Goal: Task Accomplishment & Management: Manage account settings

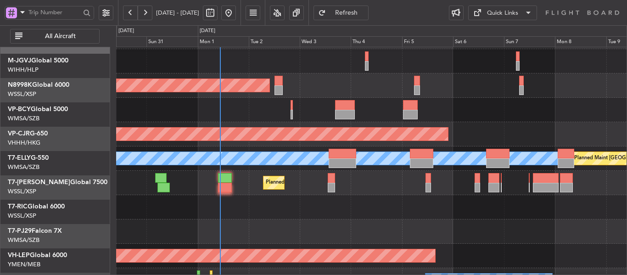
scroll to position [22, 0]
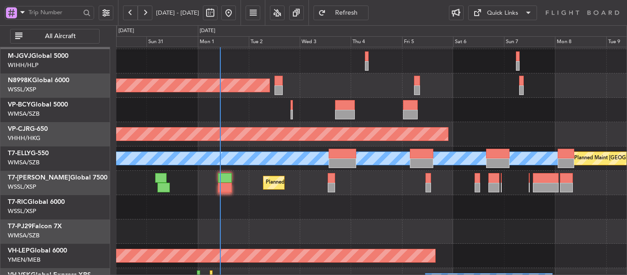
click at [251, 145] on div "Planned Maint [GEOGRAPHIC_DATA] ([GEOGRAPHIC_DATA] Intl)" at bounding box center [371, 134] width 510 height 24
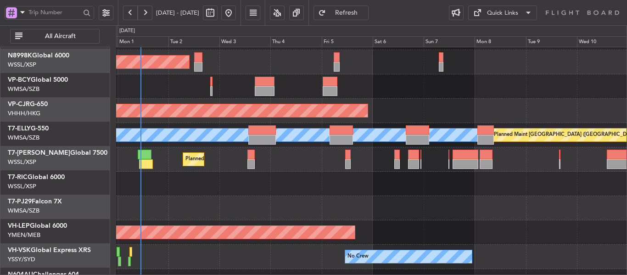
click at [323, 196] on div at bounding box center [371, 208] width 510 height 24
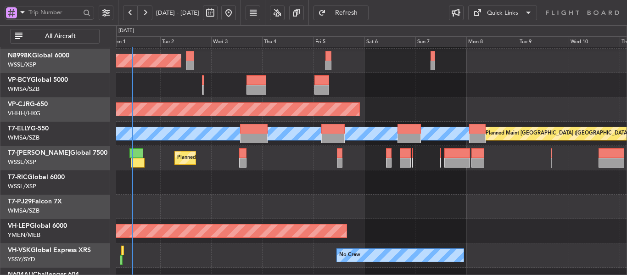
scroll to position [88, 0]
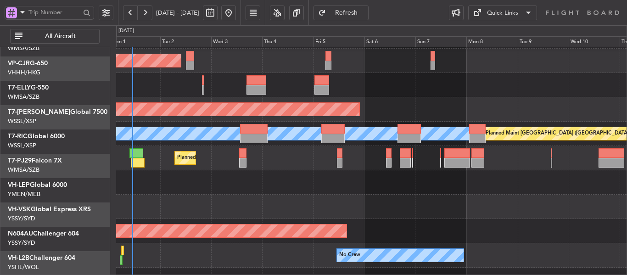
click at [299, 138] on div "Planned Maint [GEOGRAPHIC_DATA] (Seletar) Planned Maint [GEOGRAPHIC_DATA] ([GEO…" at bounding box center [371, 158] width 510 height 316
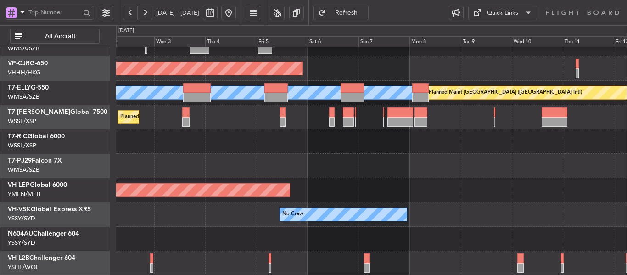
click at [298, 231] on div at bounding box center [371, 239] width 510 height 24
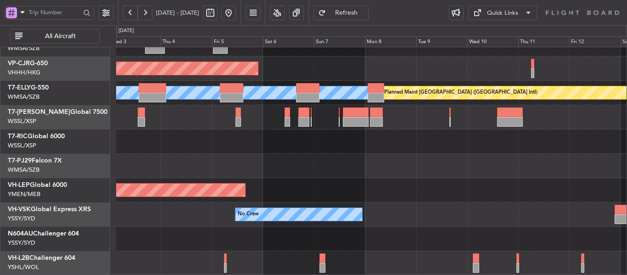
click at [229, 211] on div "Planned Maint [GEOGRAPHIC_DATA] ([GEOGRAPHIC_DATA] Intl) [PERSON_NAME] Planned …" at bounding box center [371, 117] width 510 height 316
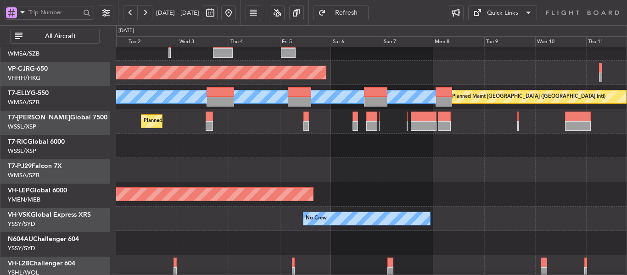
click at [389, 179] on div at bounding box center [371, 170] width 510 height 24
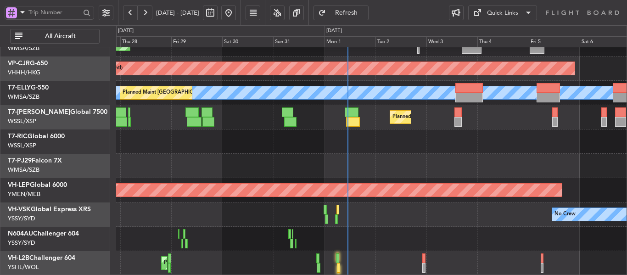
click at [446, 159] on div "Planned Maint [GEOGRAPHIC_DATA] ([GEOGRAPHIC_DATA] Intl) Planned Maint [GEOGRAP…" at bounding box center [371, 117] width 510 height 316
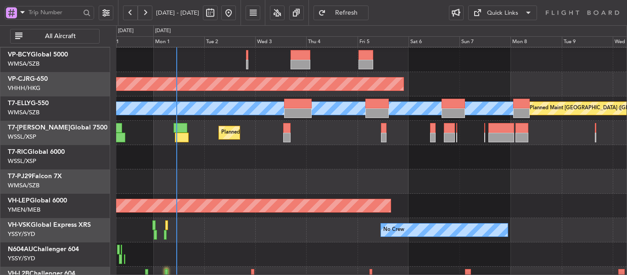
click at [309, 181] on div at bounding box center [371, 181] width 510 height 24
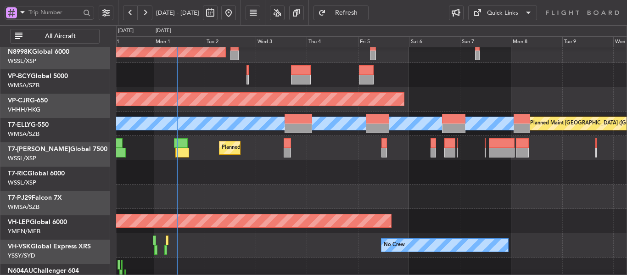
click at [322, 160] on div "Planned Maint Dubai (Al Maktoum Intl)" at bounding box center [371, 148] width 510 height 24
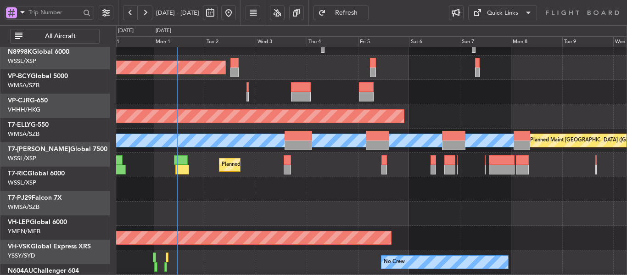
scroll to position [1, 0]
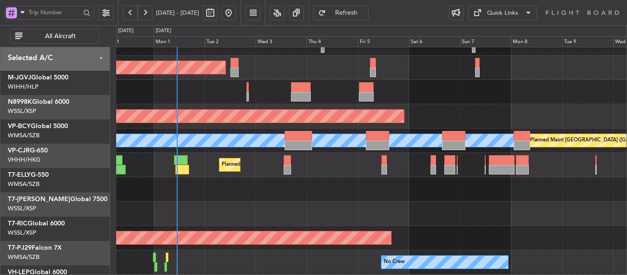
click at [331, 153] on div "[PERSON_NAME] Planned Maint [GEOGRAPHIC_DATA] ([GEOGRAPHIC_DATA]) Planned Maint…" at bounding box center [371, 140] width 510 height 24
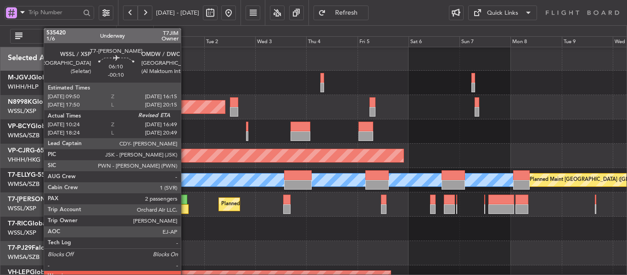
click at [185, 207] on div at bounding box center [182, 209] width 14 height 10
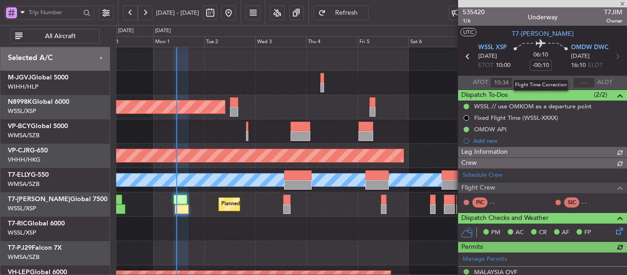
type input "[PERSON_NAME] (EYU)"
type input "F0269"
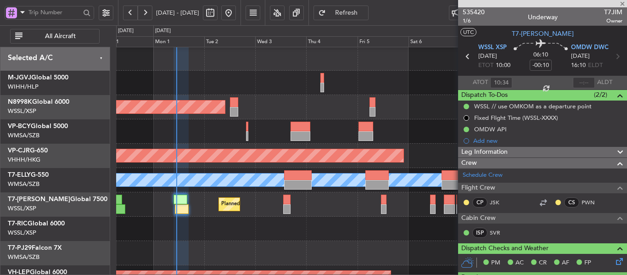
type input "[PERSON_NAME] (EYU)"
type input "F0269"
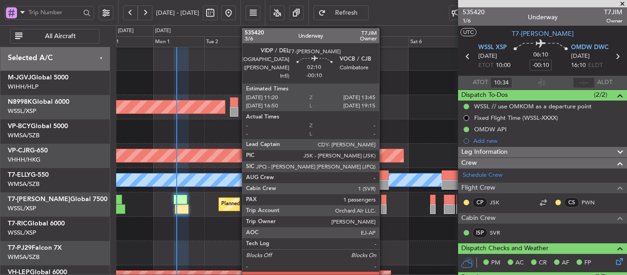
click at [383, 205] on div at bounding box center [384, 209] width 6 height 10
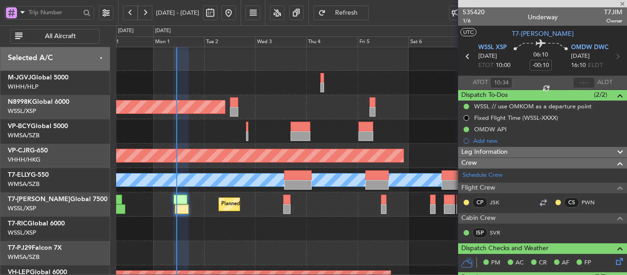
type input "1"
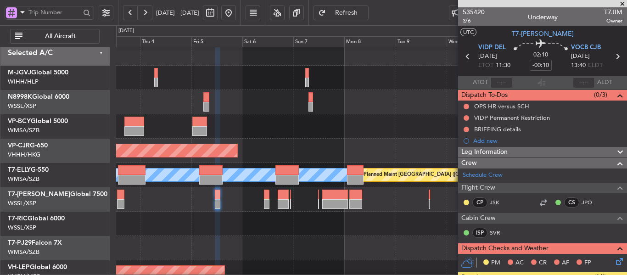
click at [211, 213] on div at bounding box center [371, 223] width 510 height 24
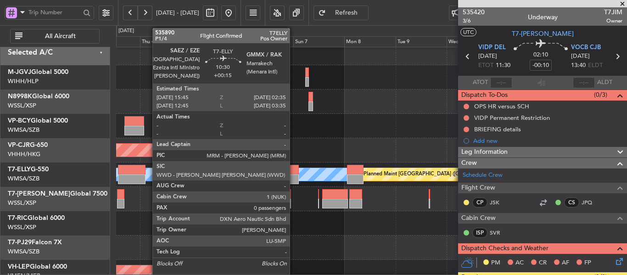
click at [294, 175] on div at bounding box center [286, 179] width 23 height 10
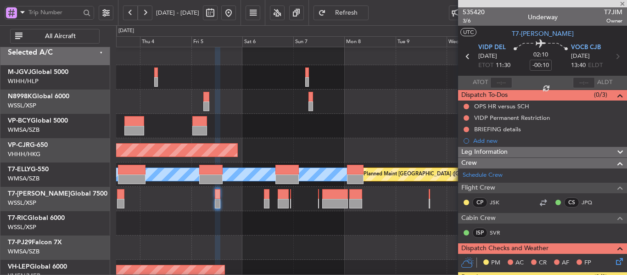
type input "+00:15"
type input "0"
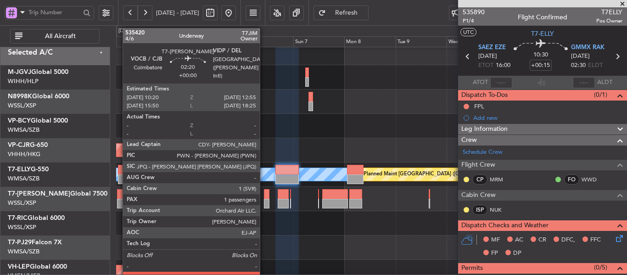
click at [264, 200] on div at bounding box center [267, 204] width 6 height 10
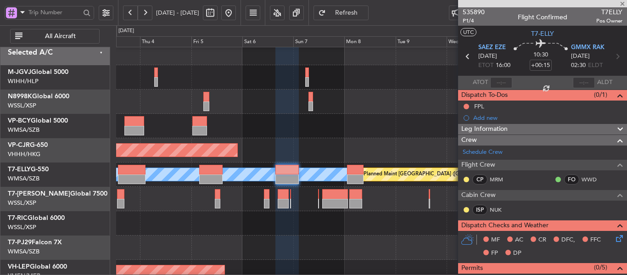
type input "1"
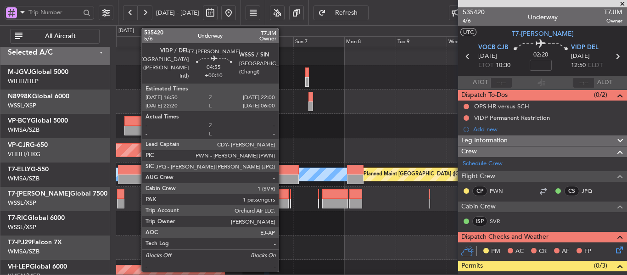
click at [283, 203] on div at bounding box center [283, 204] width 11 height 10
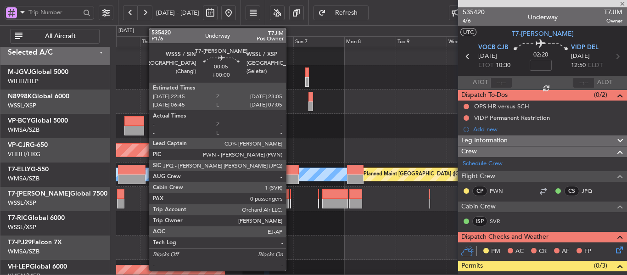
type input "+00:10"
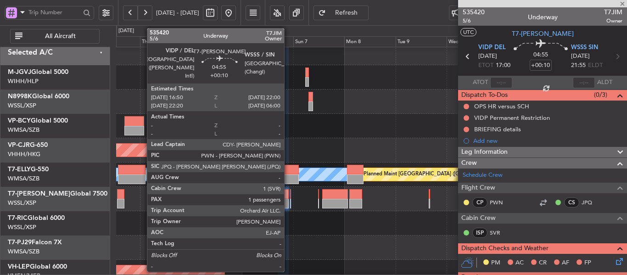
click at [288, 201] on div at bounding box center [283, 204] width 11 height 10
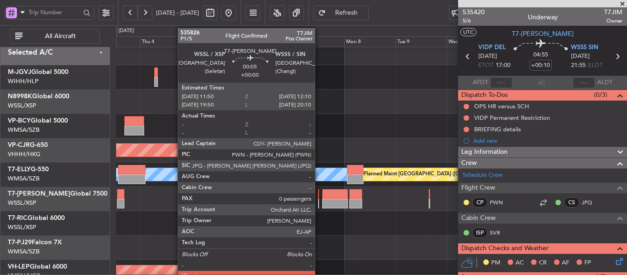
click at [319, 200] on div at bounding box center [318, 204] width 1 height 10
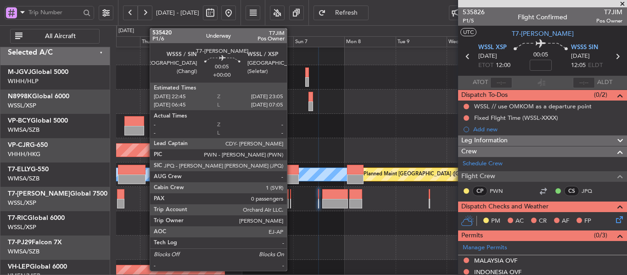
click at [291, 197] on div at bounding box center [290, 194] width 1 height 10
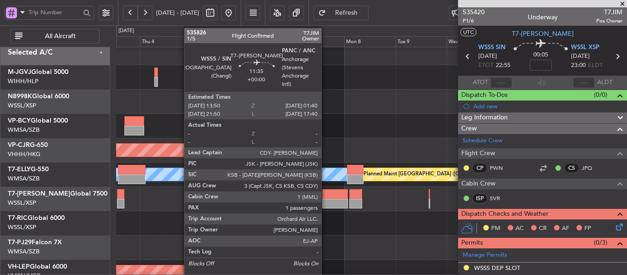
click at [325, 199] on div at bounding box center [334, 204] width 25 height 10
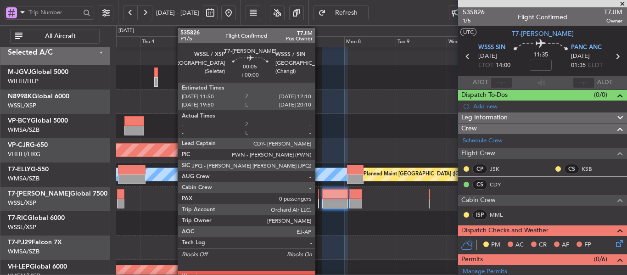
click at [319, 199] on div at bounding box center [318, 204] width 1 height 10
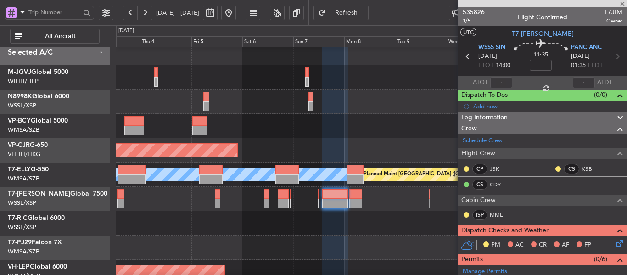
type input "0"
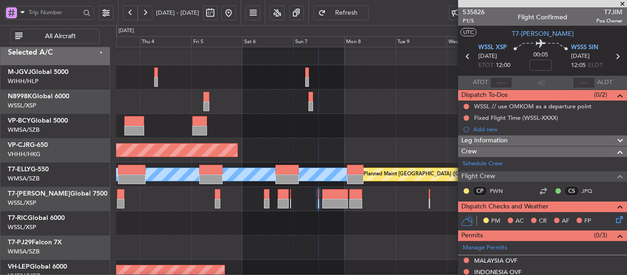
click at [624, 2] on span at bounding box center [622, 4] width 9 height 8
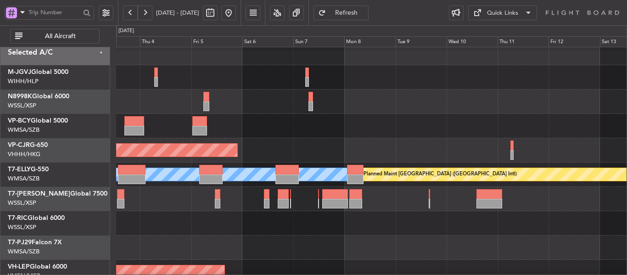
click at [428, 196] on div "Planned Maint Dubai (Al Maktoum Intl)" at bounding box center [371, 199] width 510 height 24
click at [427, 197] on div "Planned Maint Dubai (Al Maktoum Intl)" at bounding box center [371, 199] width 510 height 24
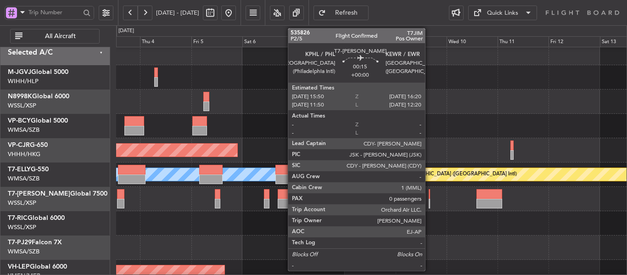
click at [429, 198] on div at bounding box center [428, 194] width 1 height 10
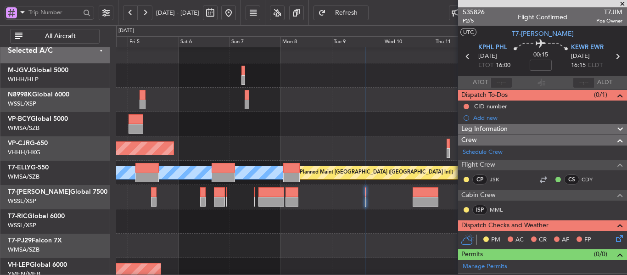
click at [334, 200] on div "Planned Maint Dubai (Al Maktoum Intl)" at bounding box center [371, 197] width 510 height 24
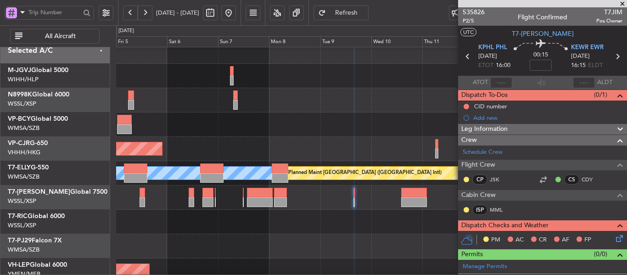
scroll to position [8, 0]
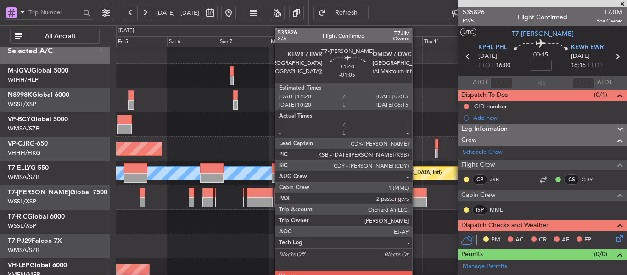
click at [416, 195] on div at bounding box center [414, 193] width 26 height 10
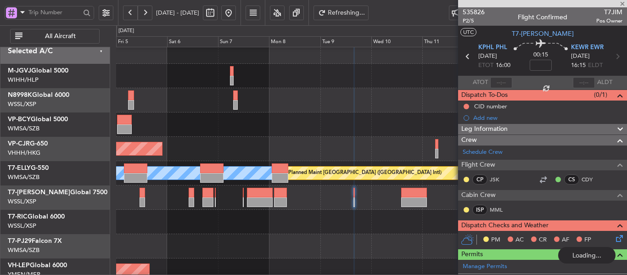
type input "-01:05"
type input "2"
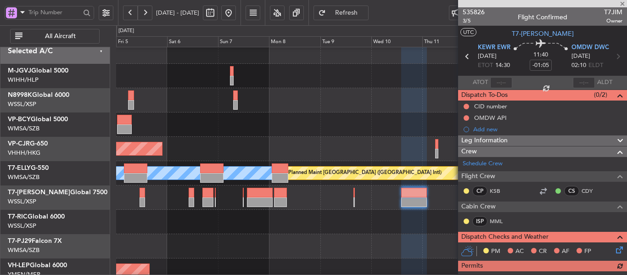
type input "0"
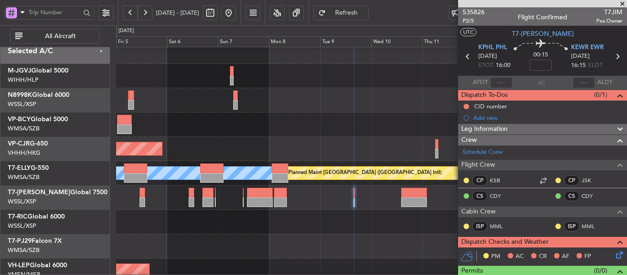
click at [363, 15] on span "Refresh" at bounding box center [347, 13] width 38 height 6
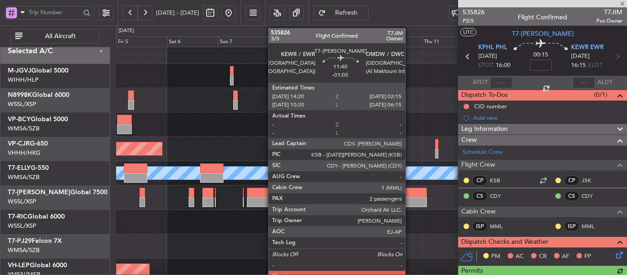
click at [409, 194] on div at bounding box center [414, 193] width 26 height 10
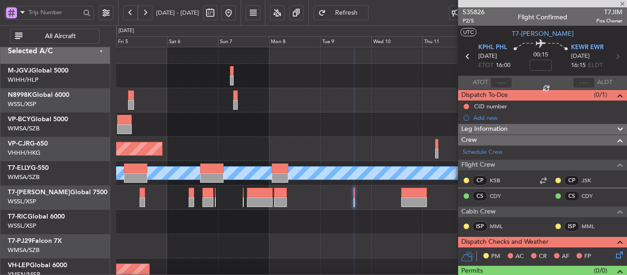
type input "-01:05"
type input "2"
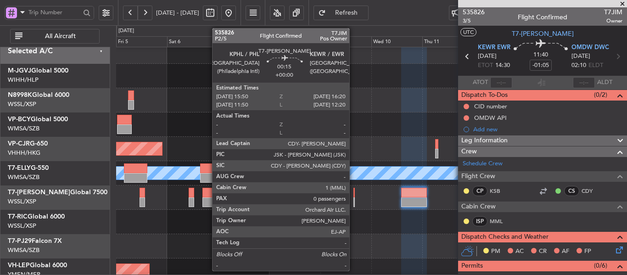
click at [353, 197] on div at bounding box center [353, 202] width 1 height 10
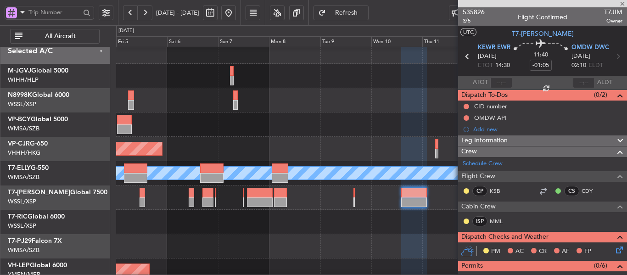
type input "0"
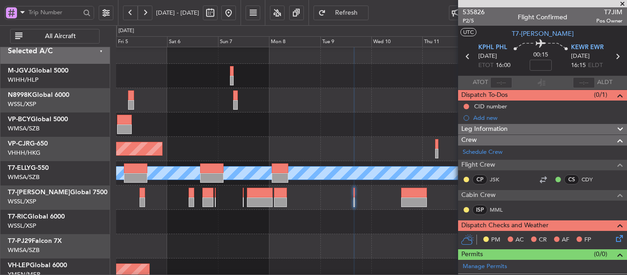
click at [312, 134] on div at bounding box center [371, 124] width 510 height 24
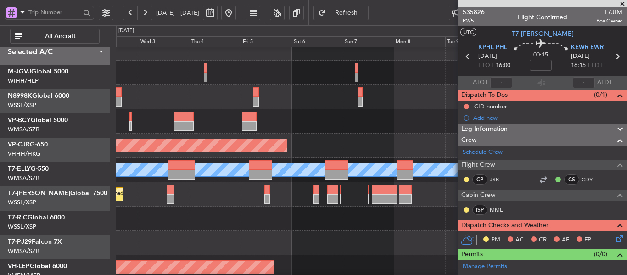
click at [357, 134] on div "Planned Maint [GEOGRAPHIC_DATA] ([GEOGRAPHIC_DATA] Intl)" at bounding box center [371, 146] width 510 height 24
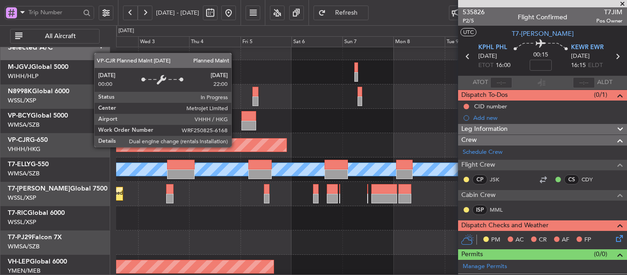
scroll to position [0, 0]
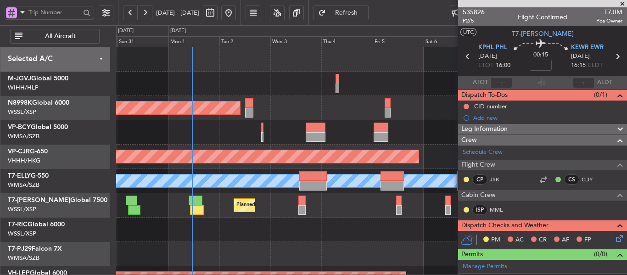
click at [369, 205] on div "Planned Maint [GEOGRAPHIC_DATA] (Seletar) Planned Maint [GEOGRAPHIC_DATA] ([GEO…" at bounding box center [371, 205] width 510 height 316
click at [305, 192] on div "Planned Maint [GEOGRAPHIC_DATA] ([GEOGRAPHIC_DATA] Intl) [PERSON_NAME] Planned …" at bounding box center [371, 181] width 510 height 24
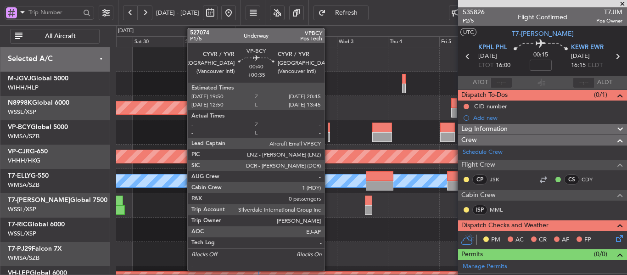
click at [328, 131] on div at bounding box center [329, 127] width 2 height 10
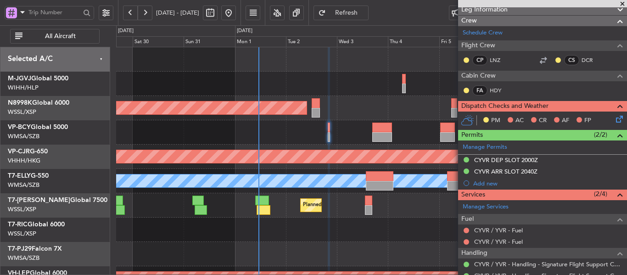
scroll to position [174, 0]
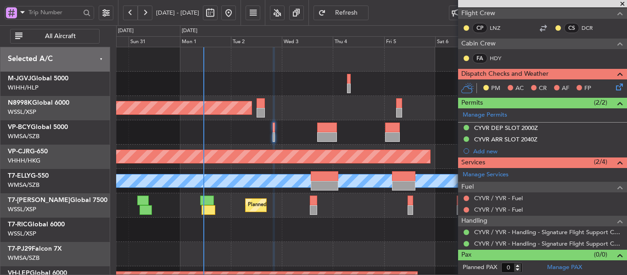
click at [346, 111] on div "Planned Maint [GEOGRAPHIC_DATA] (Seletar)" at bounding box center [371, 108] width 510 height 24
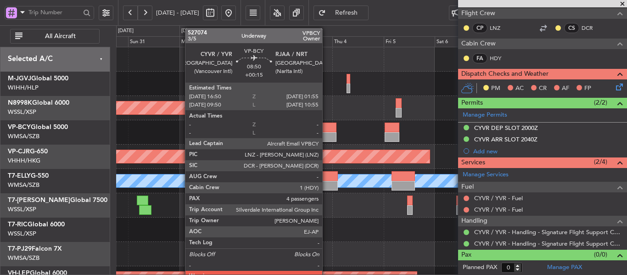
click at [326, 128] on div at bounding box center [327, 127] width 20 height 10
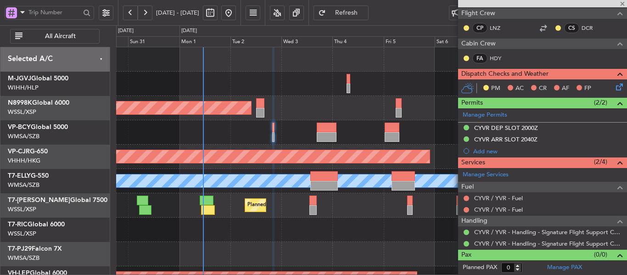
type input "+00:15"
type input "4"
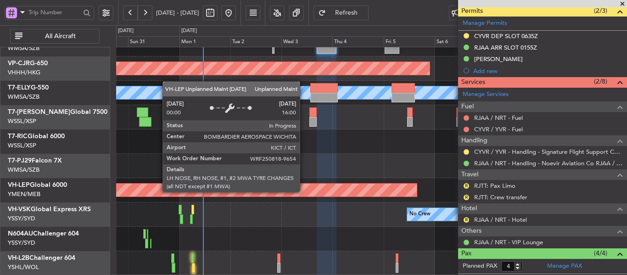
scroll to position [42, 0]
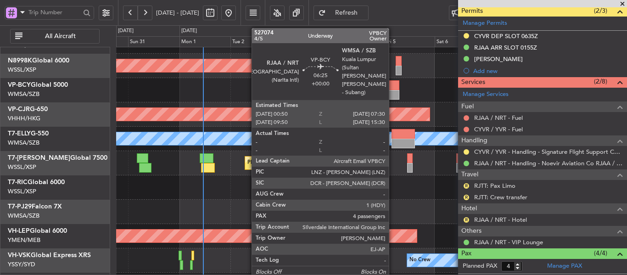
click at [392, 89] on div at bounding box center [391, 85] width 14 height 10
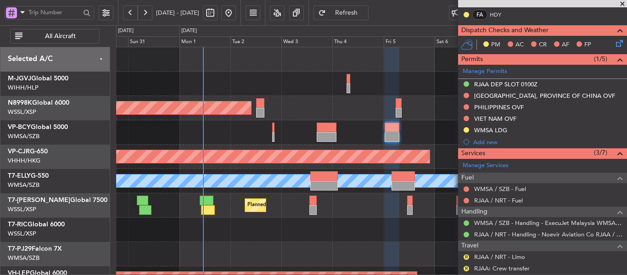
scroll to position [46, 0]
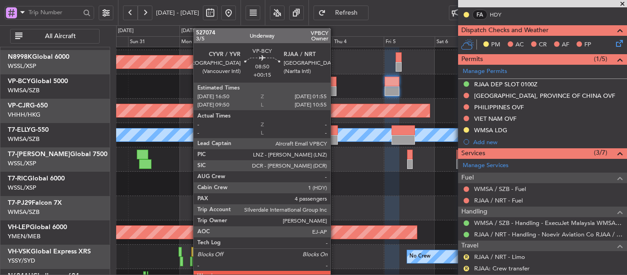
click at [333, 89] on div at bounding box center [327, 91] width 20 height 10
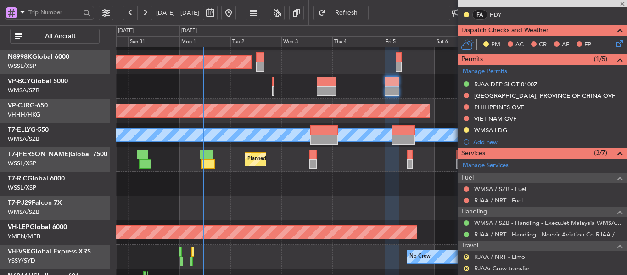
type input "+00:15"
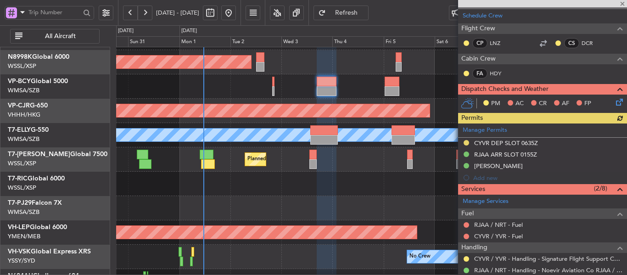
scroll to position [0, 0]
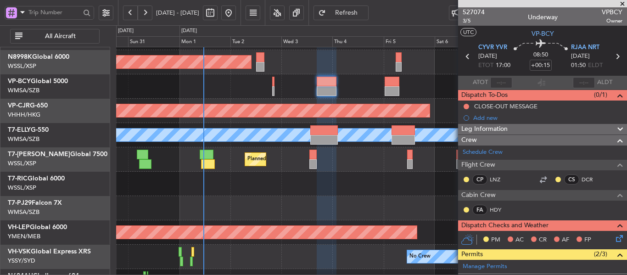
drag, startPoint x: 624, startPoint y: 4, endPoint x: 533, endPoint y: 25, distance: 93.3
click at [624, 3] on span at bounding box center [622, 4] width 9 height 8
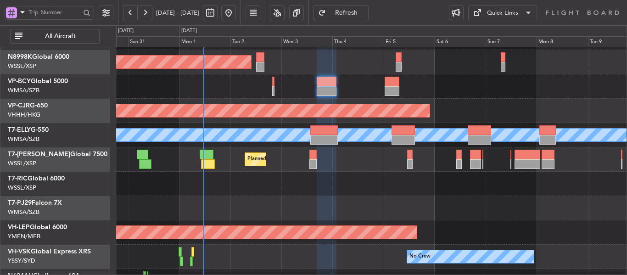
type input "0"
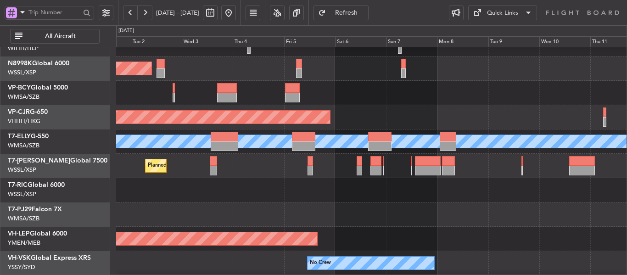
scroll to position [39, 0]
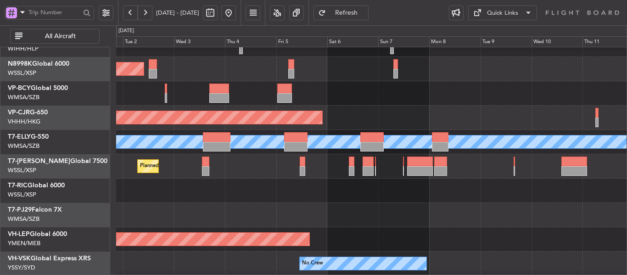
click at [361, 130] on div "Planned Maint [GEOGRAPHIC_DATA] ([GEOGRAPHIC_DATA] Intl) [PERSON_NAME]" at bounding box center [371, 142] width 510 height 24
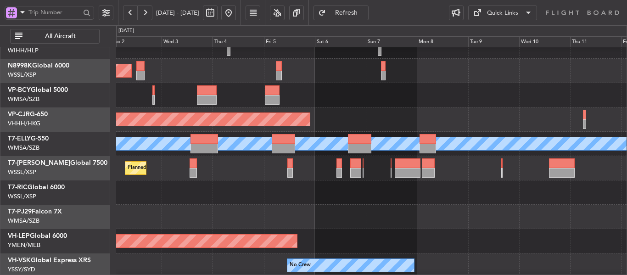
click at [382, 128] on div "Planned Maint [GEOGRAPHIC_DATA] ([GEOGRAPHIC_DATA] Intl)" at bounding box center [371, 119] width 510 height 24
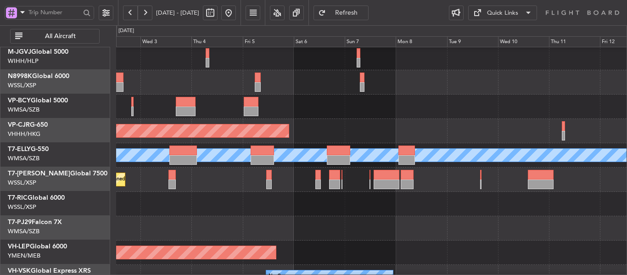
scroll to position [26, 0]
click at [401, 143] on div "Planned Maint [GEOGRAPHIC_DATA] ([GEOGRAPHIC_DATA] Intl)" at bounding box center [371, 131] width 510 height 24
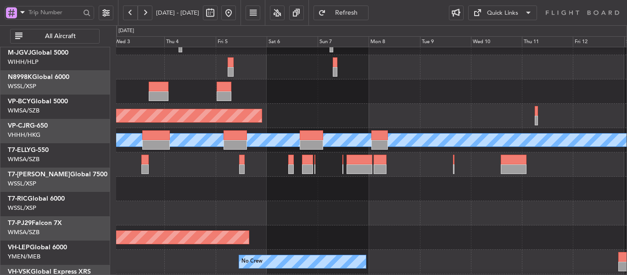
scroll to position [62, 0]
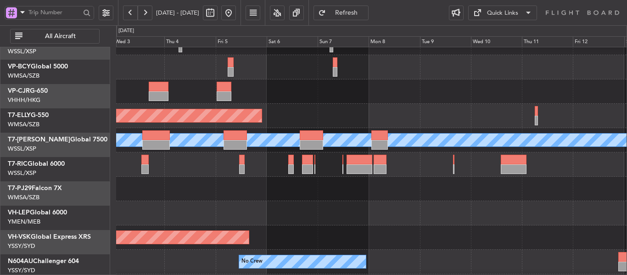
click at [336, 204] on div at bounding box center [371, 213] width 510 height 24
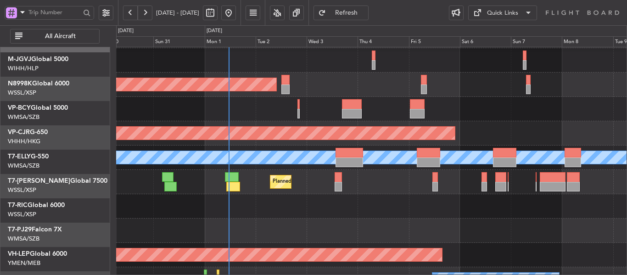
scroll to position [13, 0]
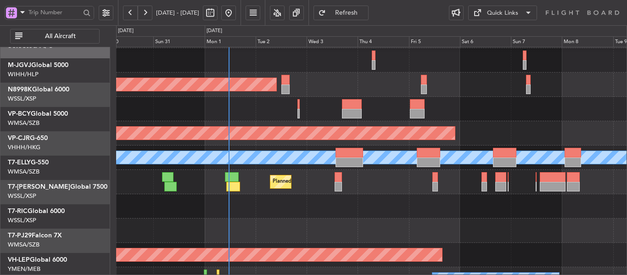
click at [378, 194] on div "Planned Maint Dubai (Al Maktoum Intl)" at bounding box center [371, 182] width 510 height 24
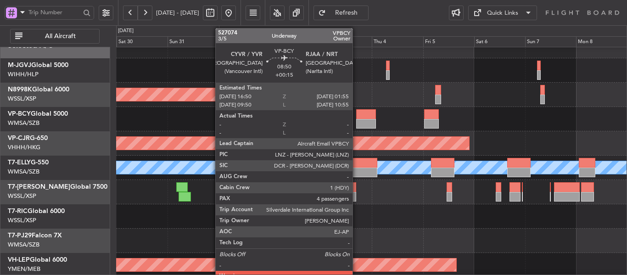
scroll to position [0, 0]
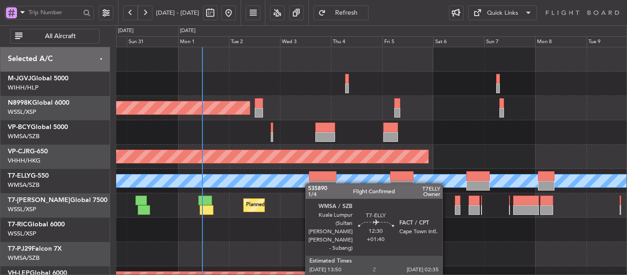
click at [310, 184] on div "Planned Maint [GEOGRAPHIC_DATA] (Seletar) Planned Maint [GEOGRAPHIC_DATA] ([GEO…" at bounding box center [371, 205] width 510 height 316
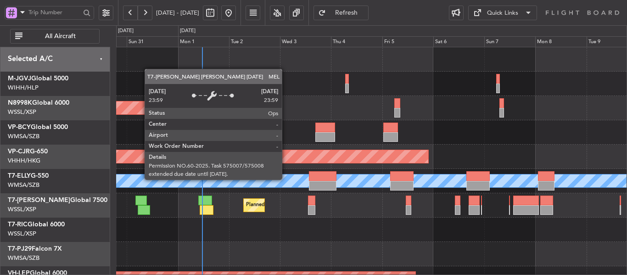
scroll to position [9, 0]
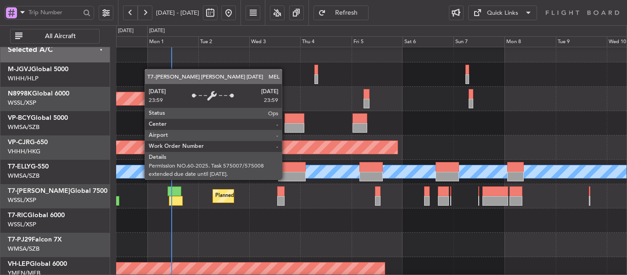
click at [255, 170] on div "MEL" at bounding box center [371, 171] width 1530 height 13
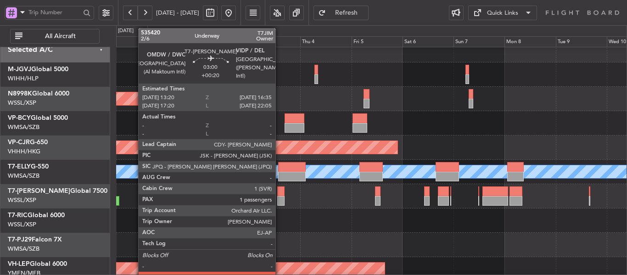
click at [279, 192] on div at bounding box center [280, 191] width 7 height 10
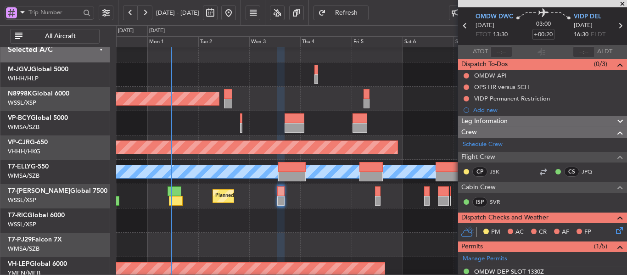
scroll to position [46, 0]
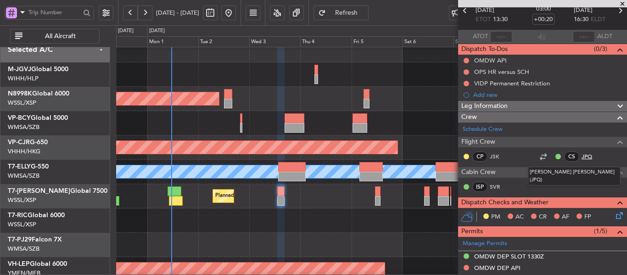
click at [581, 156] on link "JPQ" at bounding box center [591, 156] width 21 height 8
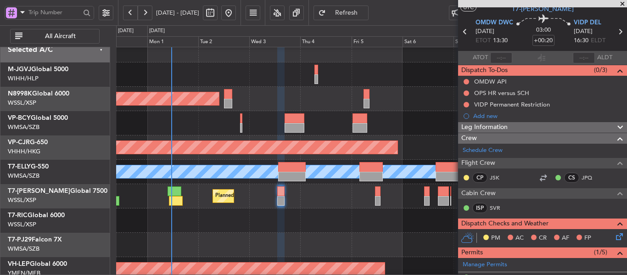
scroll to position [0, 0]
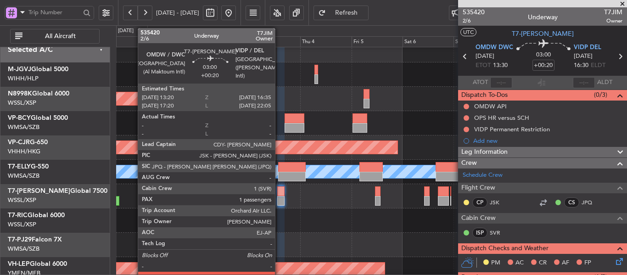
click at [279, 190] on div at bounding box center [280, 191] width 7 height 10
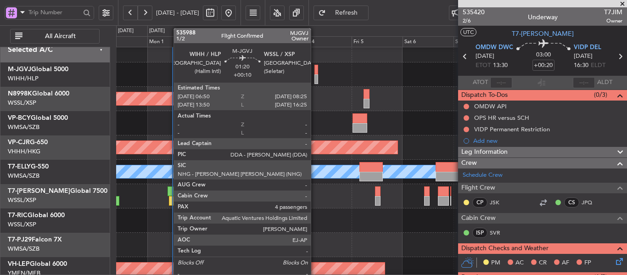
click at [315, 76] on div at bounding box center [316, 79] width 4 height 10
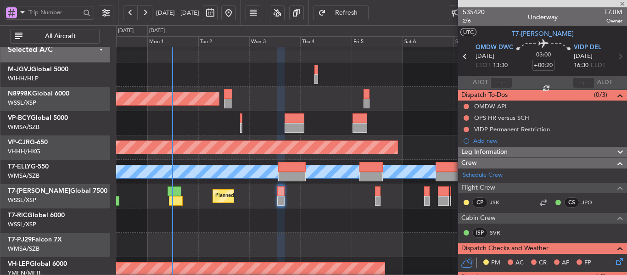
type input "+00:10"
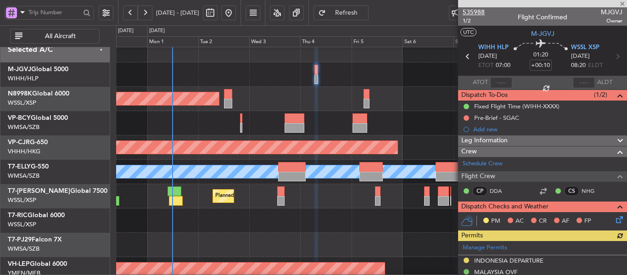
click at [471, 14] on span "535988" at bounding box center [473, 12] width 22 height 10
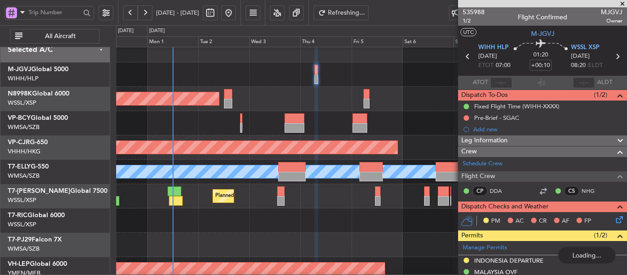
click at [360, 11] on span "Refreshing..." at bounding box center [347, 13] width 38 height 6
type input "9"
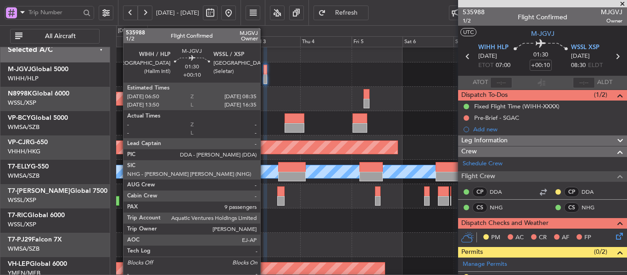
click at [264, 76] on div at bounding box center [265, 79] width 4 height 10
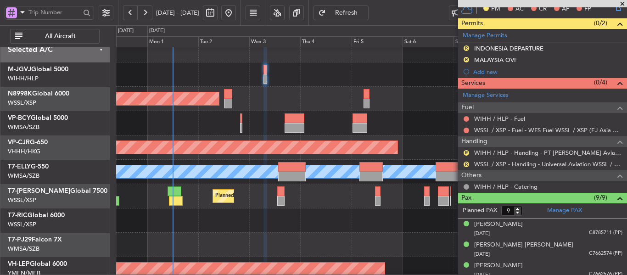
scroll to position [229, 0]
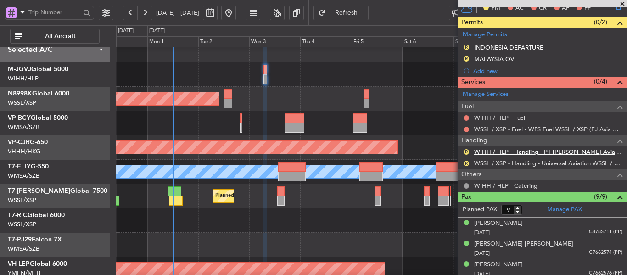
click at [494, 150] on link "WIHH / HLP - Handling - PT [PERSON_NAME] Aviasi WIHH / HLP" at bounding box center [548, 152] width 148 height 8
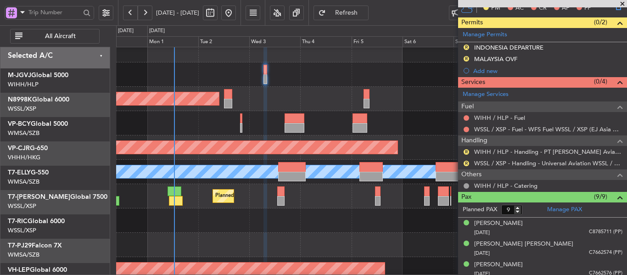
click at [268, 98] on div "Planned Maint [GEOGRAPHIC_DATA] (Seletar)" at bounding box center [371, 99] width 510 height 24
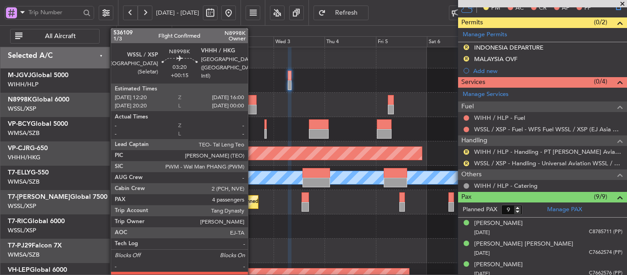
click at [252, 105] on div at bounding box center [252, 110] width 8 height 10
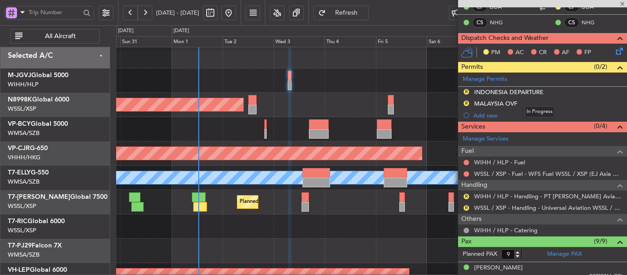
scroll to position [138, 0]
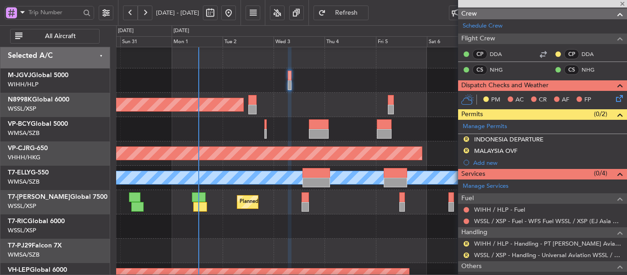
type input "+00:15"
type input "4"
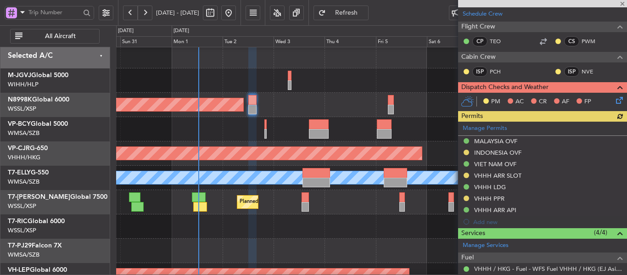
scroll to position [229, 0]
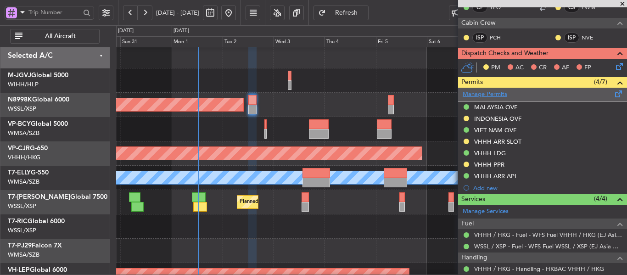
click at [490, 94] on link "Manage Permits" at bounding box center [484, 94] width 45 height 9
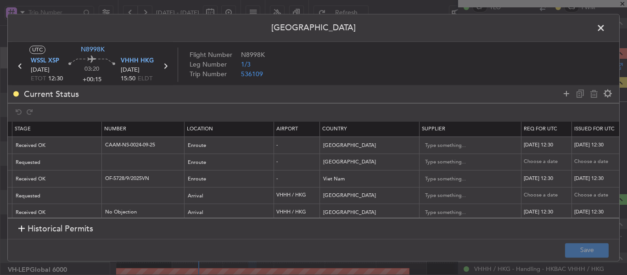
scroll to position [3, 114]
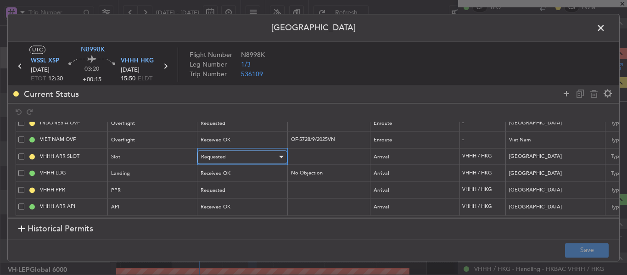
click at [252, 153] on div "Requested" at bounding box center [239, 157] width 76 height 14
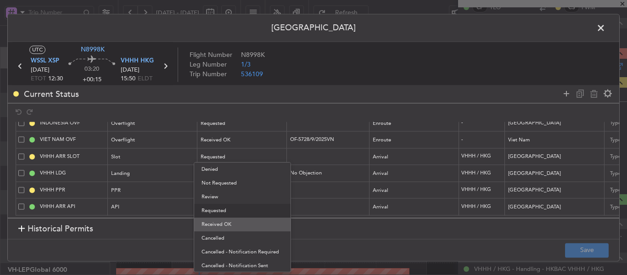
click at [221, 225] on span "Received OK" at bounding box center [242, 224] width 82 height 14
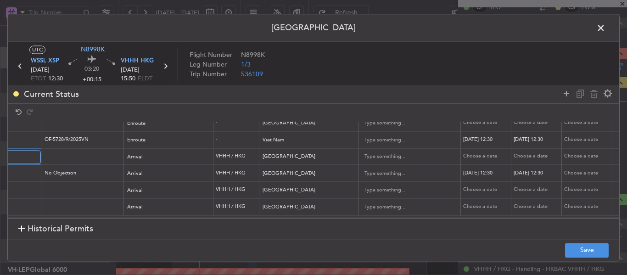
scroll to position [0, 268]
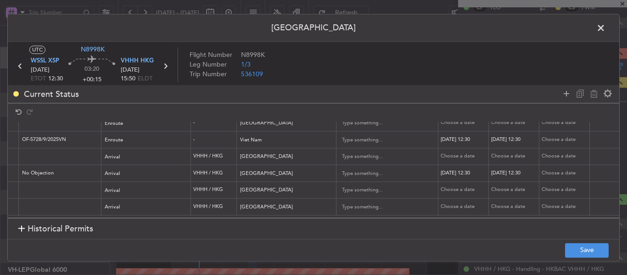
click at [457, 153] on div "Choose a date" at bounding box center [464, 157] width 48 height 8
select select "9"
select select "2025"
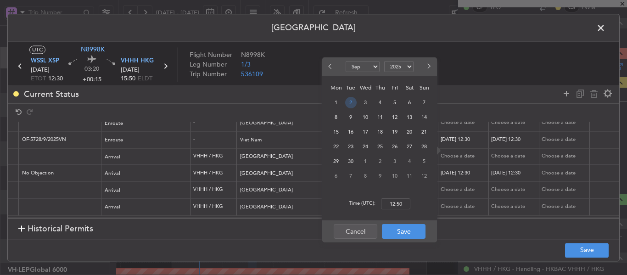
click at [351, 101] on span "2" at bounding box center [350, 102] width 11 height 11
click at [396, 202] on input "00:00" at bounding box center [395, 203] width 29 height 11
type input "15:50"
click at [411, 230] on button "Save" at bounding box center [404, 231] width 44 height 15
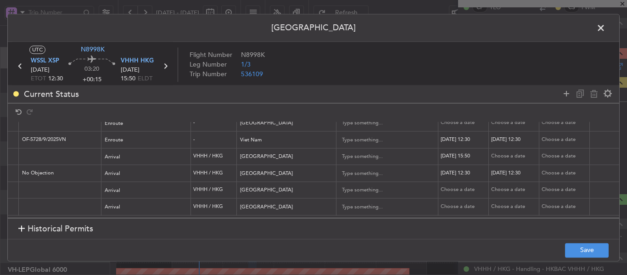
click at [506, 153] on div "Choose a date" at bounding box center [515, 157] width 48 height 8
select select "9"
select select "2025"
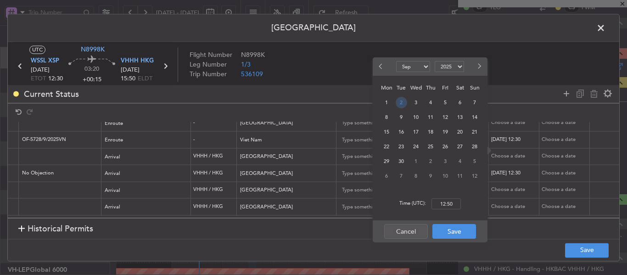
click at [397, 104] on span "2" at bounding box center [400, 102] width 11 height 11
click at [448, 204] on input "00:00" at bounding box center [445, 203] width 29 height 11
type input "15:50"
click at [454, 233] on button "Save" at bounding box center [454, 231] width 44 height 15
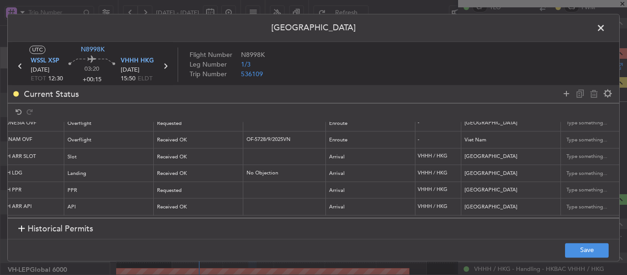
scroll to position [0, 0]
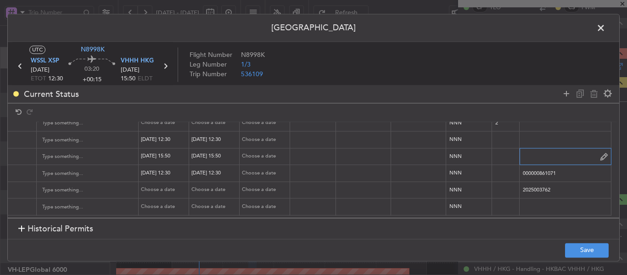
click at [519, 150] on input "text" at bounding box center [564, 157] width 91 height 14
paste input "KN8998K [DATE] 013GLEX WSSL1550 D / RE.N8998K [PERSON_NAME].VHHHAGN9451000/"
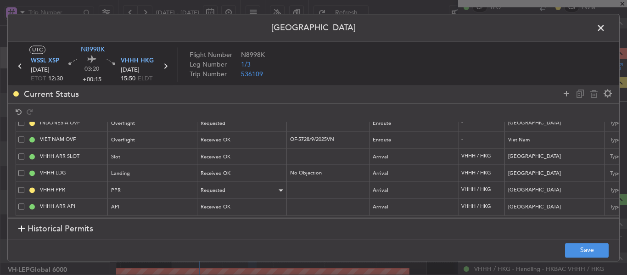
type input "KN8998K [DATE] 013GLEX WSSL1550 D / RE.N8998K [PERSON_NAME].VHHHAGN9451000/"
click at [251, 184] on div "Requested" at bounding box center [239, 191] width 76 height 14
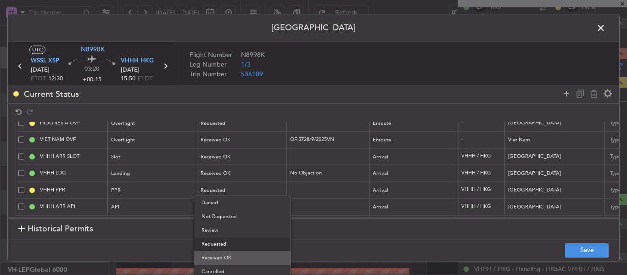
click at [228, 253] on span "Received OK" at bounding box center [242, 258] width 82 height 14
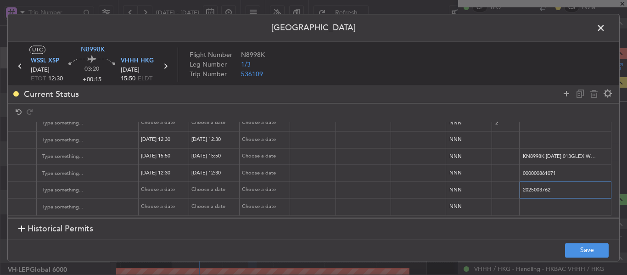
drag, startPoint x: 552, startPoint y: 184, endPoint x: 500, endPoint y: 190, distance: 52.2
click at [490, 188] on tr "VHHH PPR PPR Received OK Arrival VHHH / HKG [GEOGRAPHIC_DATA] Choose a date Cho…" at bounding box center [34, 190] width 1170 height 17
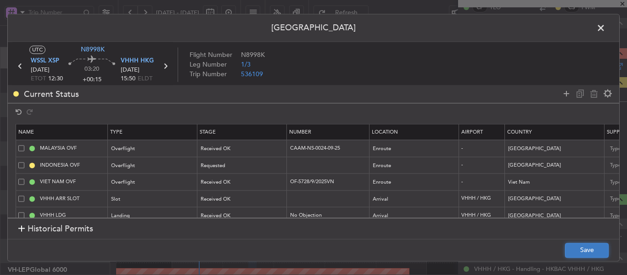
click at [591, 252] on button "Save" at bounding box center [587, 250] width 44 height 15
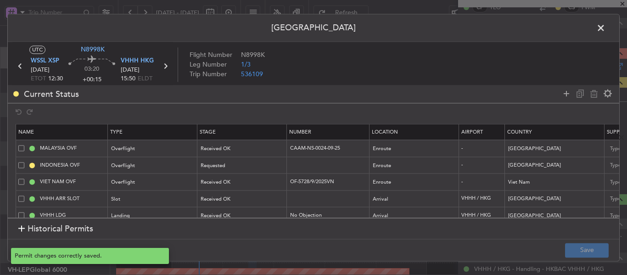
type input "VHHH ARR SLOT 1550Z"
click at [163, 64] on icon at bounding box center [165, 66] width 12 height 12
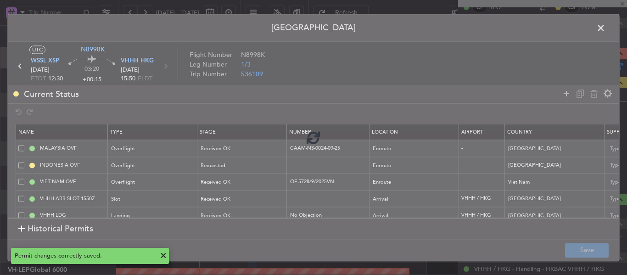
type input "+00:30"
type input "3"
type input "+00:30"
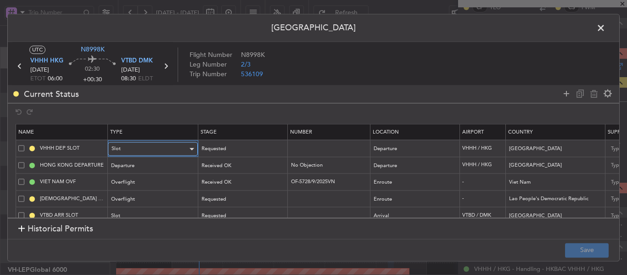
click at [182, 146] on div "Slot" at bounding box center [149, 149] width 76 height 14
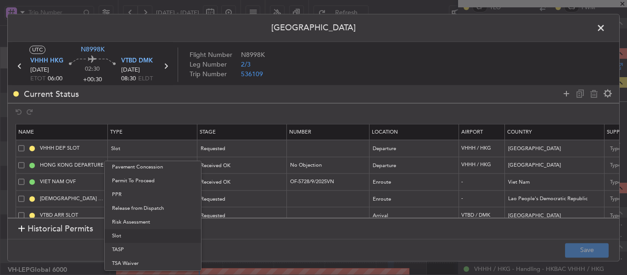
click at [244, 150] on div at bounding box center [313, 137] width 627 height 275
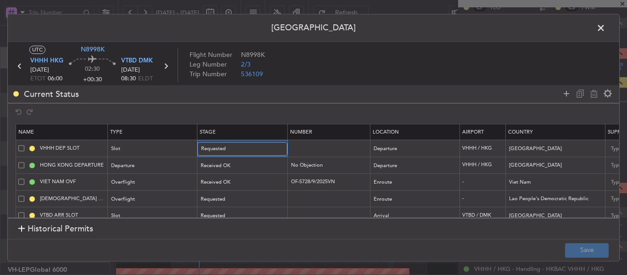
click at [244, 150] on div "Requested" at bounding box center [239, 149] width 76 height 14
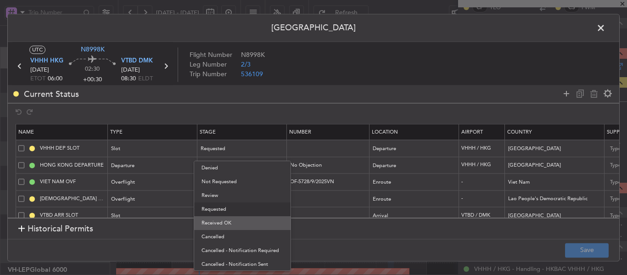
click at [228, 223] on span "Received OK" at bounding box center [242, 223] width 82 height 14
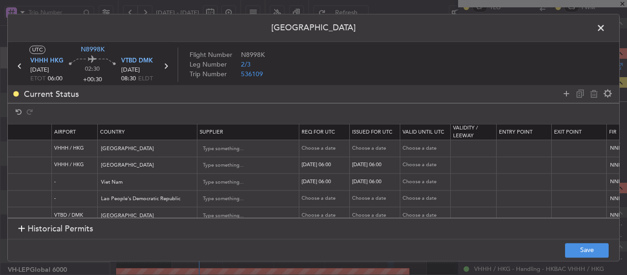
click at [326, 144] on td "Choose a date" at bounding box center [324, 148] width 50 height 17
click at [325, 149] on div "Choose a date" at bounding box center [325, 149] width 48 height 8
select select "9"
select select "2025"
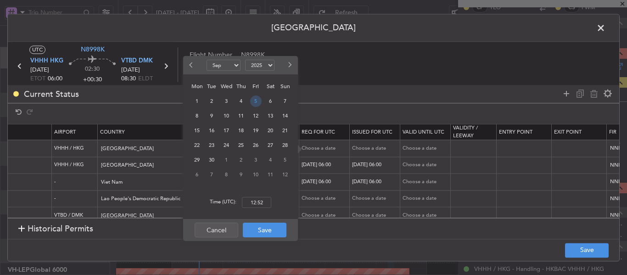
click at [252, 101] on span "5" at bounding box center [255, 100] width 11 height 11
click at [253, 199] on input "00:00" at bounding box center [256, 202] width 29 height 11
type input "06:00"
click at [270, 228] on button "Save" at bounding box center [265, 230] width 44 height 15
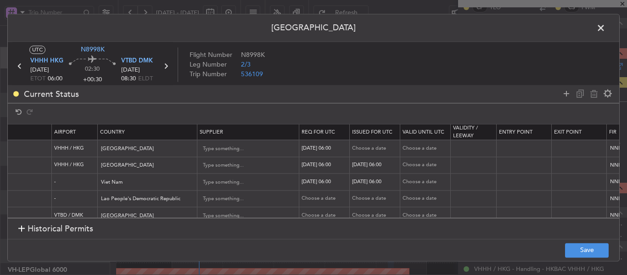
click at [364, 147] on div "Choose a date" at bounding box center [376, 149] width 48 height 8
select select "9"
select select "2025"
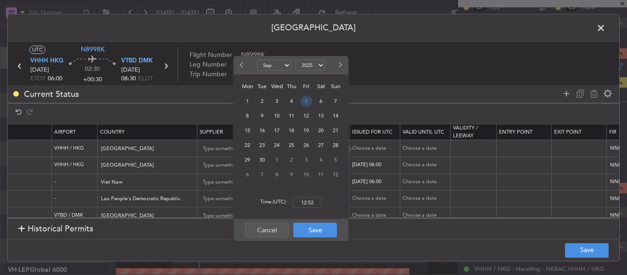
click at [305, 103] on span "5" at bounding box center [306, 100] width 11 height 11
click at [306, 199] on input "00:00" at bounding box center [306, 202] width 29 height 11
type input "06:00"
click at [302, 229] on button "Save" at bounding box center [315, 230] width 44 height 15
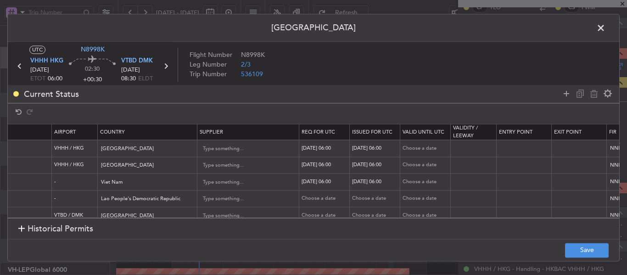
scroll to position [0, 574]
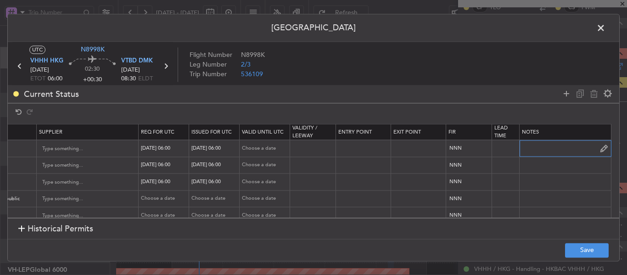
click at [519, 150] on input "text" at bounding box center [564, 149] width 91 height 14
paste input "K N8998K [DATE] 013GLEX 0600VTBD D / RE.N8998K IDD.VHHHDGN9453000/"
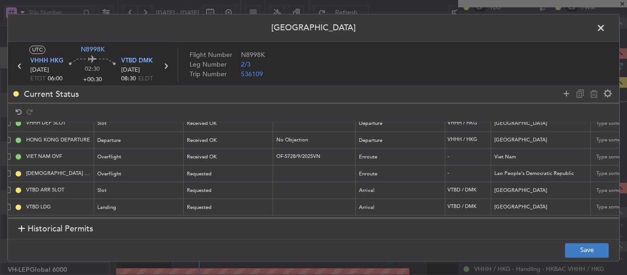
type input "K N8998K [DATE] 013GLEX 0600VTBD D / RE.N8998K IDD.VHHHDGN9453000/"
click at [584, 246] on button "Save" at bounding box center [587, 250] width 44 height 15
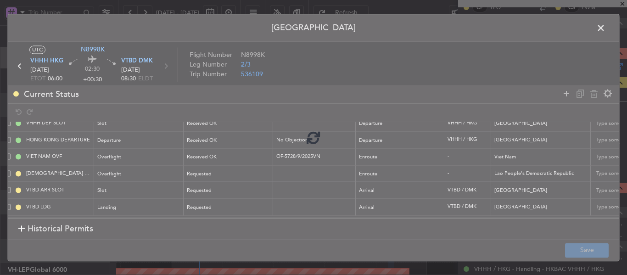
type input "VHHH DEP SLOT 0600Z"
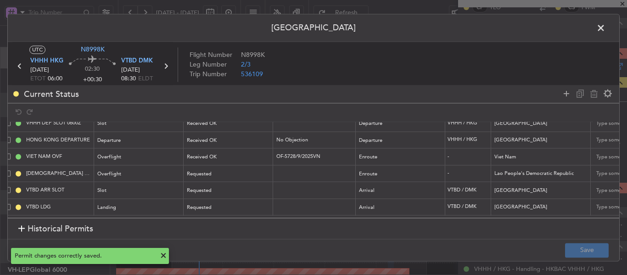
click at [605, 28] on span at bounding box center [605, 30] width 0 height 18
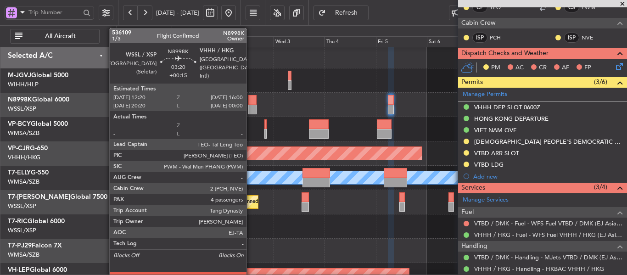
click at [250, 104] on div at bounding box center [252, 100] width 8 height 10
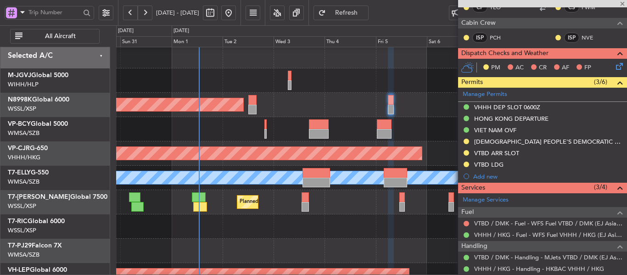
type input "+00:15"
type input "4"
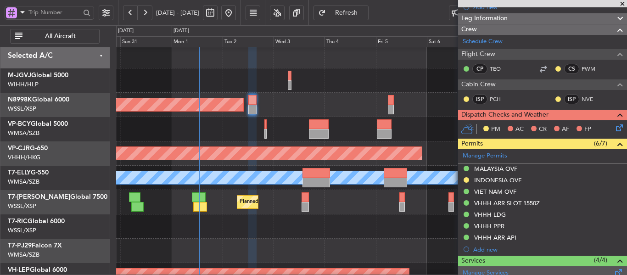
scroll to position [165, 0]
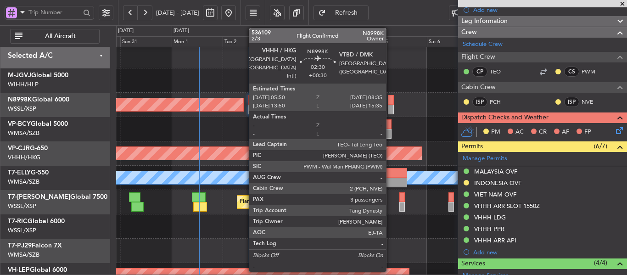
click at [390, 104] on div at bounding box center [391, 100] width 6 height 10
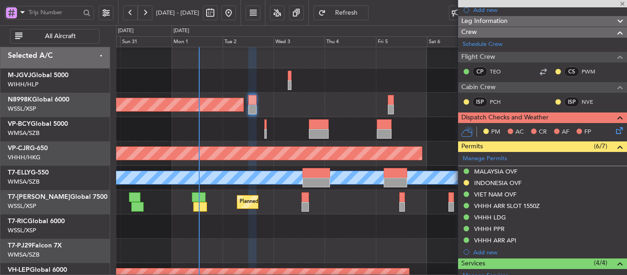
type input "+00:30"
type input "3"
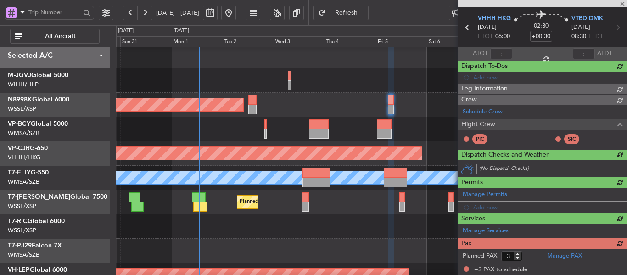
scroll to position [119, 0]
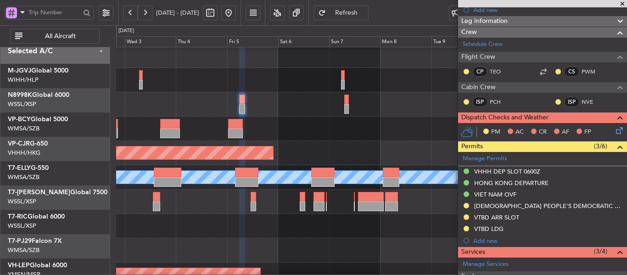
click at [217, 118] on div at bounding box center [371, 129] width 510 height 24
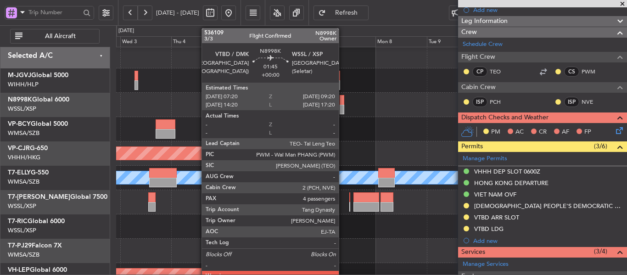
click at [343, 103] on div at bounding box center [341, 100] width 5 height 10
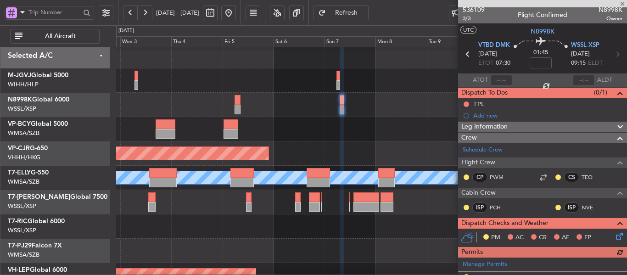
scroll to position [0, 0]
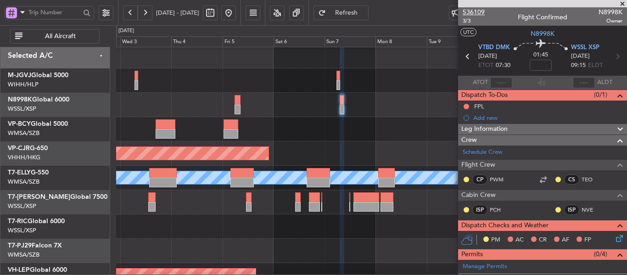
click at [480, 11] on span "536109" at bounding box center [473, 12] width 22 height 10
click at [345, 125] on div at bounding box center [371, 129] width 510 height 24
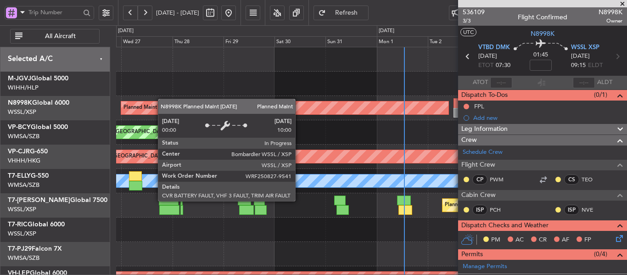
click at [289, 114] on div "Planned Maint [GEOGRAPHIC_DATA] (Halim Intl) Planned Maint [GEOGRAPHIC_DATA] (S…" at bounding box center [313, 150] width 627 height 250
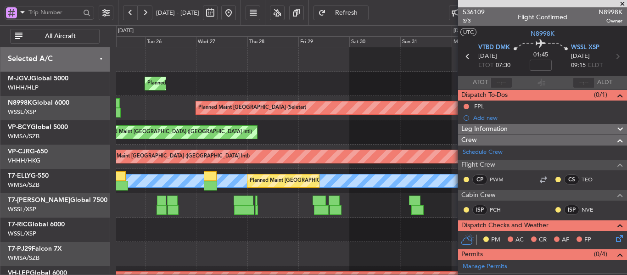
click at [621, 3] on span at bounding box center [622, 4] width 9 height 8
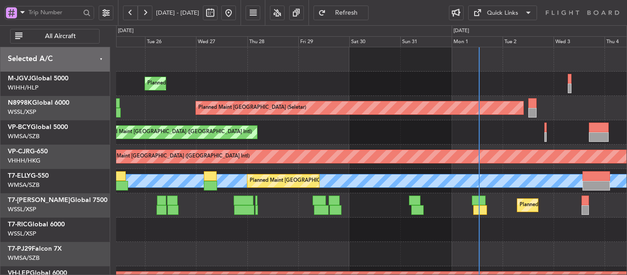
type input "0"
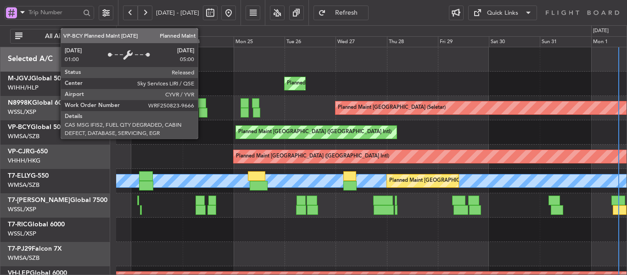
click at [383, 137] on div "Planned Maint [GEOGRAPHIC_DATA] ([GEOGRAPHIC_DATA] Intl)" at bounding box center [316, 132] width 162 height 14
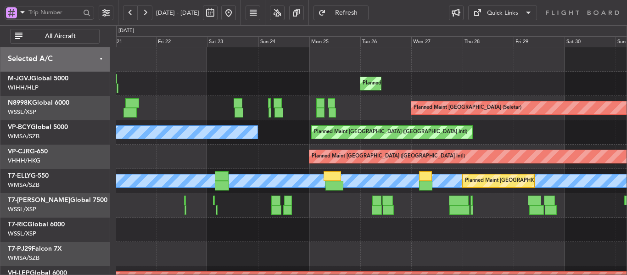
click at [478, 117] on div "Planned Maint [GEOGRAPHIC_DATA] (Seletar)" at bounding box center [371, 108] width 510 height 24
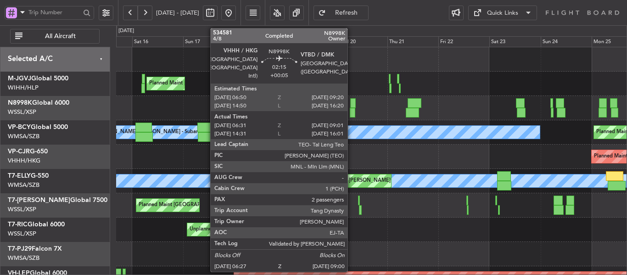
click at [351, 102] on div at bounding box center [353, 103] width 6 height 10
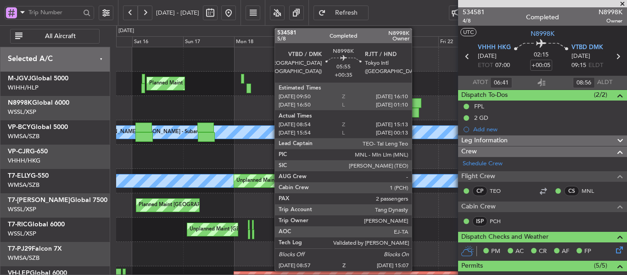
click at [416, 107] on div at bounding box center [414, 103] width 14 height 10
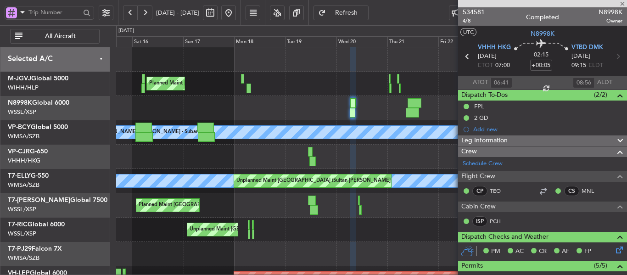
type input "+00:35"
type input "09:04"
type input "14:58"
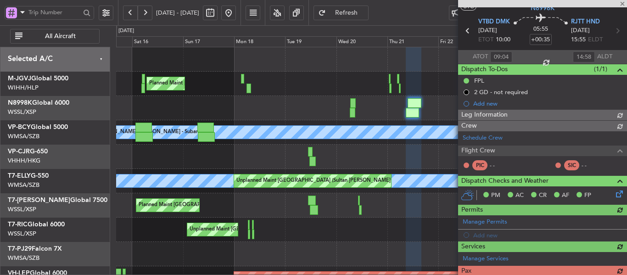
type input "[PERSON_NAME] (KYA)"
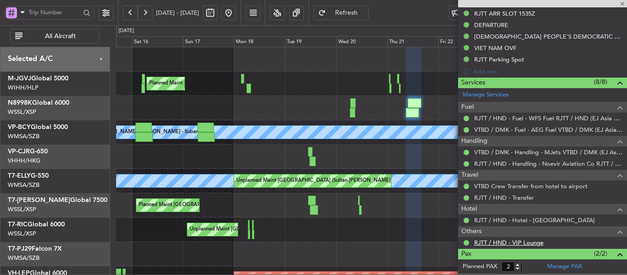
scroll to position [329, 0]
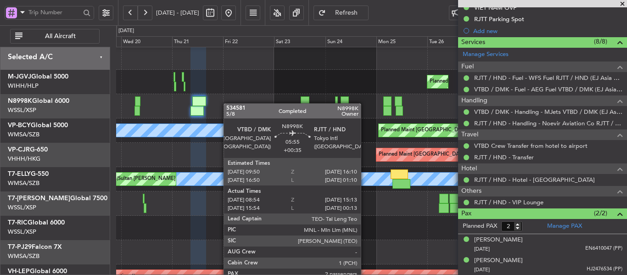
click at [202, 102] on div "Planned Maint [GEOGRAPHIC_DATA] (Seletar)" at bounding box center [371, 106] width 510 height 24
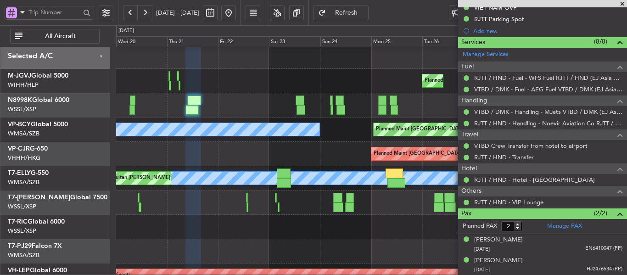
click at [276, 96] on div "Planned Maint [GEOGRAPHIC_DATA] (Seletar)" at bounding box center [371, 105] width 510 height 24
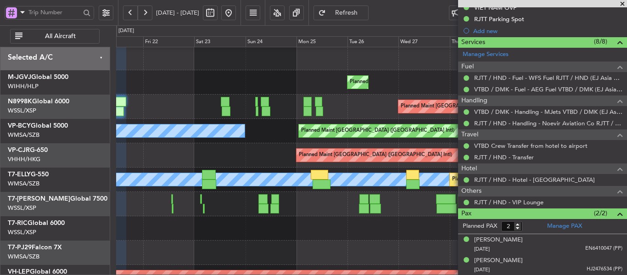
click at [621, 3] on span at bounding box center [622, 4] width 9 height 8
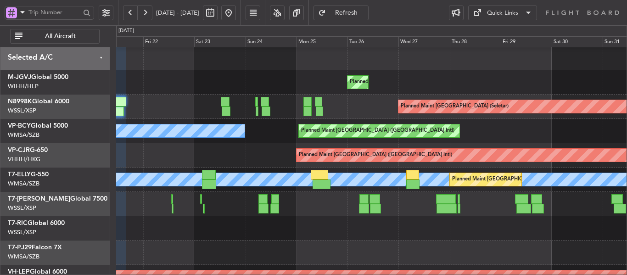
type input "0"
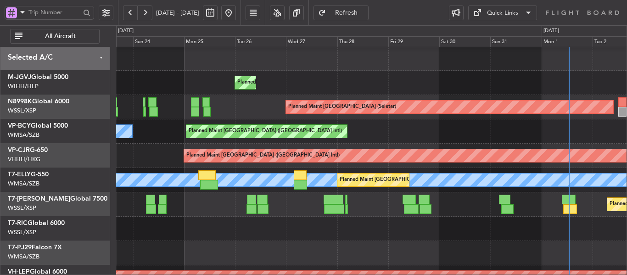
scroll to position [0, 0]
click at [213, 96] on div "Planned Maint [GEOGRAPHIC_DATA] (Halim Intl) Planned Maint [GEOGRAPHIC_DATA] (S…" at bounding box center [371, 204] width 510 height 316
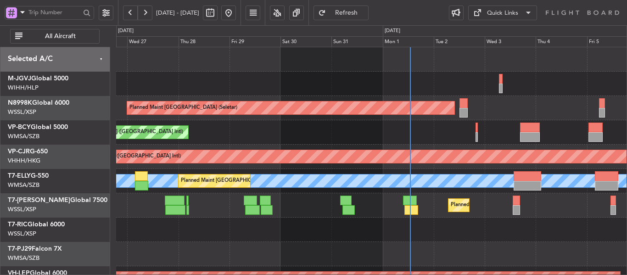
click at [202, 86] on div "Planned Maint [GEOGRAPHIC_DATA] (Halim Intl) Planned Maint [GEOGRAPHIC_DATA] (S…" at bounding box center [371, 205] width 510 height 316
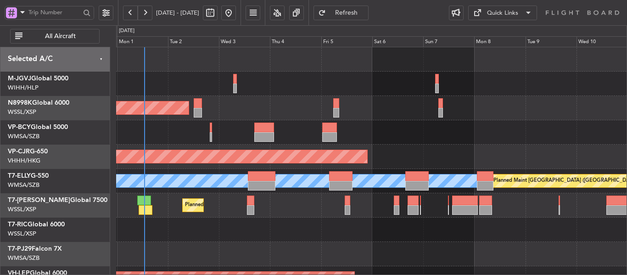
click at [400, 123] on div "Planned Maint [GEOGRAPHIC_DATA] (Seletar) Planned Maint [GEOGRAPHIC_DATA] ([GEO…" at bounding box center [371, 205] width 510 height 316
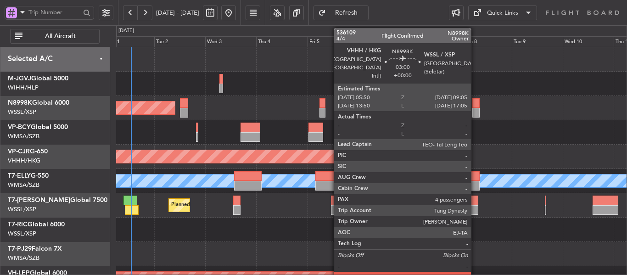
click at [475, 111] on div at bounding box center [475, 113] width 7 height 10
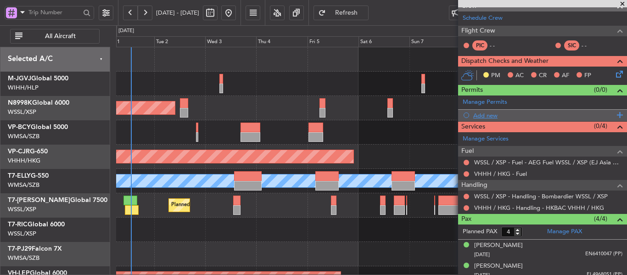
scroll to position [78, 0]
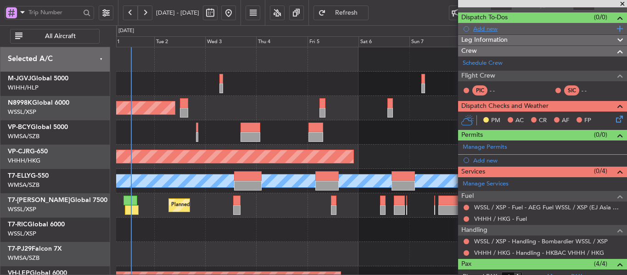
click at [481, 31] on div "Add new" at bounding box center [543, 29] width 141 height 8
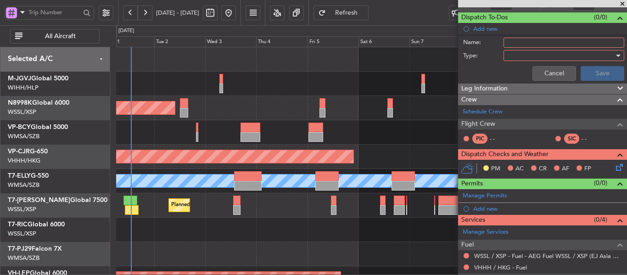
click at [517, 44] on input "Name:" at bounding box center [563, 43] width 121 height 10
type input "FPL"
click at [527, 61] on div at bounding box center [560, 56] width 107 height 14
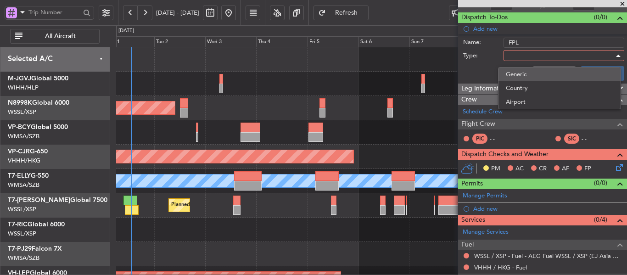
click at [523, 74] on span "Generic" at bounding box center [559, 74] width 107 height 14
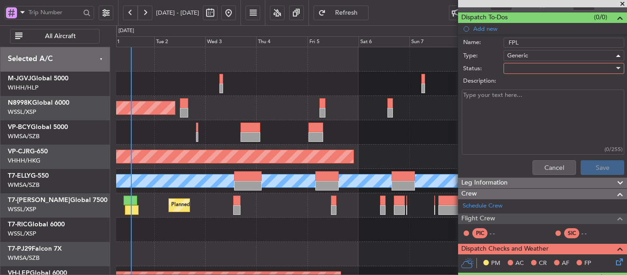
click at [519, 68] on div at bounding box center [560, 68] width 107 height 14
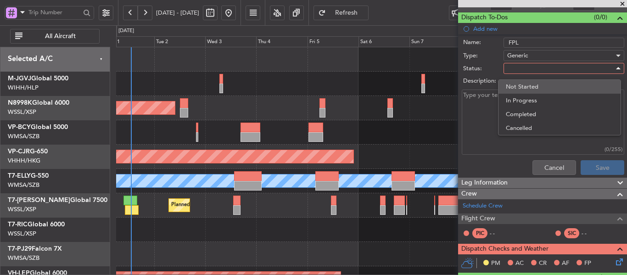
click at [520, 86] on span "Not Started" at bounding box center [559, 87] width 107 height 14
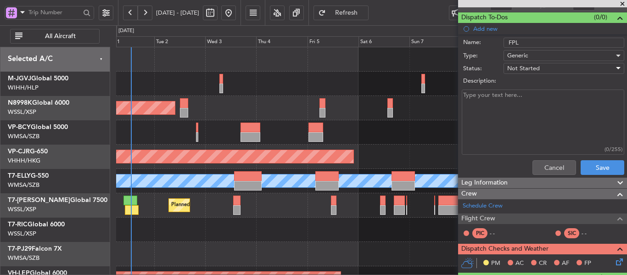
click at [501, 110] on textarea "Description:" at bounding box center [543, 122] width 162 height 66
paste textarea "FL400 / M0.85 / FOB: 19K"
type textarea "FL400 / M0.85 / FOB: 19K"
click at [591, 172] on button "Save" at bounding box center [602, 167] width 44 height 15
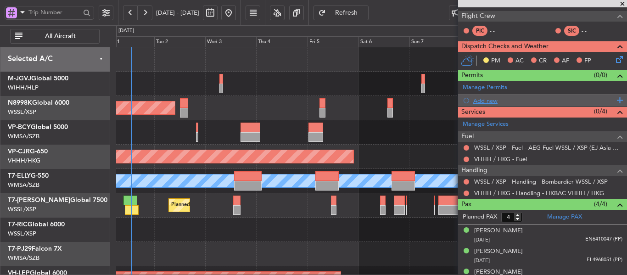
scroll to position [135, 0]
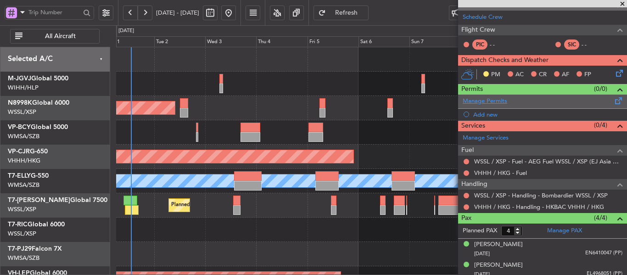
click at [488, 103] on link "Manage Permits" at bounding box center [484, 101] width 45 height 9
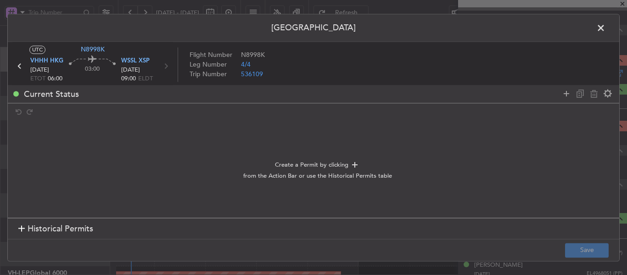
click at [22, 228] on div at bounding box center [21, 229] width 6 height 6
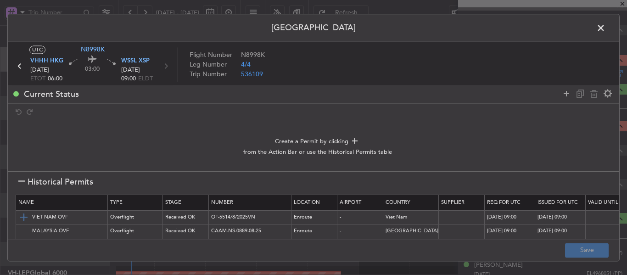
click at [24, 217] on img at bounding box center [23, 217] width 11 height 11
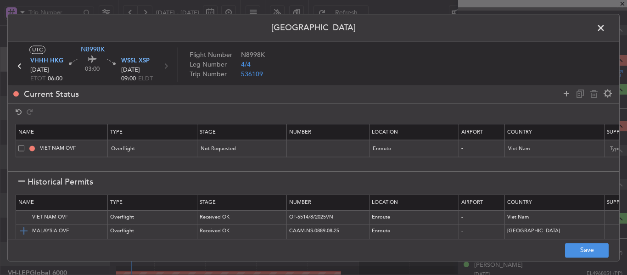
click at [23, 229] on img at bounding box center [23, 231] width 11 height 11
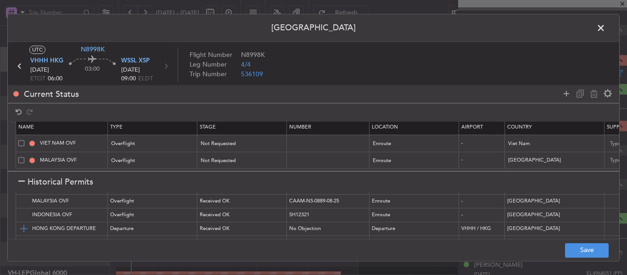
scroll to position [46, 0]
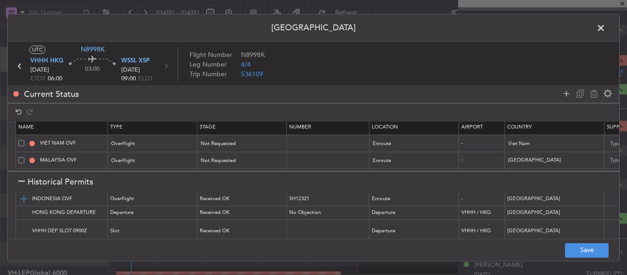
click at [27, 200] on img at bounding box center [23, 199] width 11 height 11
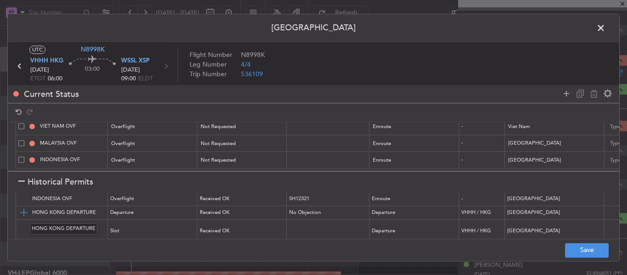
click at [24, 215] on img at bounding box center [23, 212] width 11 height 11
click at [23, 228] on img at bounding box center [23, 231] width 11 height 11
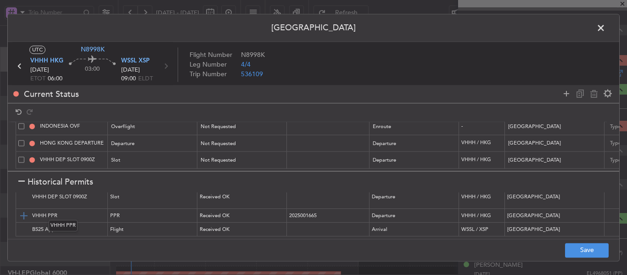
click at [21, 211] on img at bounding box center [23, 215] width 11 height 11
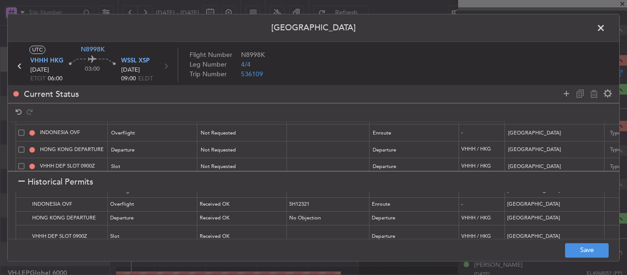
scroll to position [33, 0]
click at [22, 183] on div at bounding box center [21, 182] width 6 height 6
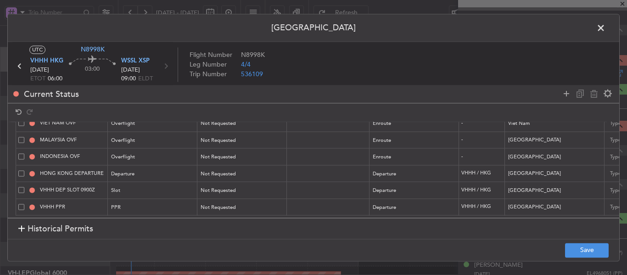
scroll to position [32, 0]
click at [22, 204] on span at bounding box center [21, 207] width 6 height 6
click at [25, 204] on input "checkbox" at bounding box center [25, 204] width 0 height 0
click at [594, 95] on icon at bounding box center [593, 93] width 11 height 11
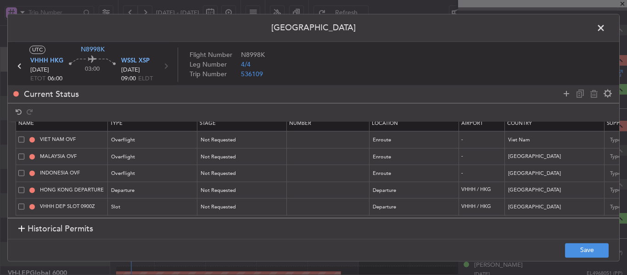
scroll to position [16, 0]
click at [570, 254] on button "Save" at bounding box center [587, 250] width 44 height 15
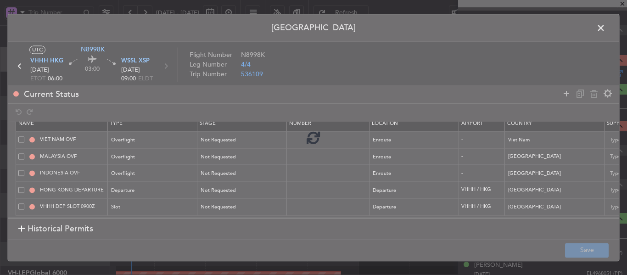
type input "NNN"
type input "2"
type input "NNN"
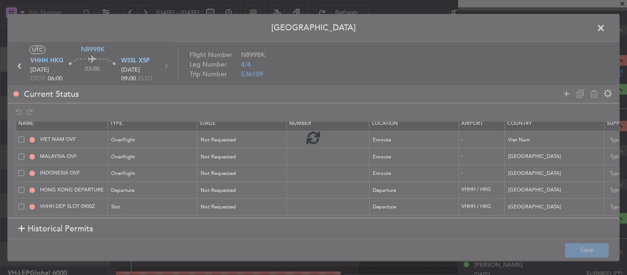
type input "VHHH DEP SLOT"
type input "NNN"
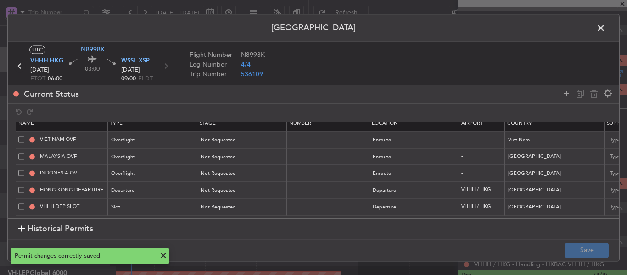
click at [20, 67] on icon at bounding box center [20, 66] width 12 height 12
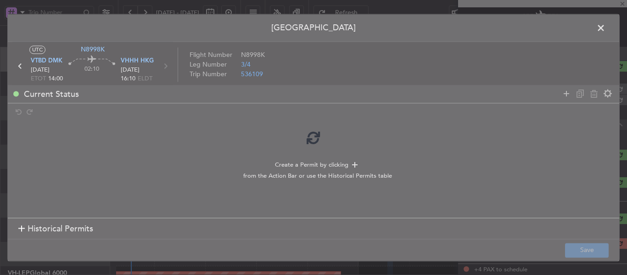
scroll to position [135, 0]
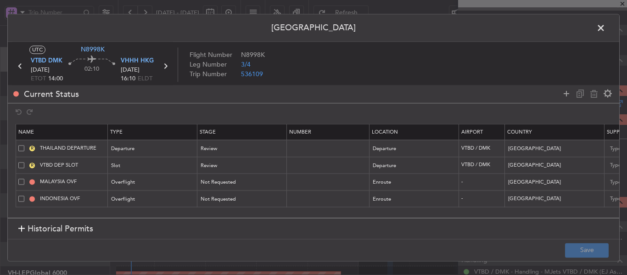
click at [20, 183] on span at bounding box center [21, 182] width 6 height 6
click at [25, 179] on input "checkbox" at bounding box center [25, 179] width 0 height 0
click at [21, 198] on span at bounding box center [21, 198] width 6 height 6
click at [25, 195] on input "checkbox" at bounding box center [25, 195] width 0 height 0
click at [590, 95] on icon at bounding box center [593, 93] width 11 height 11
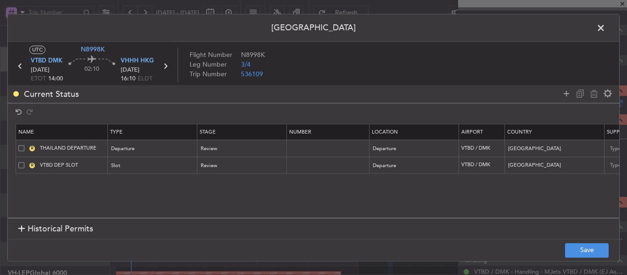
click at [21, 227] on div at bounding box center [21, 229] width 6 height 6
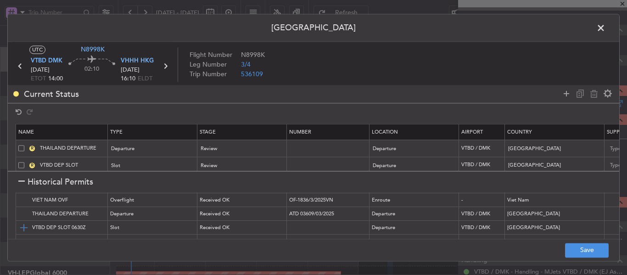
scroll to position [0, 0]
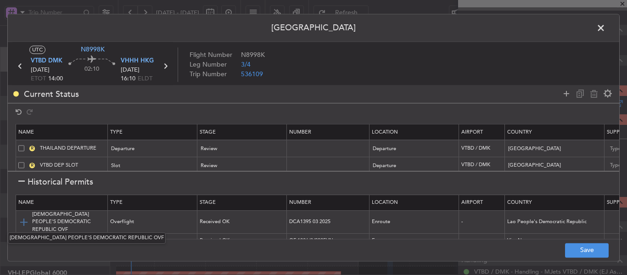
click at [22, 217] on img at bounding box center [23, 222] width 11 height 11
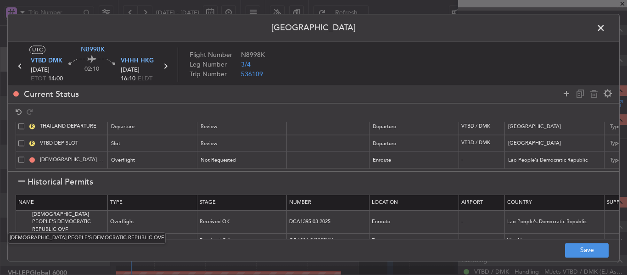
click at [23, 229] on mat-tooltip-component "[DEMOGRAPHIC_DATA] PEOPLE'S DEMOCRATIC REPUBLIC OVF" at bounding box center [86, 238] width 171 height 24
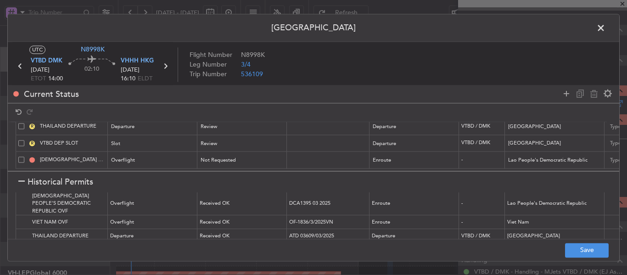
scroll to position [37, 0]
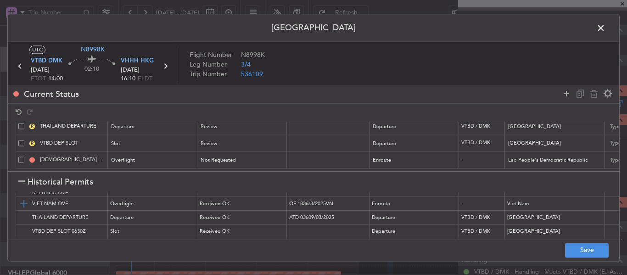
click at [22, 198] on img at bounding box center [23, 203] width 11 height 11
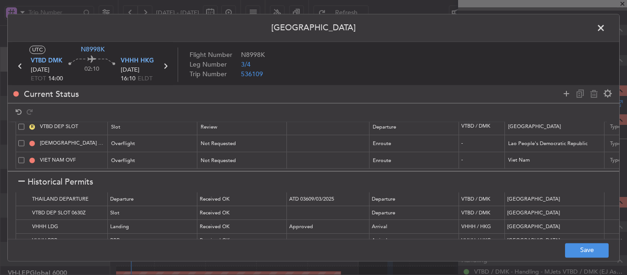
scroll to position [73, 0]
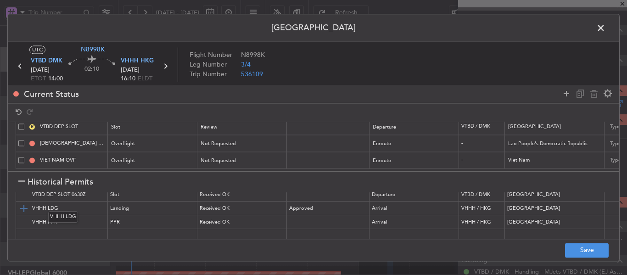
click at [23, 203] on img at bounding box center [23, 208] width 11 height 11
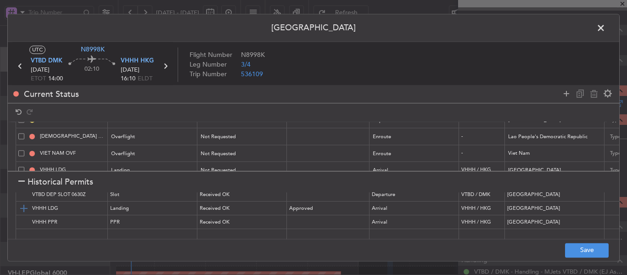
scroll to position [62, 0]
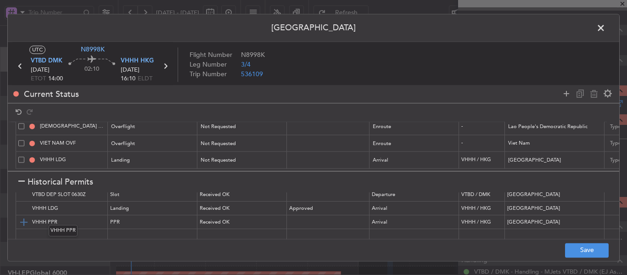
click at [22, 217] on img at bounding box center [23, 222] width 11 height 11
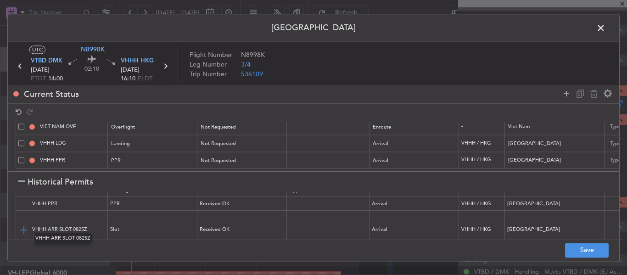
click at [25, 224] on img at bounding box center [23, 229] width 11 height 11
click at [584, 255] on button "Save" at bounding box center [587, 250] width 44 height 15
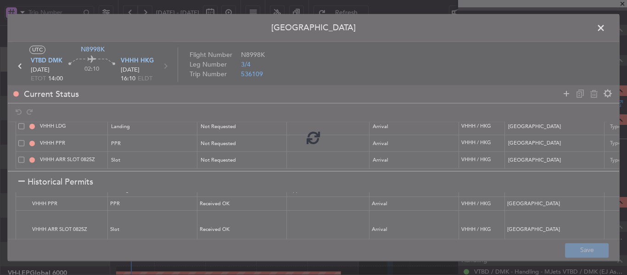
type input "NNN"
type input "VHHH ARR SLOT"
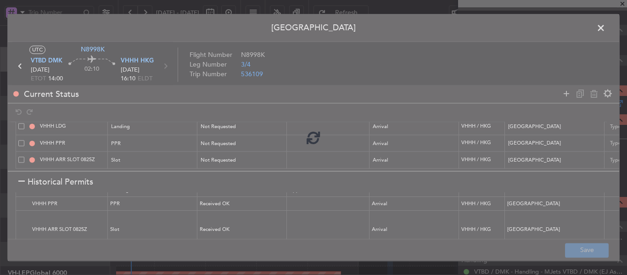
type input "NNN"
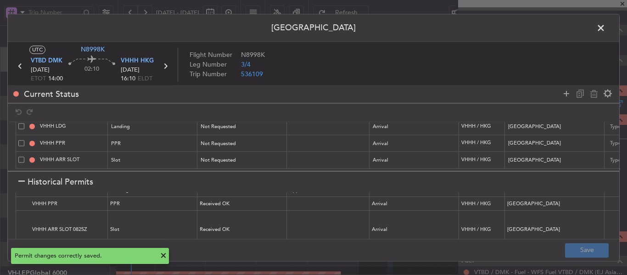
click at [19, 180] on div at bounding box center [21, 182] width 6 height 6
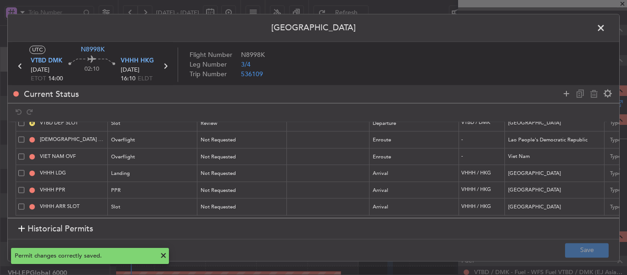
scroll to position [49, 0]
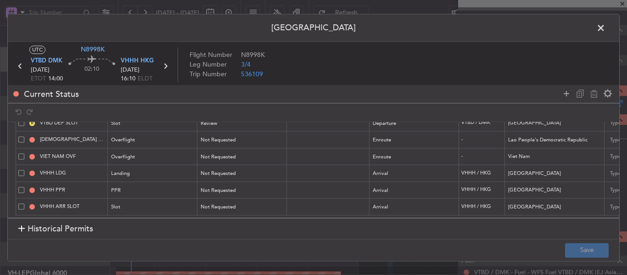
click at [605, 29] on span at bounding box center [605, 30] width 0 height 18
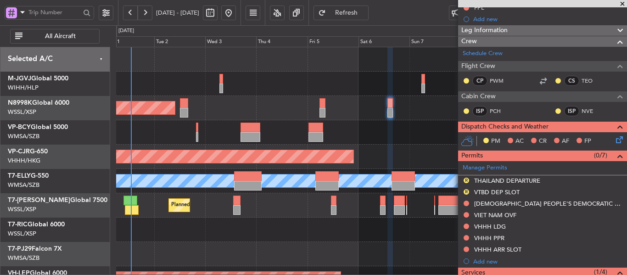
scroll to position [0, 0]
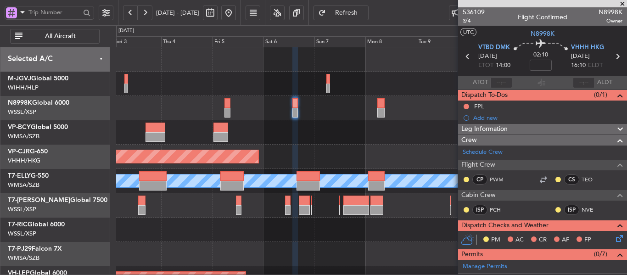
click at [323, 117] on div "Planned Maint [GEOGRAPHIC_DATA] (Seletar)" at bounding box center [371, 108] width 510 height 24
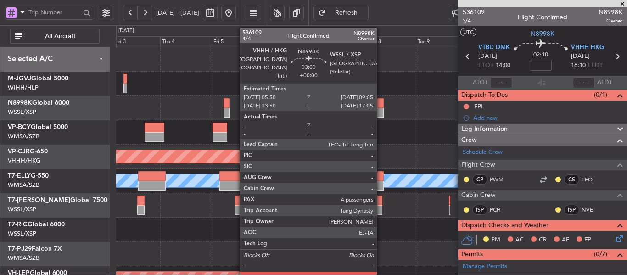
click at [381, 107] on div at bounding box center [379, 103] width 7 height 10
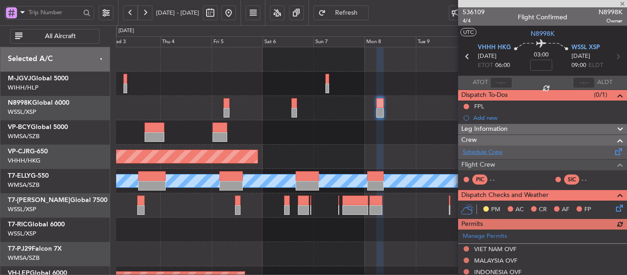
click at [480, 155] on link "Schedule Crew" at bounding box center [482, 152] width 40 height 9
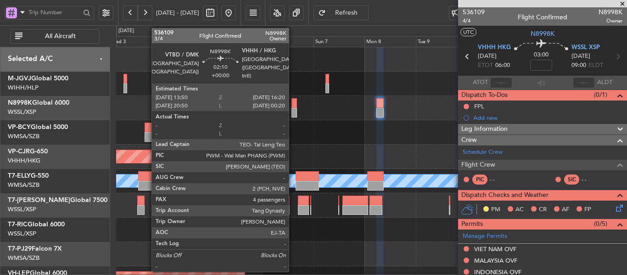
click at [293, 109] on div at bounding box center [294, 113] width 6 height 10
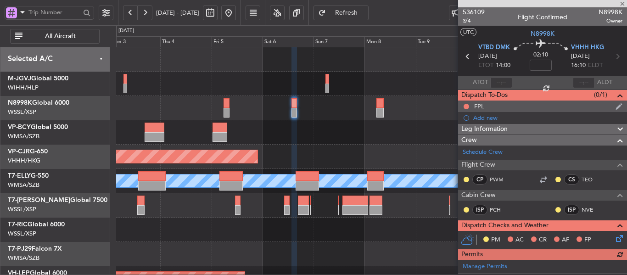
click at [481, 105] on div "FPL" at bounding box center [479, 106] width 10 height 8
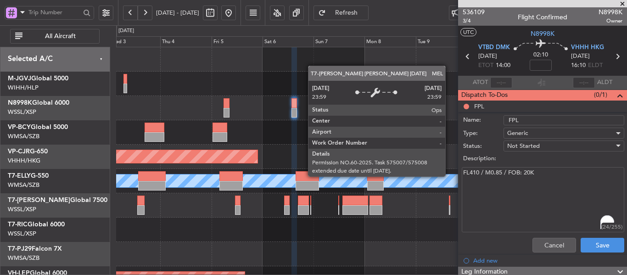
drag, startPoint x: 550, startPoint y: 169, endPoint x: 447, endPoint y: 176, distance: 103.0
click at [447, 176] on fb-app "03 Sep 2025 - 13 Sep 2025 Refresh Quick Links All Aircraft Planned Maint Singap…" at bounding box center [313, 143] width 627 height 264
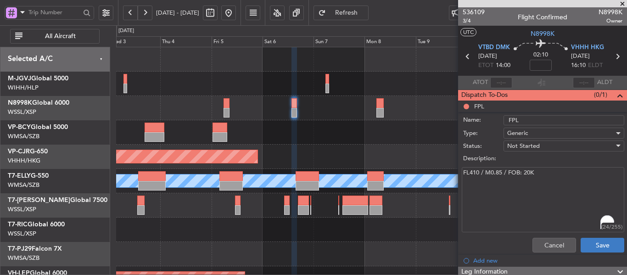
paste textarea "8"
type textarea "FL410 / M0.85 / FOB: 28K"
click at [595, 242] on button "Save" at bounding box center [602, 245] width 44 height 15
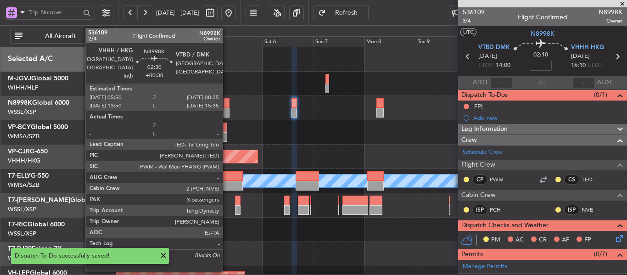
click at [227, 110] on div at bounding box center [226, 113] width 6 height 10
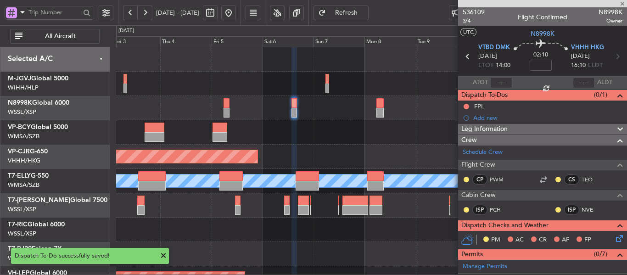
type input "+00:30"
type input "3"
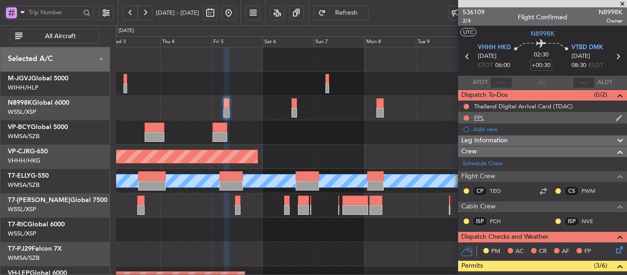
click at [476, 117] on div "FPL" at bounding box center [479, 118] width 10 height 8
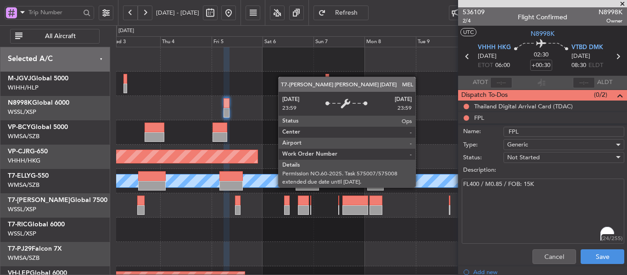
drag, startPoint x: 525, startPoint y: 182, endPoint x: 428, endPoint y: 187, distance: 96.9
click at [421, 187] on fb-app "03 Sep 2025 - 13 Sep 2025 Refresh Quick Links All Aircraft Planned Maint Singap…" at bounding box center [313, 143] width 627 height 264
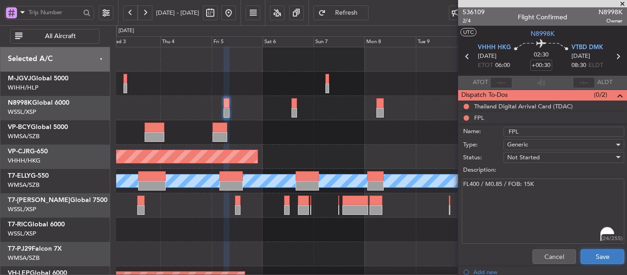
click at [584, 255] on button "Save" at bounding box center [602, 256] width 44 height 15
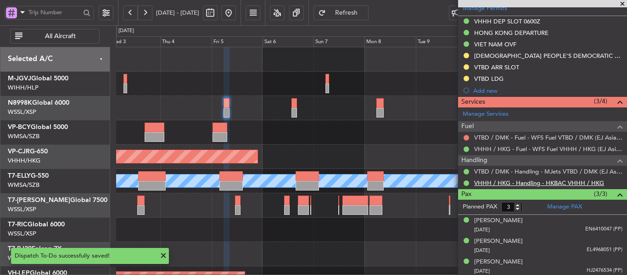
scroll to position [271, 0]
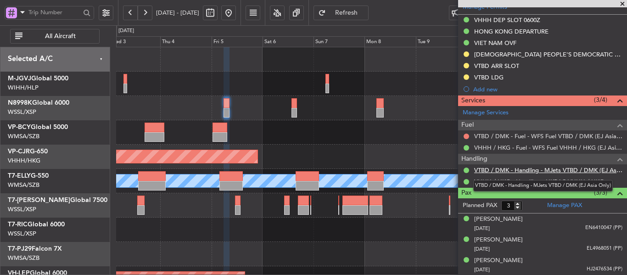
click at [503, 168] on link "VTBD / DMK - Handling - MJets VTBD / DMK (EJ Asia Only)" at bounding box center [548, 170] width 148 height 8
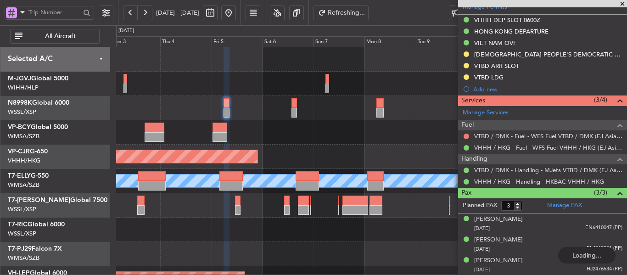
click at [297, 106] on div "Planned Maint [GEOGRAPHIC_DATA] (Seletar)" at bounding box center [371, 108] width 510 height 24
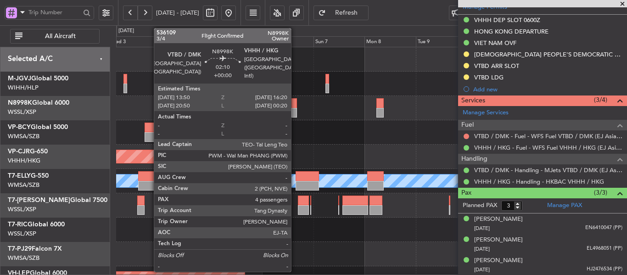
click at [295, 109] on div at bounding box center [294, 113] width 6 height 10
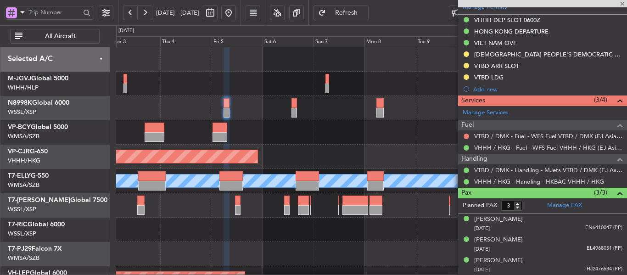
type input "4"
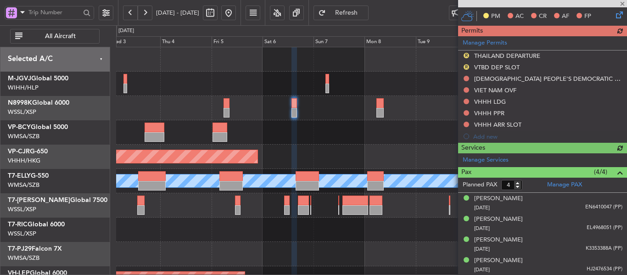
scroll to position [259, 0]
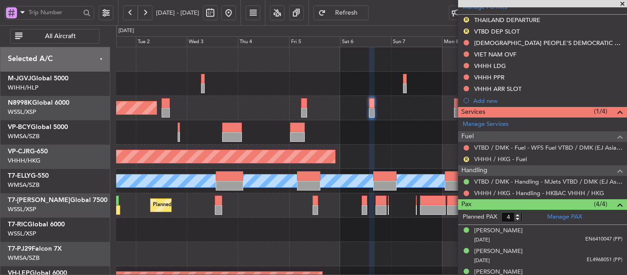
click at [395, 135] on div at bounding box center [371, 132] width 510 height 24
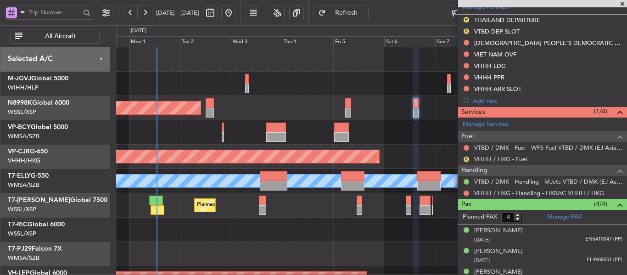
click at [263, 117] on div "Planned Maint [GEOGRAPHIC_DATA] (Seletar)" at bounding box center [371, 108] width 510 height 24
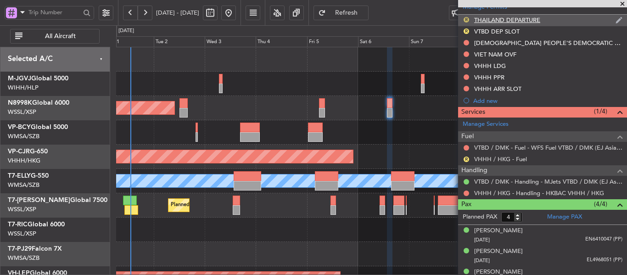
click at [466, 20] on button "R" at bounding box center [466, 20] width 6 height 6
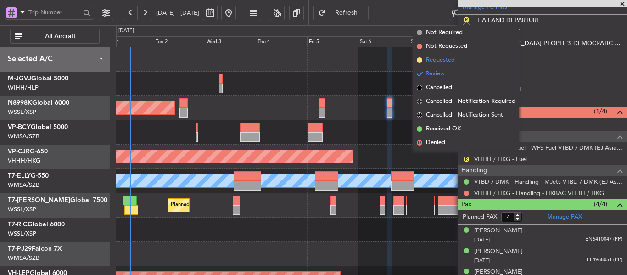
click at [418, 62] on span at bounding box center [420, 60] width 6 height 6
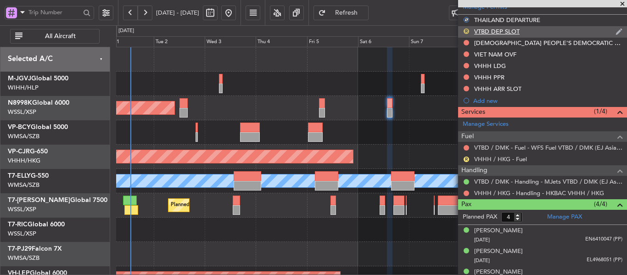
click at [466, 31] on button "R" at bounding box center [466, 31] width 6 height 6
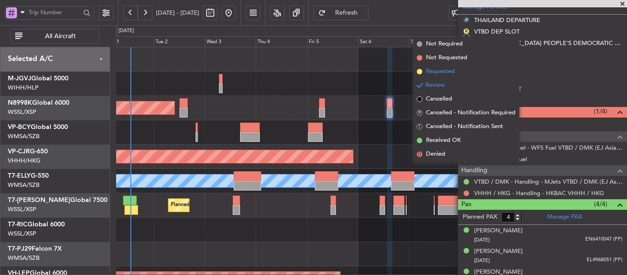
click at [419, 72] on span at bounding box center [420, 72] width 6 height 6
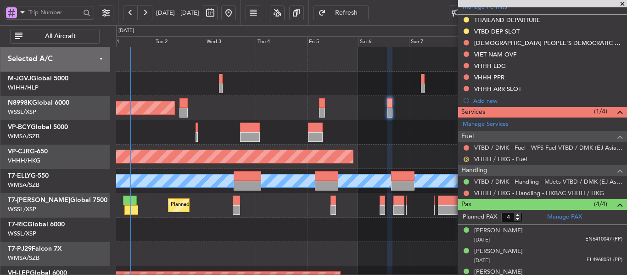
click at [465, 159] on button "R" at bounding box center [466, 159] width 6 height 6
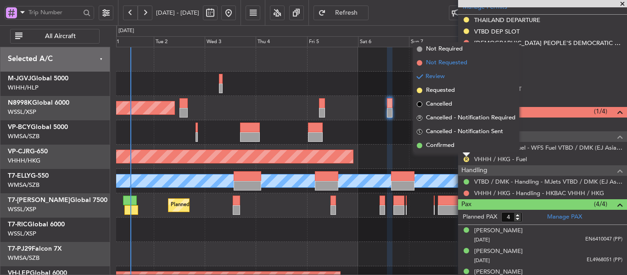
click at [420, 62] on span at bounding box center [420, 63] width 6 height 6
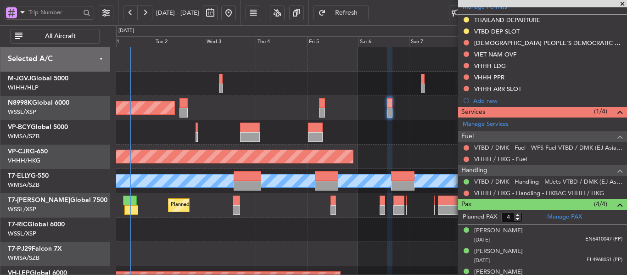
click at [365, 14] on span "Refresh" at bounding box center [347, 13] width 38 height 6
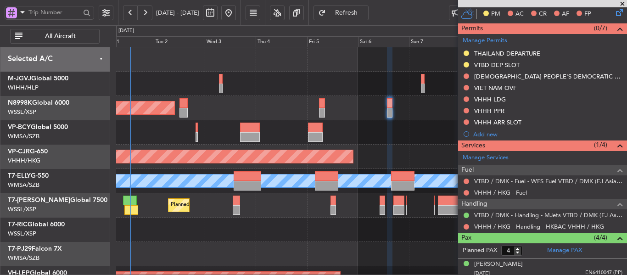
scroll to position [213, 0]
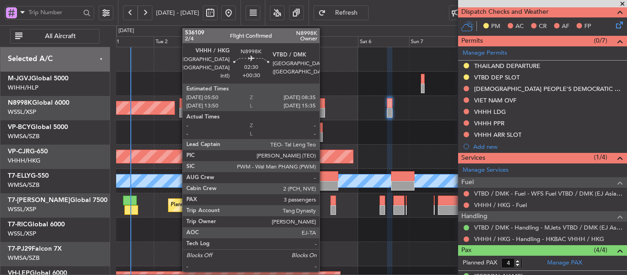
click at [322, 107] on div at bounding box center [322, 103] width 6 height 10
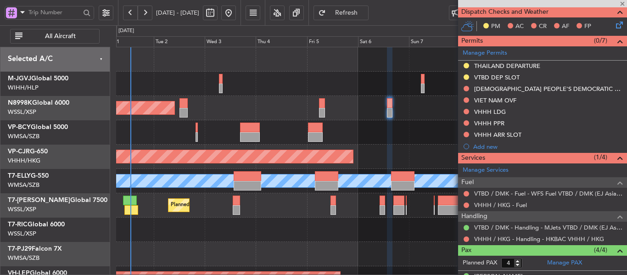
type input "+00:30"
type input "3"
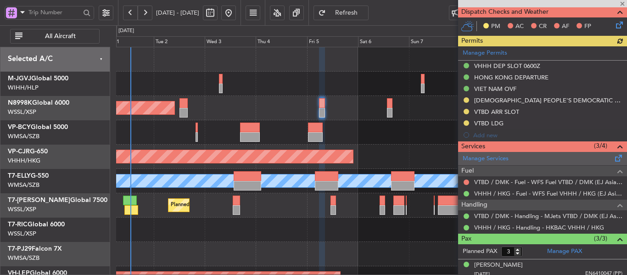
scroll to position [225, 0]
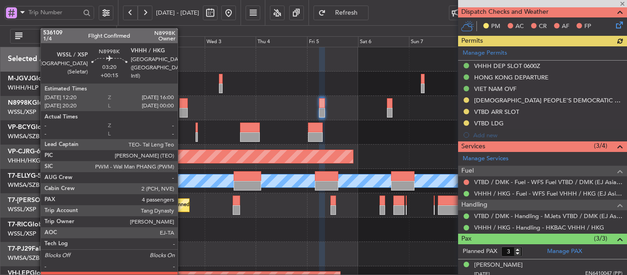
click at [183, 110] on div at bounding box center [183, 113] width 8 height 10
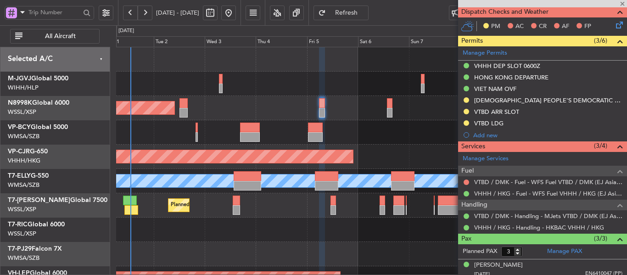
type input "+00:15"
type input "4"
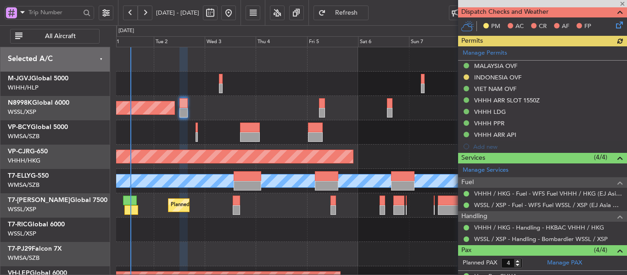
scroll to position [271, 0]
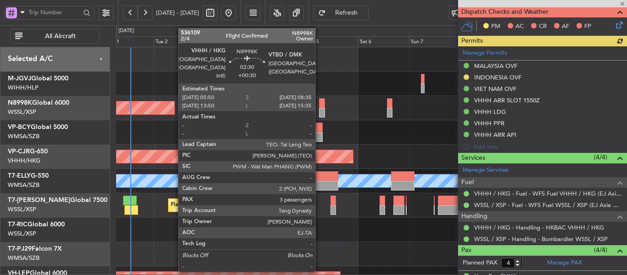
click at [319, 108] on div at bounding box center [322, 113] width 6 height 10
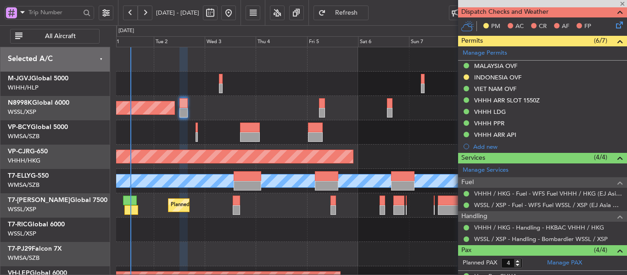
type input "+00:30"
type input "3"
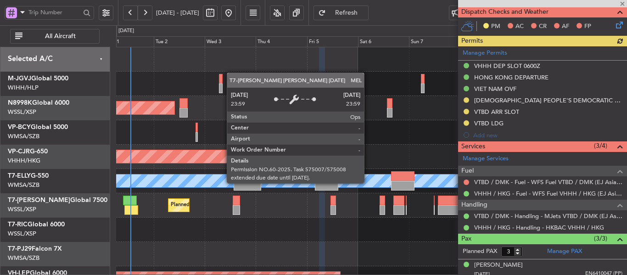
scroll to position [225, 0]
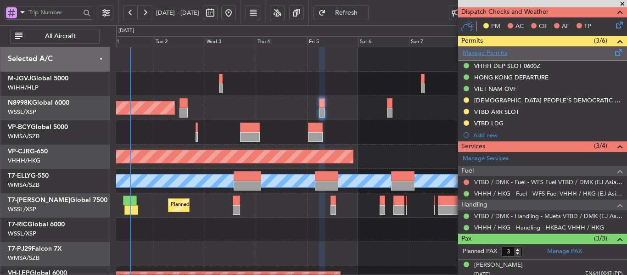
click at [493, 53] on link "Manage Permits" at bounding box center [484, 53] width 45 height 9
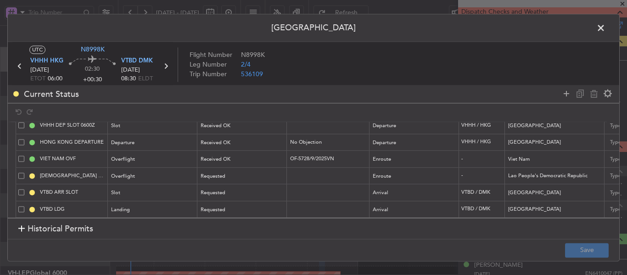
scroll to position [32, 0]
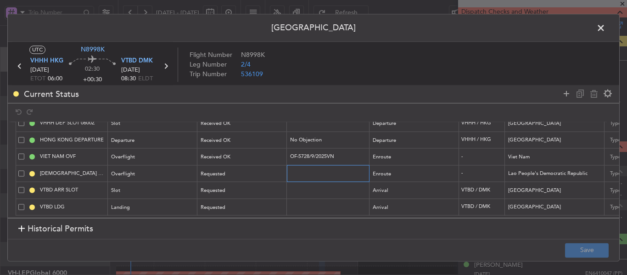
click at [301, 169] on input "text" at bounding box center [329, 173] width 80 height 8
paste input "DCA4174 09 2025"
type input "DCA4174 09 2025"
click at [263, 167] on div "Requested" at bounding box center [239, 174] width 76 height 14
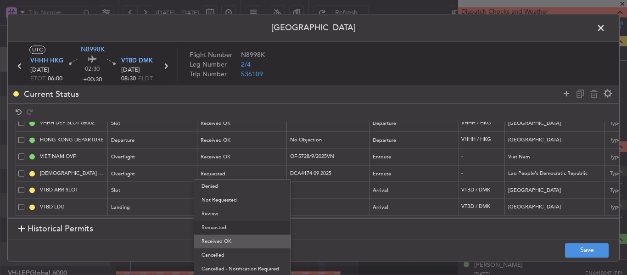
click at [237, 241] on span "Received OK" at bounding box center [242, 241] width 82 height 14
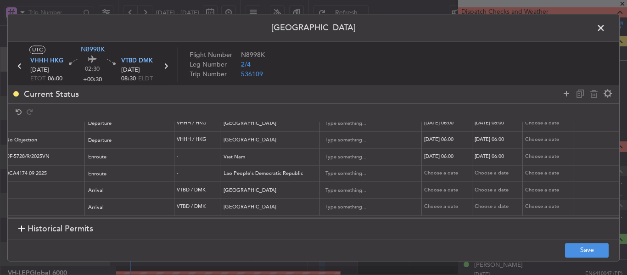
scroll to position [0, 323]
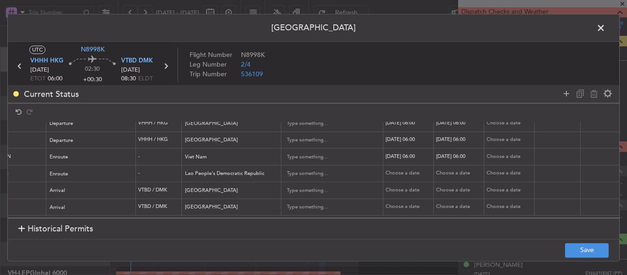
click at [394, 170] on div "Choose a date" at bounding box center [409, 174] width 48 height 8
select select "9"
select select "2025"
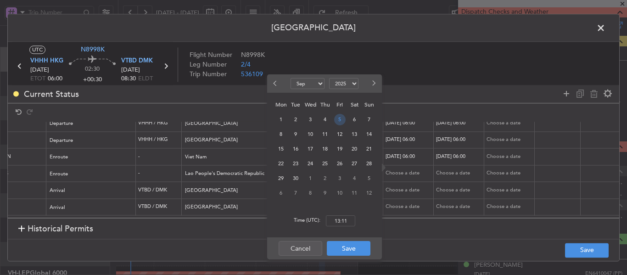
click at [339, 122] on span "5" at bounding box center [339, 119] width 11 height 11
click at [341, 222] on input "00:00" at bounding box center [340, 220] width 29 height 11
type input "06:00"
click at [345, 255] on button "Save" at bounding box center [349, 248] width 44 height 15
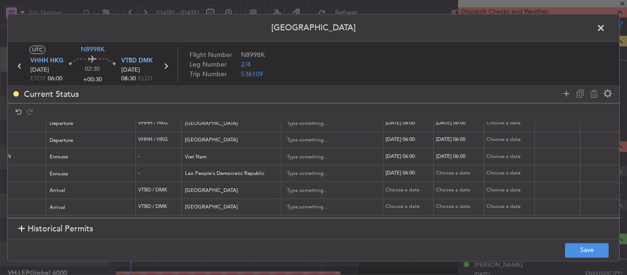
click at [453, 170] on div "Choose a date" at bounding box center [460, 174] width 48 height 8
select select "9"
select select "2025"
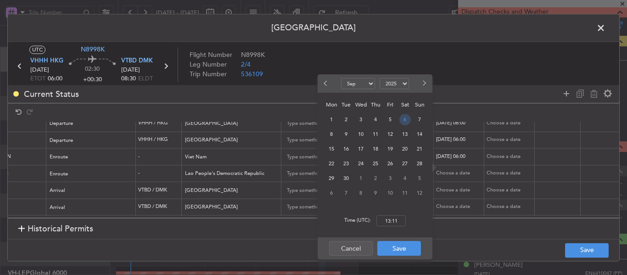
click at [401, 121] on span "6" at bounding box center [404, 119] width 11 height 11
click at [391, 219] on input "00:00" at bounding box center [390, 220] width 29 height 11
click at [389, 118] on span "5" at bounding box center [389, 119] width 11 height 11
click at [388, 223] on input "00:00" at bounding box center [390, 220] width 29 height 11
type input "06:00"
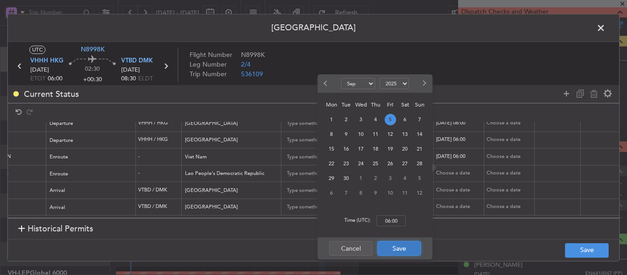
click at [397, 251] on button "Save" at bounding box center [399, 248] width 44 height 15
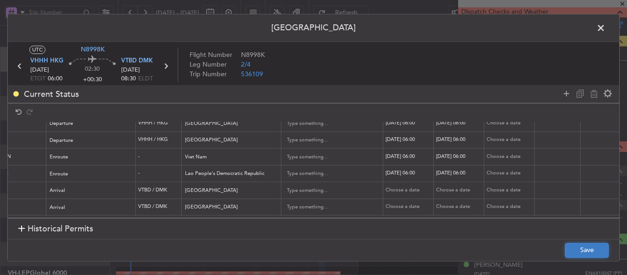
click at [580, 250] on button "Save" at bounding box center [587, 250] width 44 height 15
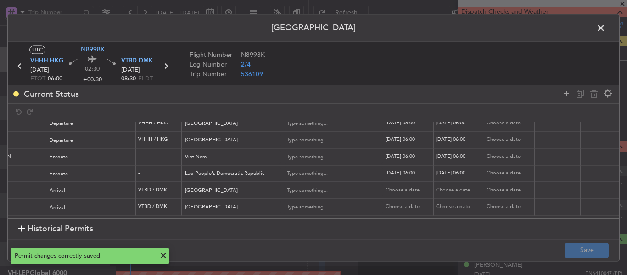
click at [605, 29] on span at bounding box center [605, 30] width 0 height 18
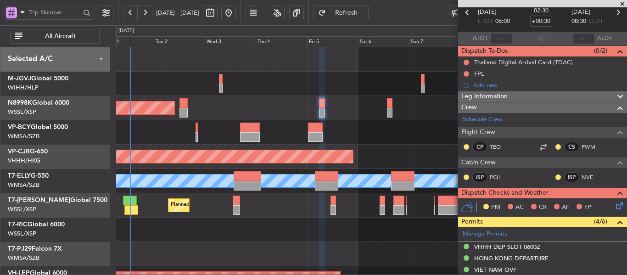
scroll to position [0, 0]
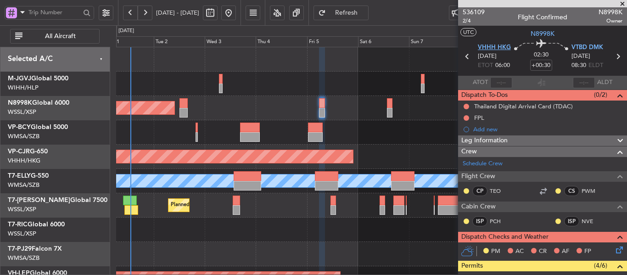
click at [487, 47] on span "VHHH HKG" at bounding box center [494, 47] width 33 height 9
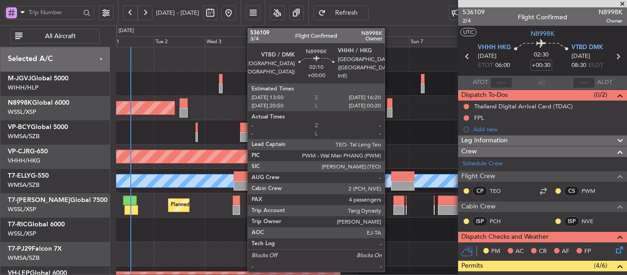
click at [389, 111] on div at bounding box center [390, 113] width 6 height 10
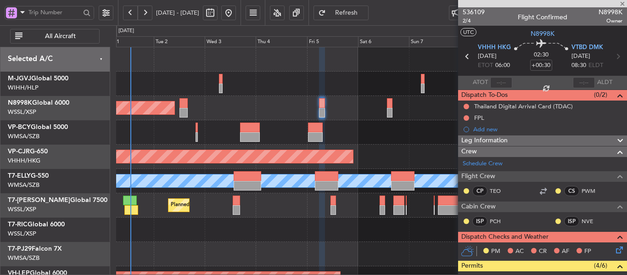
type input "4"
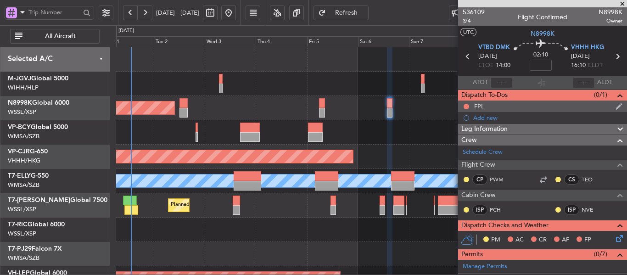
click at [479, 105] on div "FPL" at bounding box center [479, 106] width 10 height 8
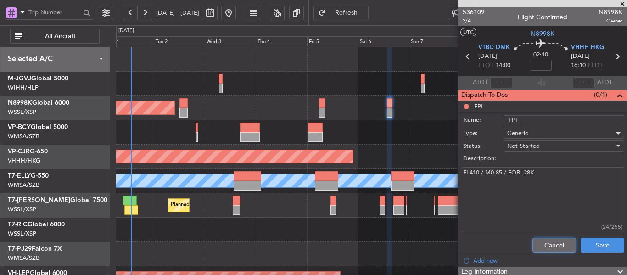
click at [538, 240] on button "Cancel" at bounding box center [554, 245] width 44 height 15
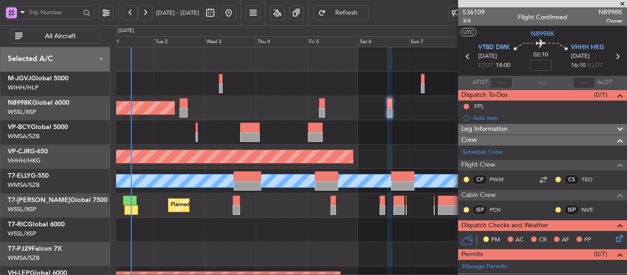
click at [540, 66] on input at bounding box center [540, 65] width 22 height 11
type input "+00:10"
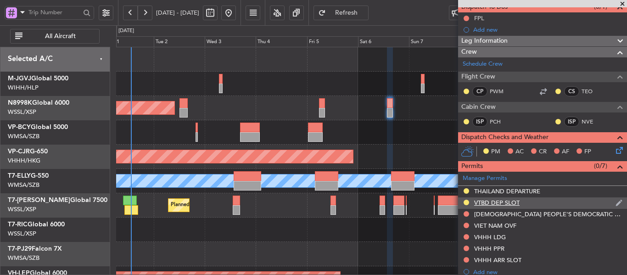
scroll to position [229, 0]
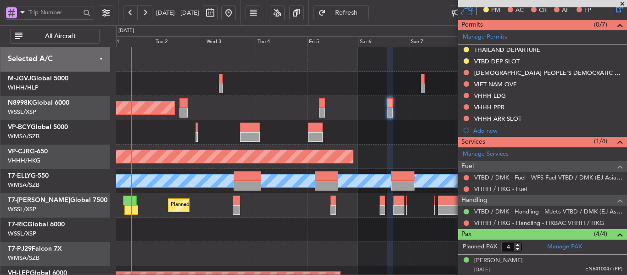
click at [405, 208] on div "Planned Maint Dubai (Al Maktoum Intl)" at bounding box center [371, 205] width 510 height 24
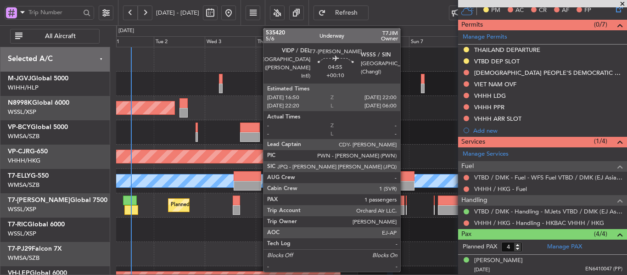
click at [404, 206] on div at bounding box center [398, 210] width 11 height 10
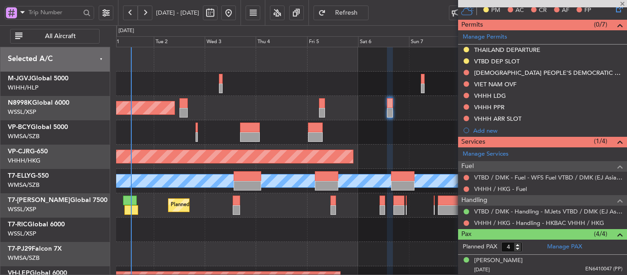
type input "1"
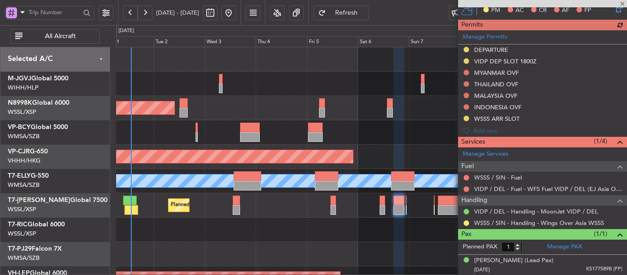
scroll to position [252, 0]
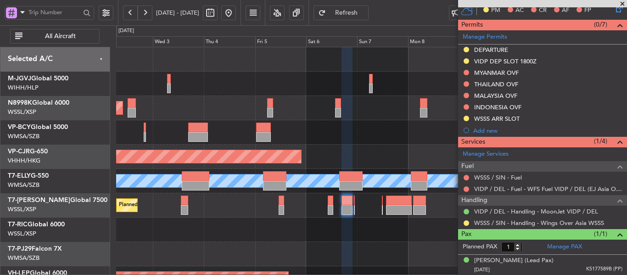
click at [380, 141] on div "Planned Maint Singapore (Seletar) Planned Maint Hong Kong (Hong Kong Intl) Plan…" at bounding box center [371, 205] width 510 height 316
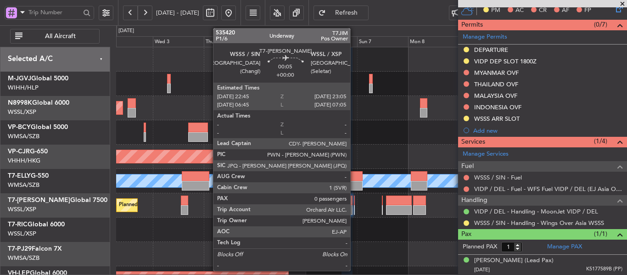
click at [354, 203] on div at bounding box center [354, 200] width 1 height 10
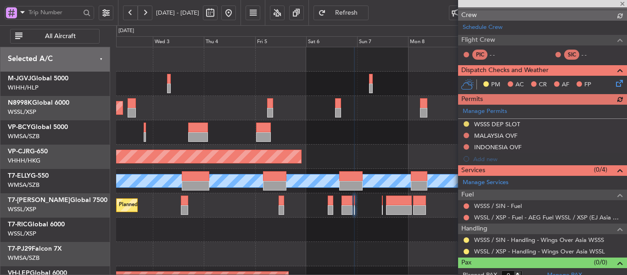
scroll to position [0, 0]
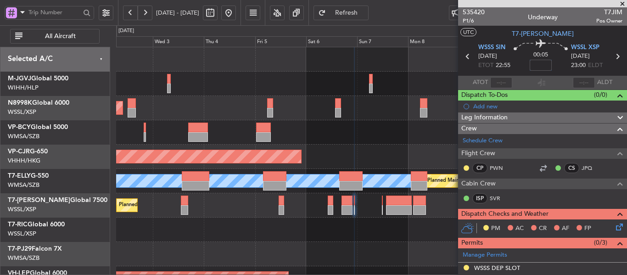
click at [381, 205] on div "Planned Maint Dubai (Al Maktoum Intl)" at bounding box center [371, 205] width 510 height 24
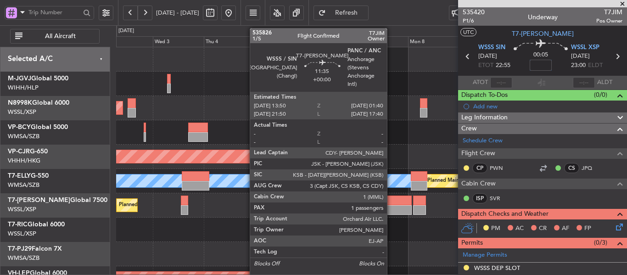
click at [392, 206] on div at bounding box center [398, 210] width 25 height 10
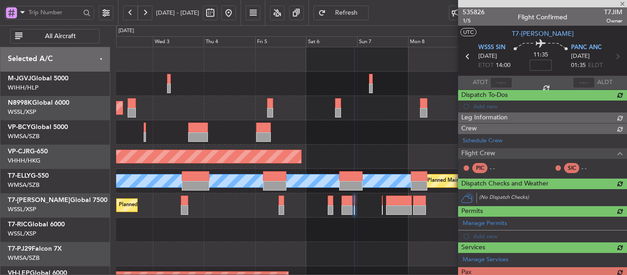
type input "2"
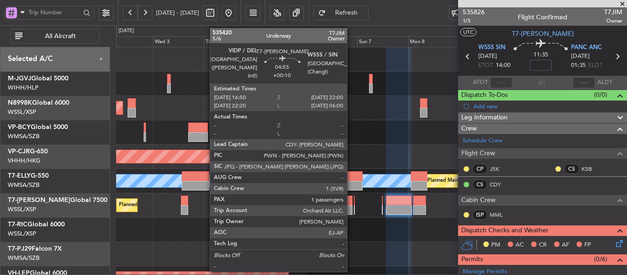
click at [351, 202] on div at bounding box center [346, 200] width 11 height 10
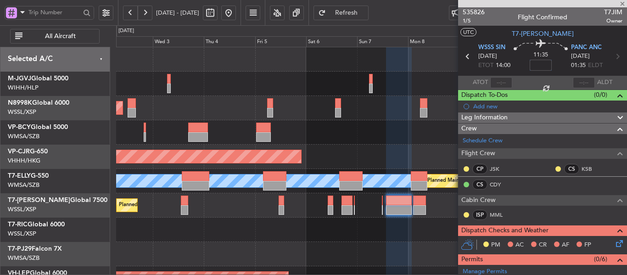
type input "+00:10"
type input "1"
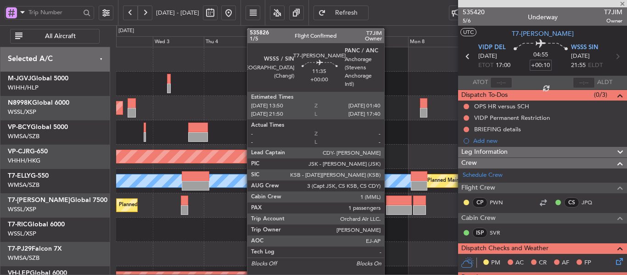
click at [388, 206] on div at bounding box center [398, 210] width 25 height 10
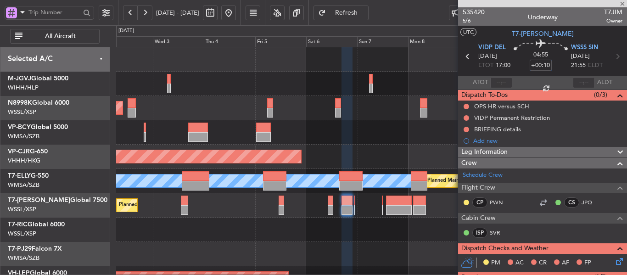
type input "2"
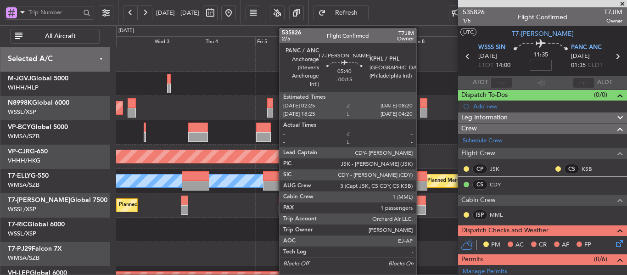
click at [420, 205] on div at bounding box center [419, 210] width 13 height 10
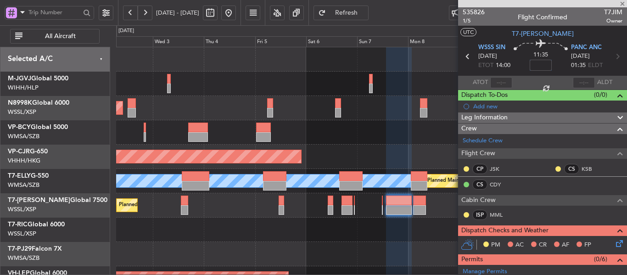
type input "-00:15"
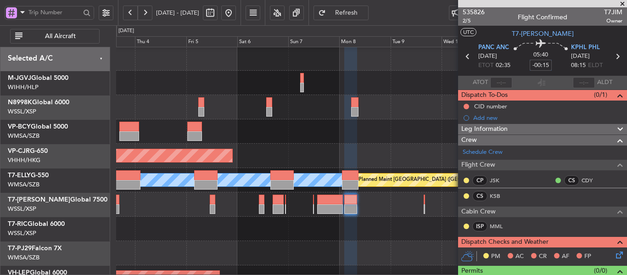
click at [345, 150] on div "Planned Maint [GEOGRAPHIC_DATA] ([GEOGRAPHIC_DATA] Intl)" at bounding box center [371, 156] width 510 height 24
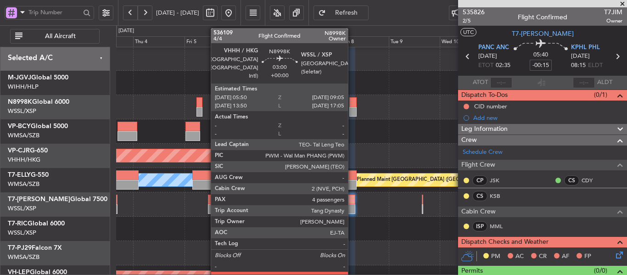
click at [352, 108] on div at bounding box center [352, 112] width 7 height 10
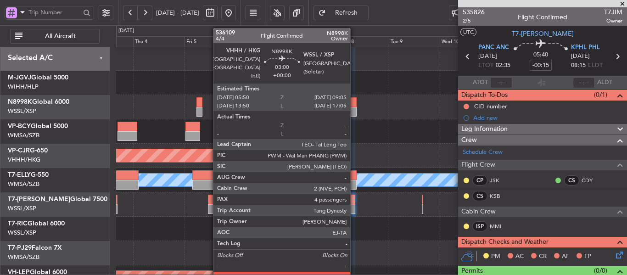
click at [354, 105] on div at bounding box center [352, 102] width 7 height 10
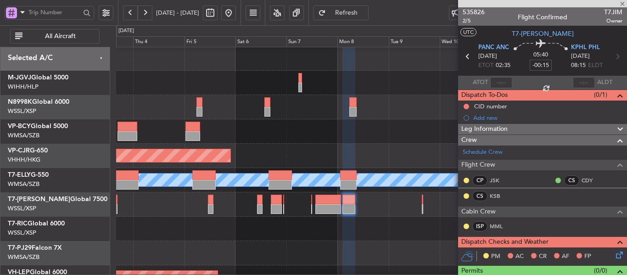
type input "4"
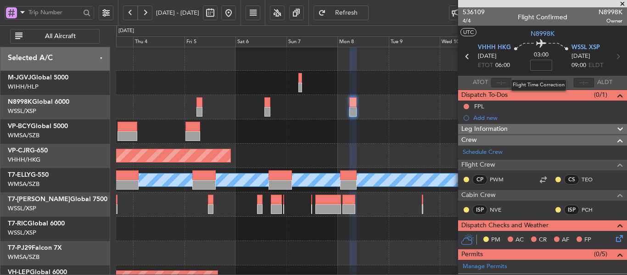
click at [539, 69] on input at bounding box center [541, 65] width 22 height 11
click at [524, 64] on div "03:00 10" at bounding box center [541, 56] width 61 height 34
type input "+00:10"
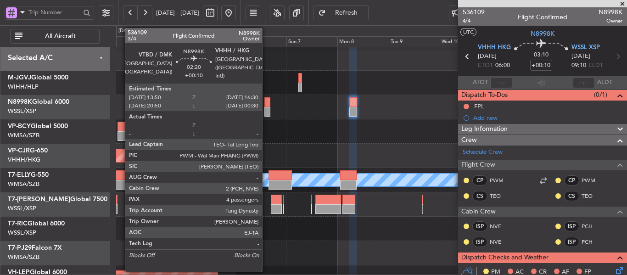
click at [266, 109] on div at bounding box center [267, 112] width 6 height 10
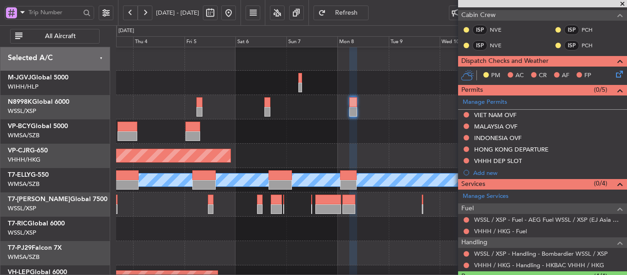
scroll to position [275, 0]
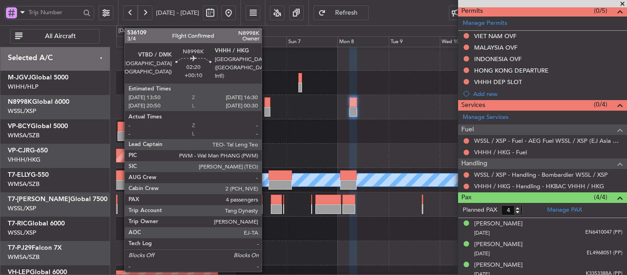
click at [266, 105] on div at bounding box center [267, 102] width 6 height 10
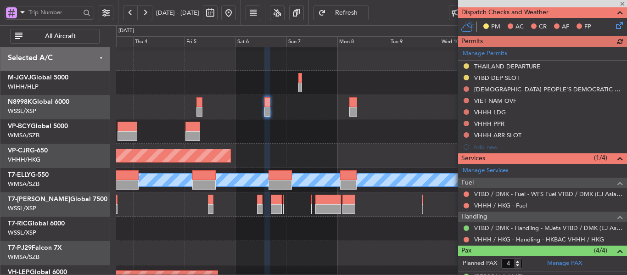
scroll to position [243, 0]
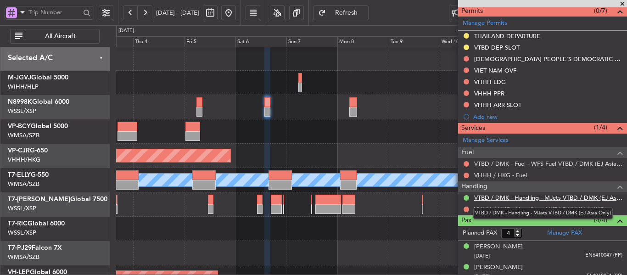
click at [518, 200] on link "VTBD / DMK - Handling - MJets VTBD / DMK (EJ Asia Only)" at bounding box center [548, 198] width 148 height 8
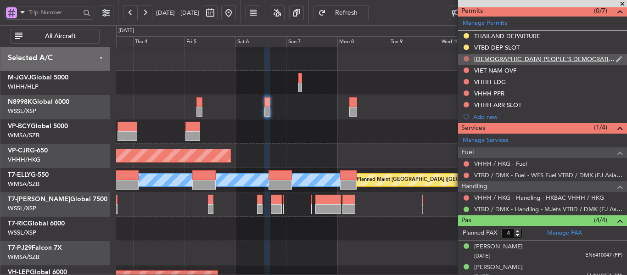
click at [465, 59] on button at bounding box center [466, 59] width 6 height 6
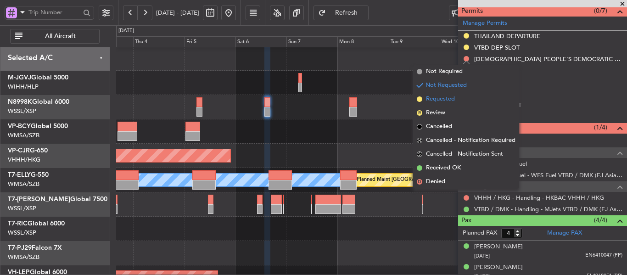
click at [420, 99] on span at bounding box center [420, 99] width 6 height 6
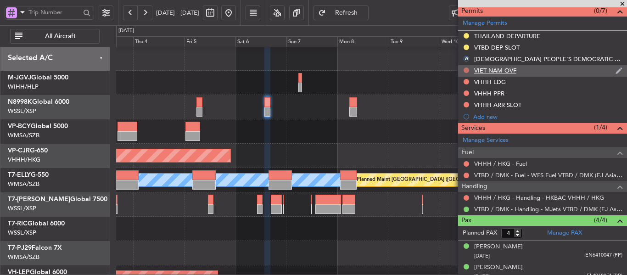
click at [465, 72] on button at bounding box center [466, 70] width 6 height 6
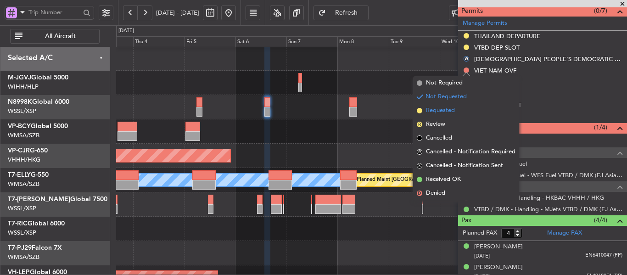
click at [417, 109] on span at bounding box center [420, 111] width 6 height 6
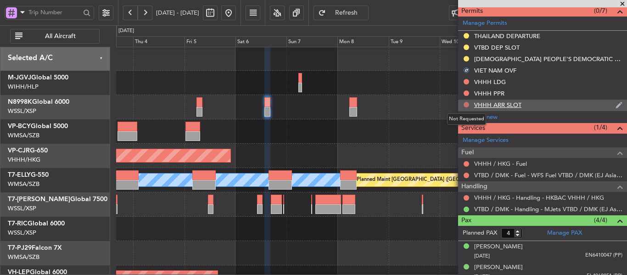
click at [465, 104] on button at bounding box center [466, 105] width 6 height 6
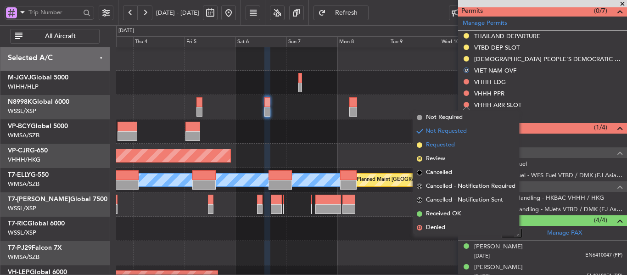
click at [419, 144] on span at bounding box center [420, 145] width 6 height 6
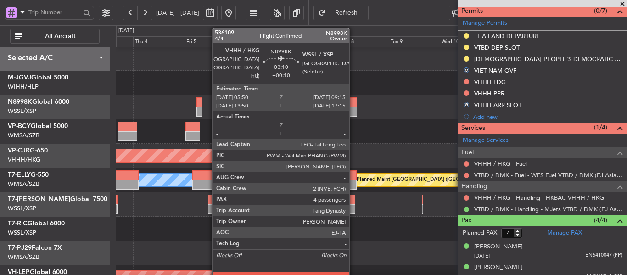
click at [353, 109] on div at bounding box center [352, 112] width 7 height 10
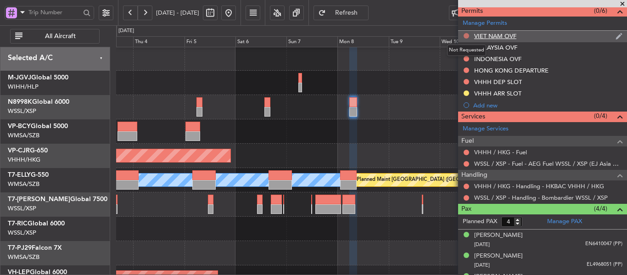
click at [464, 37] on button at bounding box center [466, 36] width 6 height 6
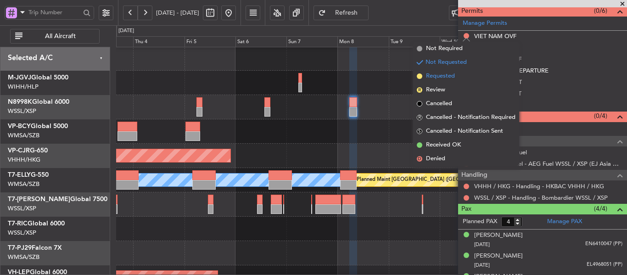
click at [419, 77] on span at bounding box center [420, 76] width 6 height 6
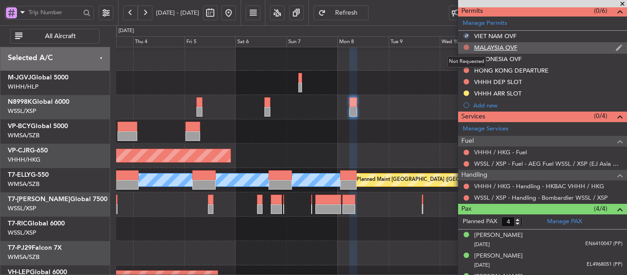
click at [466, 48] on button at bounding box center [466, 48] width 6 height 6
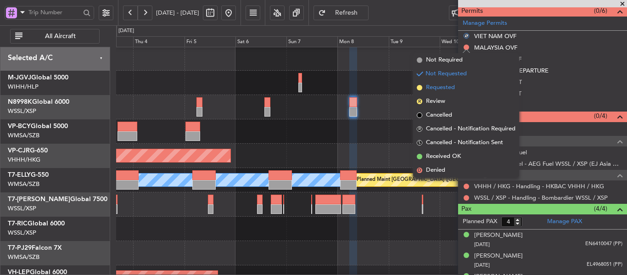
click at [418, 85] on span at bounding box center [420, 88] width 6 height 6
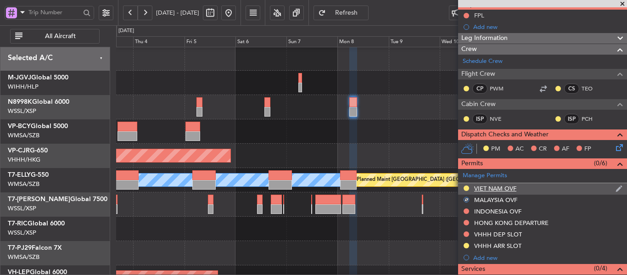
scroll to position [106, 0]
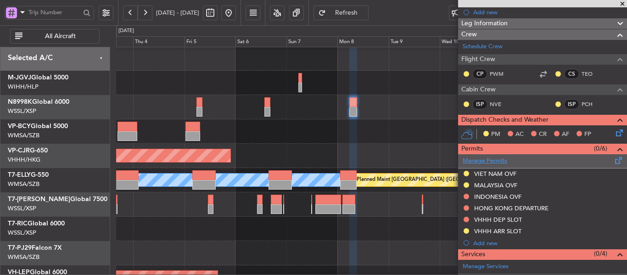
click at [490, 162] on link "Manage Permits" at bounding box center [484, 160] width 45 height 9
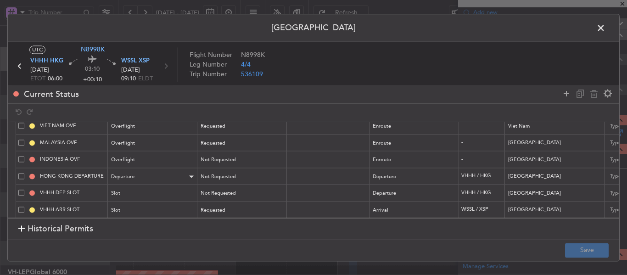
scroll to position [32, 0]
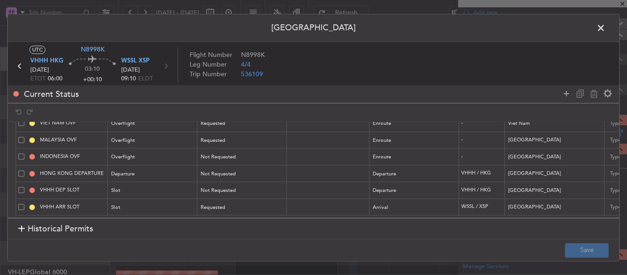
click at [18, 204] on span at bounding box center [21, 207] width 6 height 6
click at [25, 204] on input "checkbox" at bounding box center [25, 204] width 0 height 0
click at [593, 92] on icon at bounding box center [593, 93] width 11 height 11
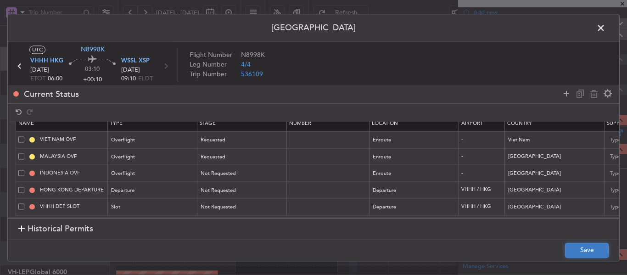
click at [588, 249] on button "Save" at bounding box center [587, 250] width 44 height 15
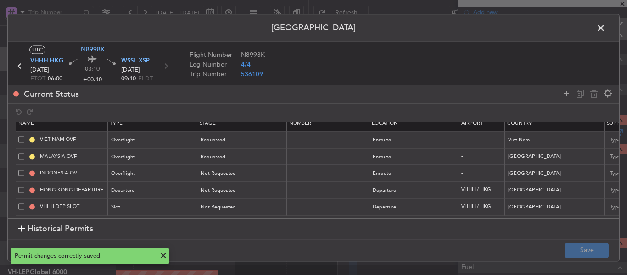
click at [605, 30] on span at bounding box center [605, 30] width 0 height 18
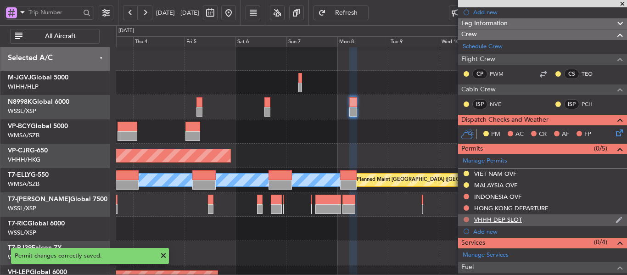
click at [465, 219] on button at bounding box center [466, 220] width 6 height 6
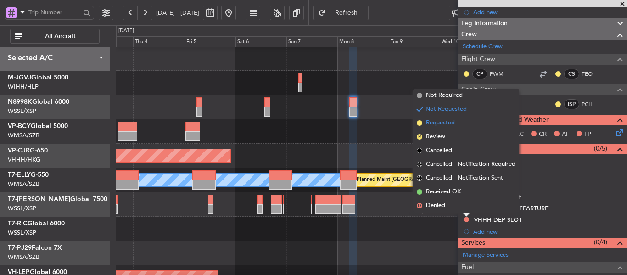
click at [418, 123] on span at bounding box center [420, 123] width 6 height 6
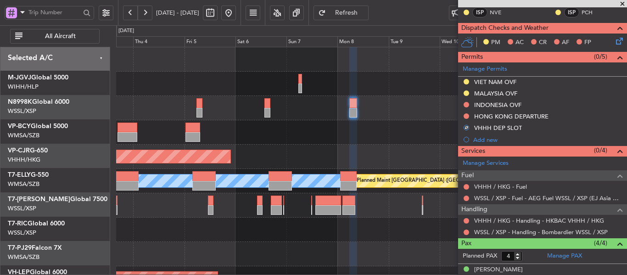
scroll to position [0, 0]
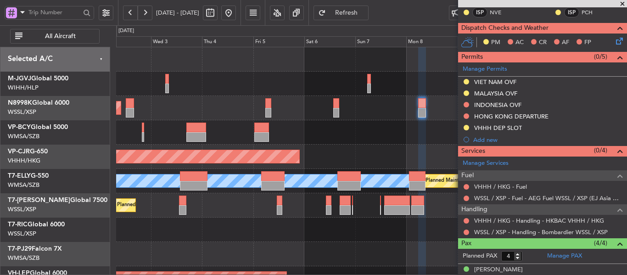
click at [369, 158] on div "Planned Maint [GEOGRAPHIC_DATA] ([GEOGRAPHIC_DATA] Intl)" at bounding box center [371, 157] width 510 height 24
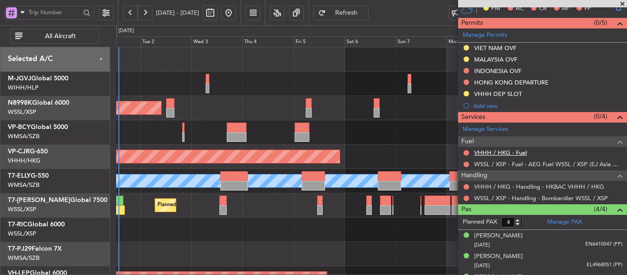
scroll to position [243, 0]
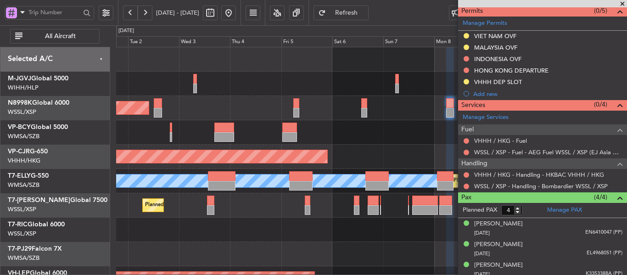
click at [377, 186] on div "Planned Maint [GEOGRAPHIC_DATA] (Seletar) Planned Maint [GEOGRAPHIC_DATA] ([GEO…" at bounding box center [371, 205] width 510 height 316
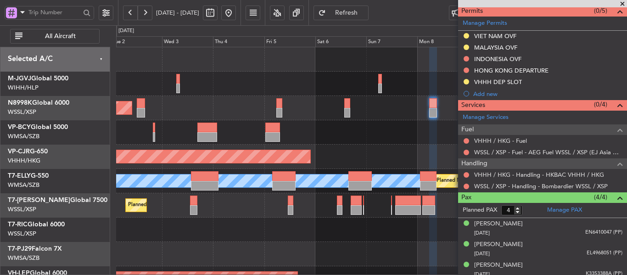
click at [361, 111] on div "Planned Maint [GEOGRAPHIC_DATA] (Seletar)" at bounding box center [371, 108] width 510 height 24
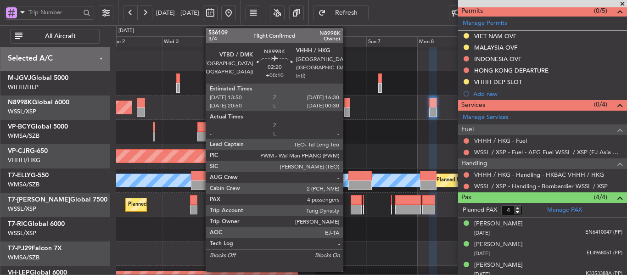
click at [347, 106] on div at bounding box center [347, 103] width 6 height 10
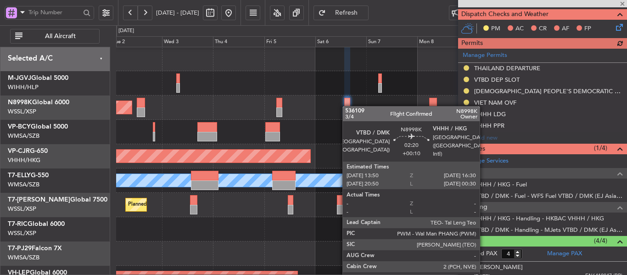
scroll to position [243, 0]
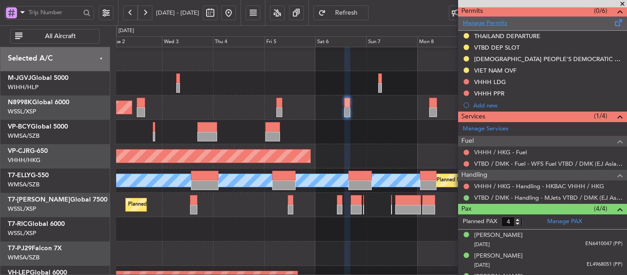
click at [482, 21] on link "Manage Permits" at bounding box center [484, 23] width 45 height 9
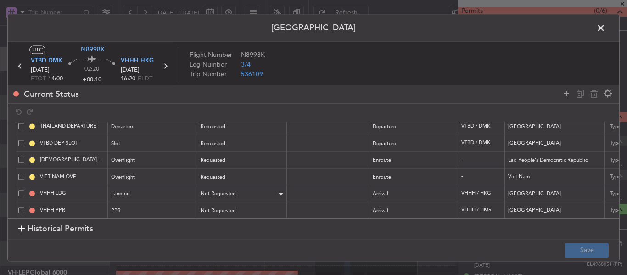
scroll to position [32, 0]
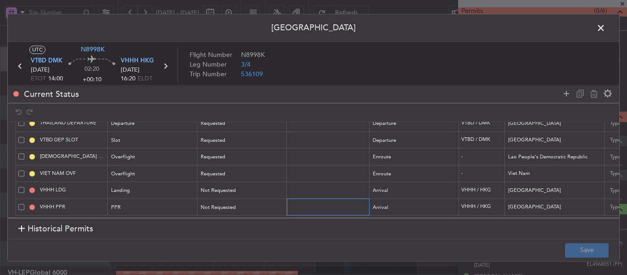
click at [309, 203] on input "text" at bounding box center [329, 207] width 80 height 8
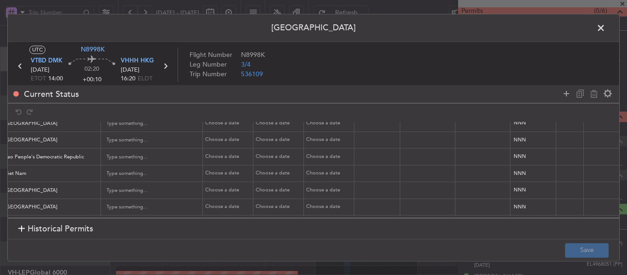
scroll to position [0, 574]
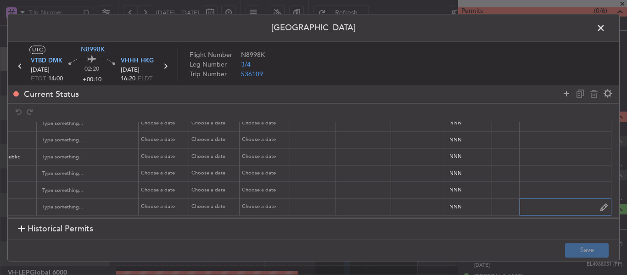
click at [533, 200] on input "text" at bounding box center [564, 207] width 91 height 14
paste input "2025003775"
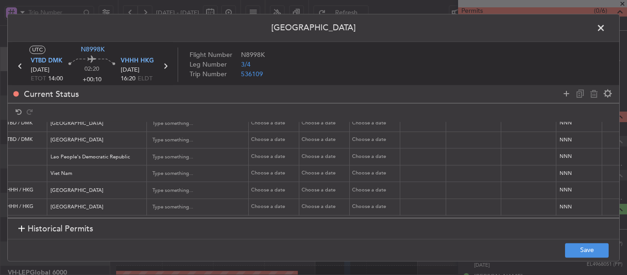
scroll to position [0, 0]
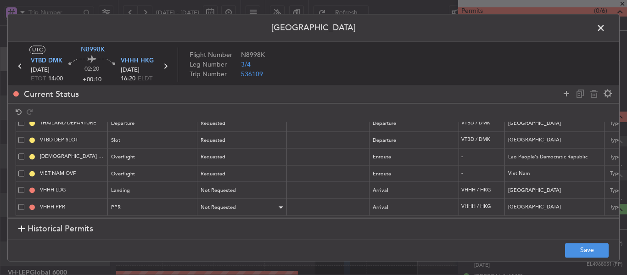
type input "2025003775"
click at [214, 204] on span "Not Requested" at bounding box center [218, 207] width 35 height 7
click at [225, 257] on span "Requested" at bounding box center [242, 261] width 82 height 14
click at [593, 250] on button "Save" at bounding box center [587, 250] width 44 height 15
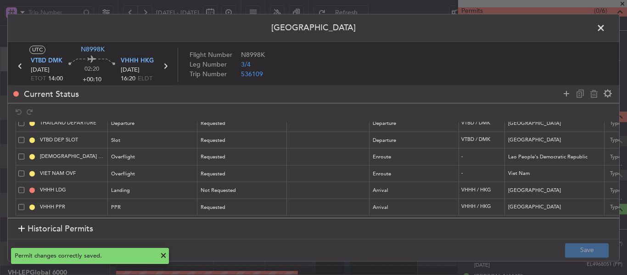
click at [605, 28] on span at bounding box center [605, 30] width 0 height 18
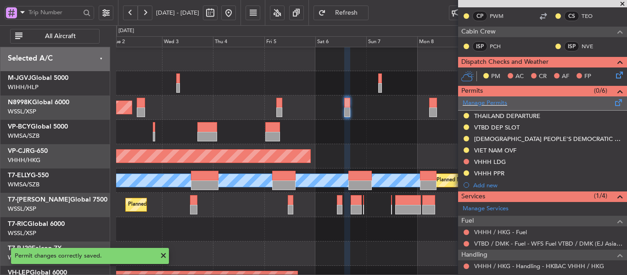
scroll to position [151, 0]
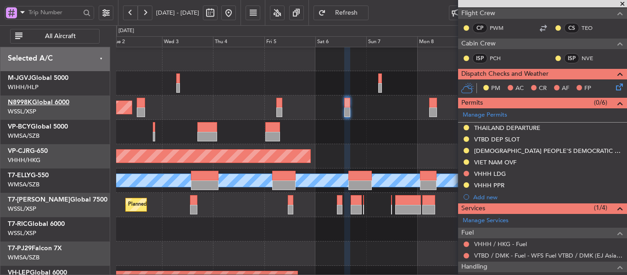
click at [41, 100] on link "N8998K Global 6000" at bounding box center [38, 102] width 61 height 6
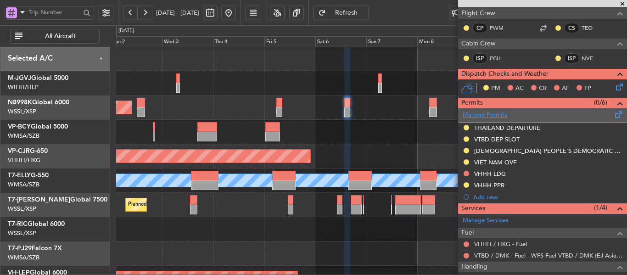
click at [484, 115] on link "Manage Permits" at bounding box center [484, 115] width 45 height 9
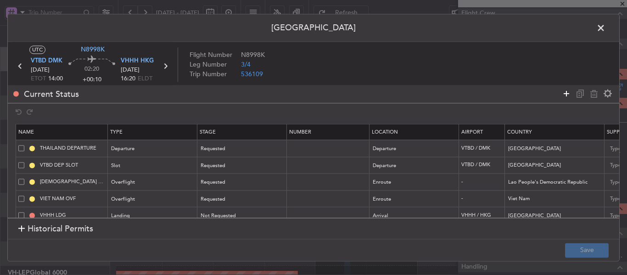
click at [565, 91] on icon at bounding box center [566, 93] width 11 height 11
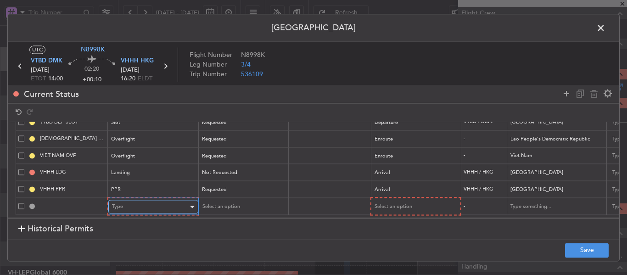
click at [128, 200] on div "Type" at bounding box center [150, 207] width 76 height 14
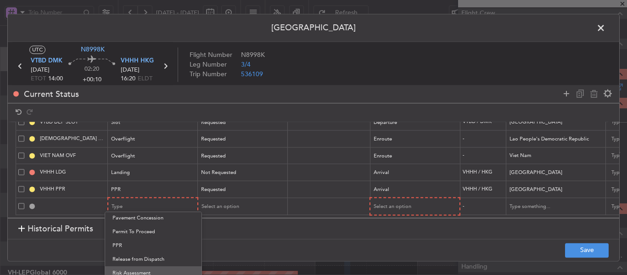
click at [133, 271] on span "Risk Assessment" at bounding box center [153, 273] width 82 height 14
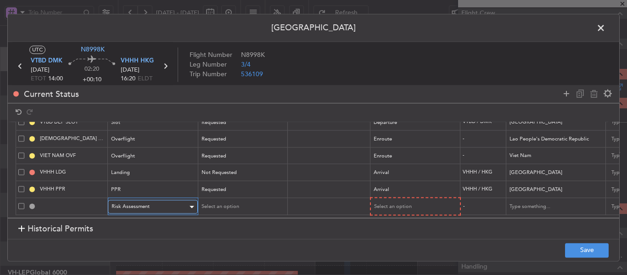
click at [141, 203] on span "Risk Assessment" at bounding box center [130, 206] width 38 height 7
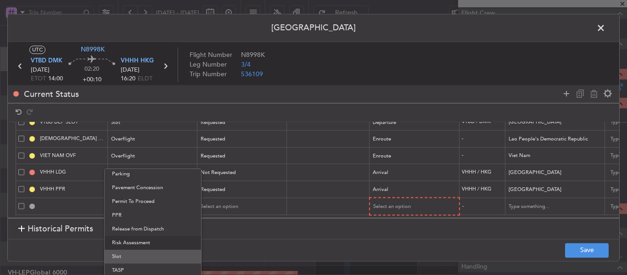
click at [125, 257] on span "Slot" at bounding box center [153, 257] width 82 height 14
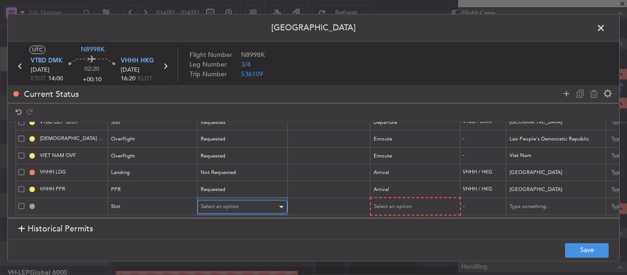
click at [224, 203] on span "Select an option" at bounding box center [220, 206] width 38 height 7
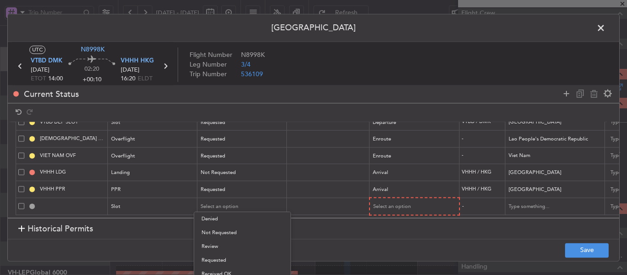
click at [223, 261] on span "Requested" at bounding box center [242, 260] width 82 height 14
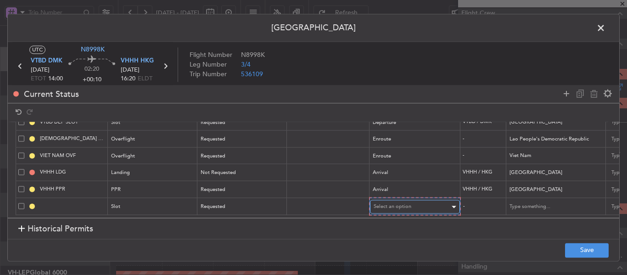
click at [418, 201] on div "Select an option" at bounding box center [411, 207] width 76 height 14
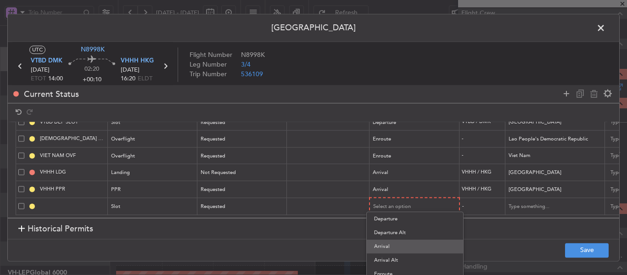
click at [395, 247] on span "Arrival" at bounding box center [415, 246] width 82 height 14
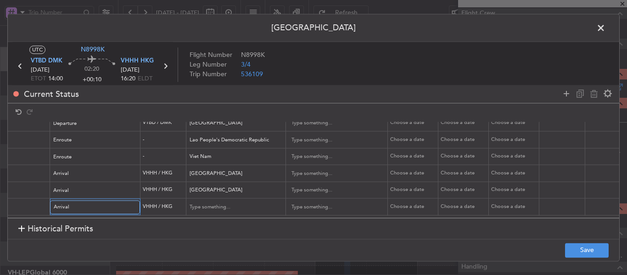
scroll to position [0, 0]
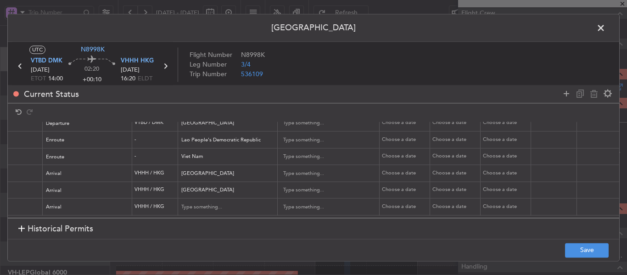
click at [394, 203] on div "Choose a date" at bounding box center [406, 207] width 48 height 8
select select "9"
select select "2025"
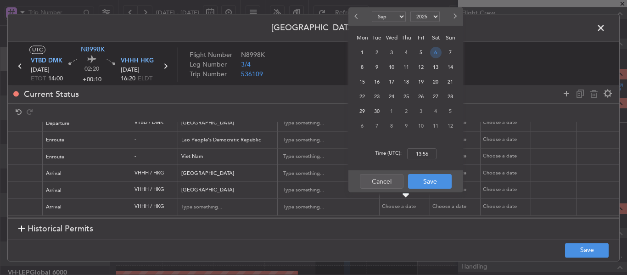
click at [434, 55] on span "6" at bounding box center [435, 52] width 11 height 11
click at [426, 154] on input "00:00" at bounding box center [421, 153] width 29 height 11
type input "16:10"
click at [424, 181] on button "Save" at bounding box center [430, 181] width 44 height 15
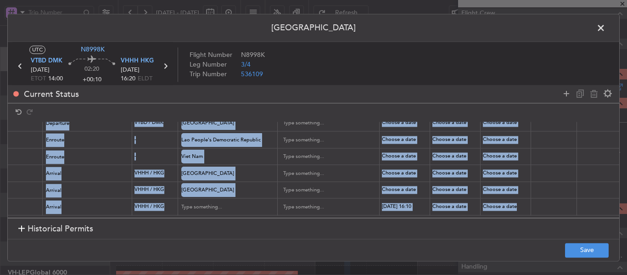
drag, startPoint x: 364, startPoint y: 211, endPoint x: 434, endPoint y: 219, distance: 70.3
click at [600, 204] on section "Name Type Stage Number Location Airport Country Supplier Req For Utc Issued For…" at bounding box center [313, 170] width 611 height 96
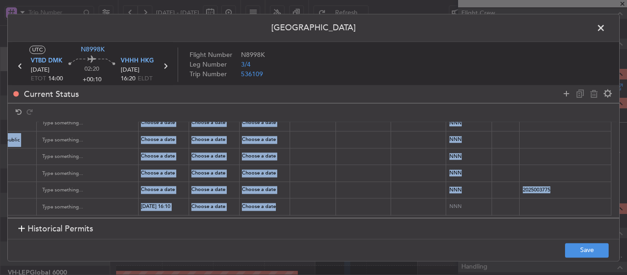
scroll to position [49, 574]
click at [523, 204] on input "text" at bounding box center [564, 207] width 91 height 14
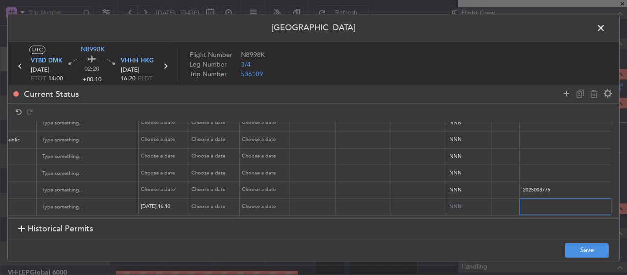
paste input "TN8998K 06SEP 013GLEX VTBD1610 D / ID.VHHHAGN9540000"
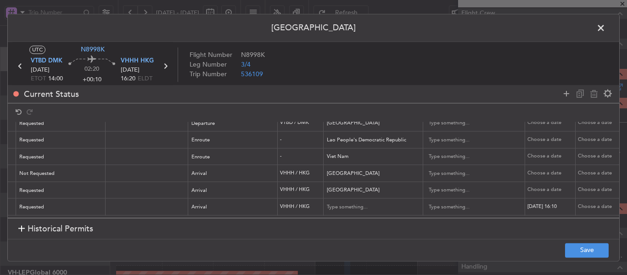
scroll to position [0, 0]
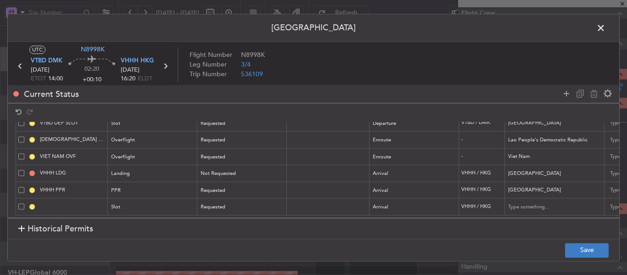
type input "TN8998K 06SEP 013GLEX VTBD1610 D / ID.VHHHAGN9540000"
click at [585, 252] on button "Save" at bounding box center [587, 250] width 44 height 15
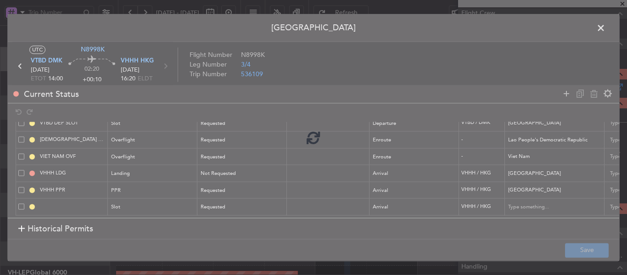
type input "VHHH ARR SLOT 1610Z"
type input "[GEOGRAPHIC_DATA]"
type input "NNN"
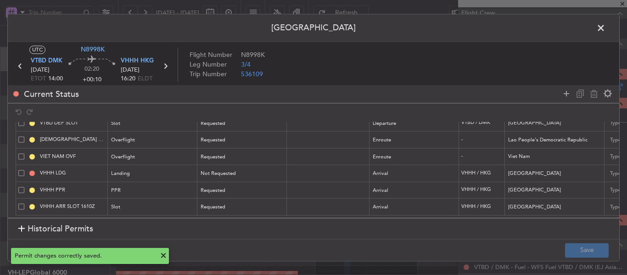
click at [166, 66] on icon at bounding box center [165, 66] width 12 height 12
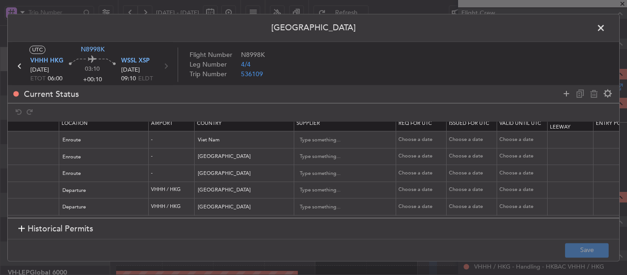
scroll to position [16, 377]
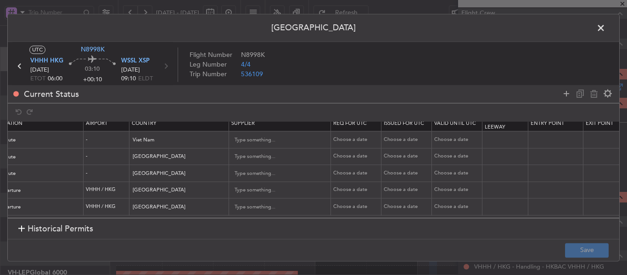
click at [354, 203] on div "Choose a date" at bounding box center [357, 207] width 48 height 8
select select "9"
select select "2025"
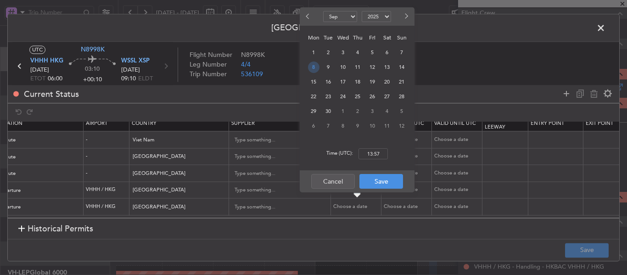
click at [312, 67] on span "8" at bounding box center [313, 66] width 11 height 11
click at [371, 152] on input "00:00" at bounding box center [372, 153] width 29 height 11
type input "06:00"
click at [378, 183] on button "Save" at bounding box center [381, 181] width 44 height 15
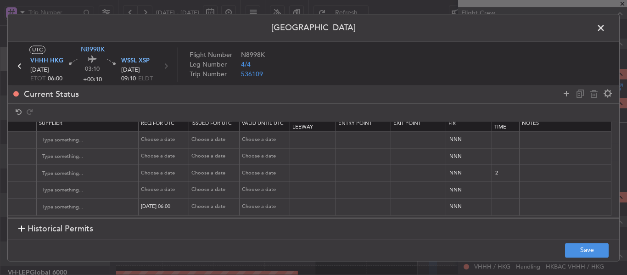
scroll to position [16, 574]
click at [542, 200] on input "text" at bounding box center [564, 207] width 91 height 14
paste input "T N8998K 08SEP 013GLEX 0600WSSL"
type input "T N8998K 08SEP 013GLEX 0600WSSL"
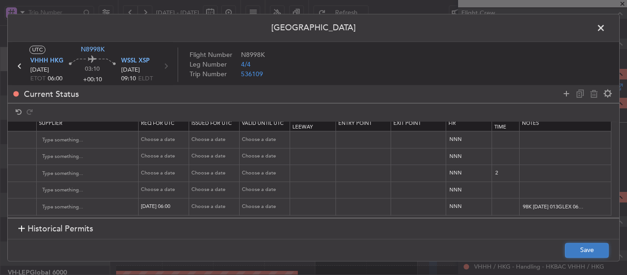
click at [585, 249] on button "Save" at bounding box center [587, 250] width 44 height 15
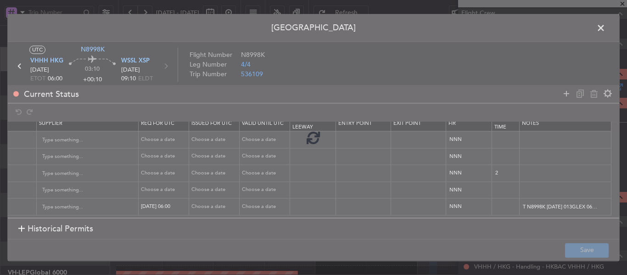
type input "VHHH DEP SLOT 0600Z"
type input "T N8998K 08SEP 013GLEX 0600WSSL"
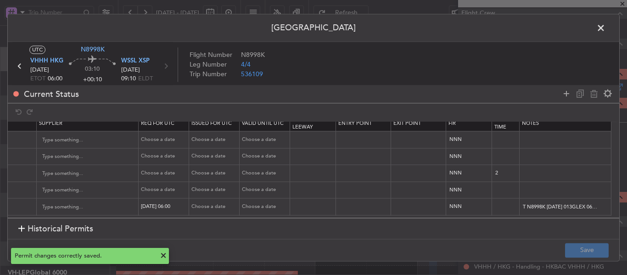
click at [605, 26] on span at bounding box center [605, 30] width 0 height 18
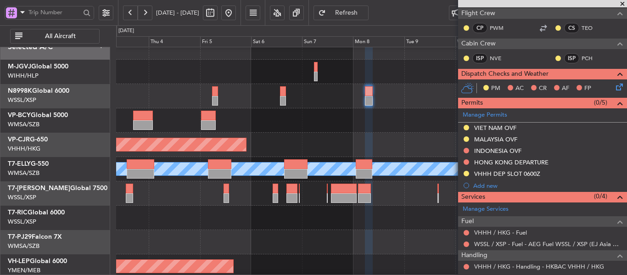
click at [195, 108] on div at bounding box center [371, 120] width 510 height 24
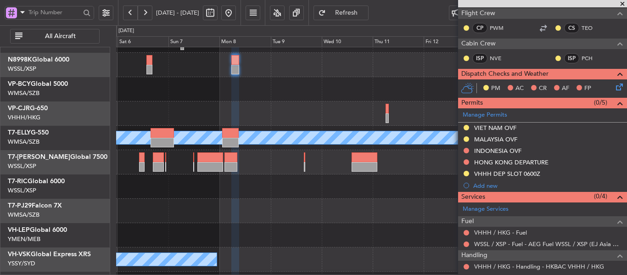
scroll to position [88, 0]
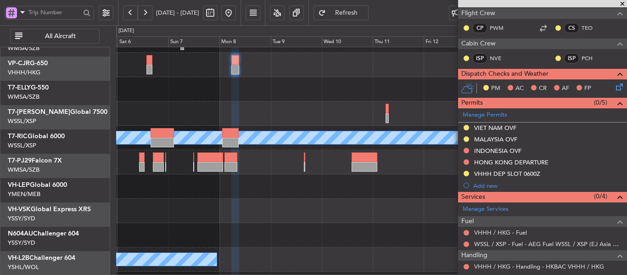
click at [172, 122] on div "Planned Maint Hong Kong (Hong Kong Intl) Planned Maint Dubai (Dubai Intl) MEL U…" at bounding box center [371, 162] width 510 height 316
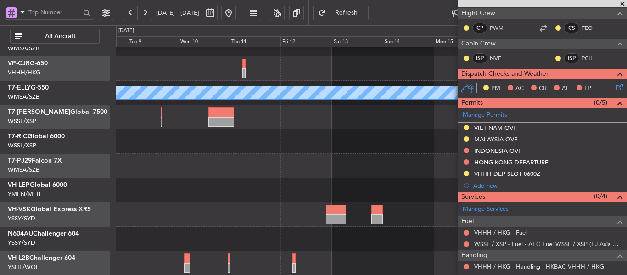
click at [256, 174] on div "Planned Maint Dubai (Dubai Intl) MEL No Crew" at bounding box center [371, 117] width 510 height 316
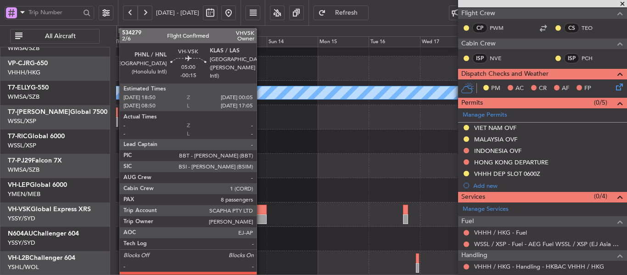
click at [261, 214] on div at bounding box center [260, 210] width 11 height 10
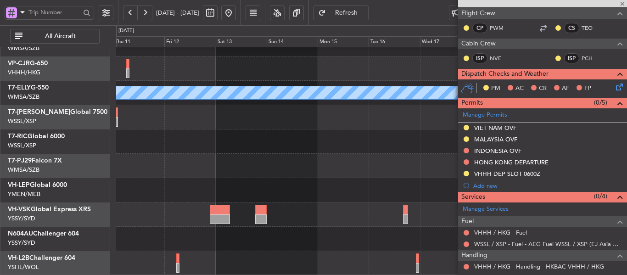
type input "-00:15"
type input "8"
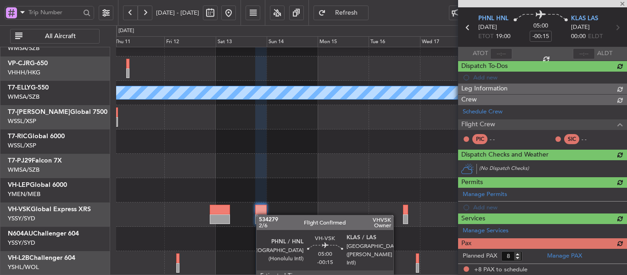
scroll to position [151, 0]
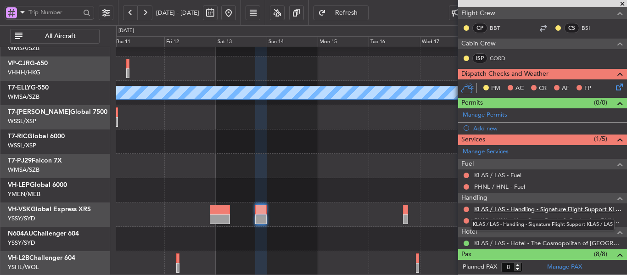
click at [517, 209] on link "KLAS / LAS - Handling - Signature Flight Support KLAS / LAS" at bounding box center [548, 209] width 148 height 8
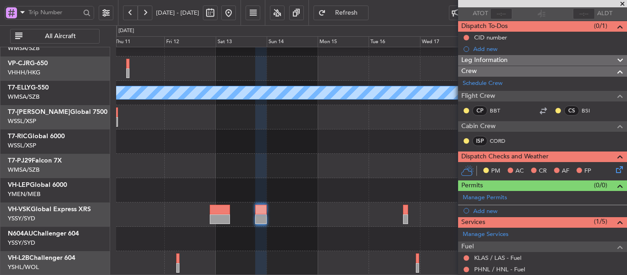
scroll to position [60, 0]
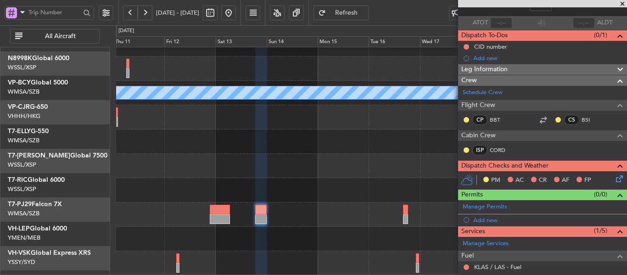
click at [375, 178] on div at bounding box center [371, 166] width 510 height 24
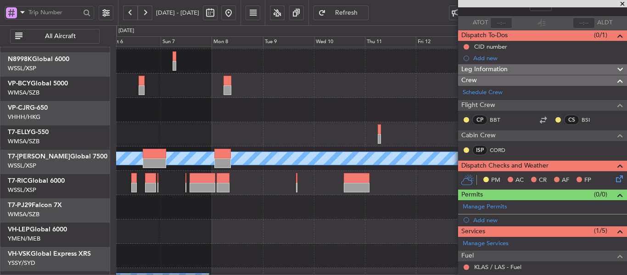
scroll to position [24, 0]
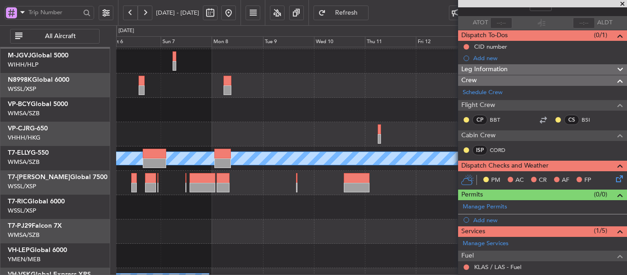
click at [378, 209] on div at bounding box center [371, 207] width 510 height 24
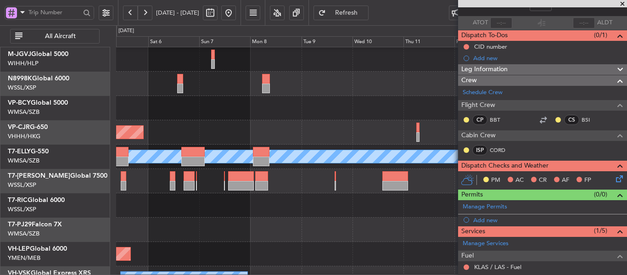
scroll to position [0, 0]
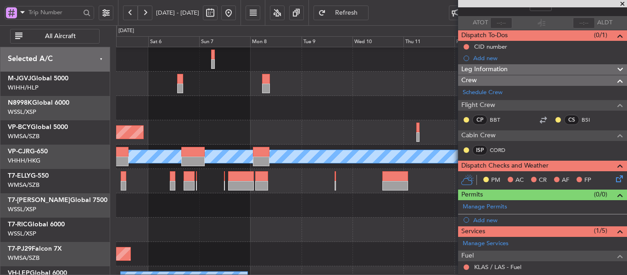
click at [345, 243] on div "Planned Maint Hong Kong (Hong Kong Intl) Planned Maint Dubai (Dubai Intl) MEL U…" at bounding box center [371, 181] width 510 height 316
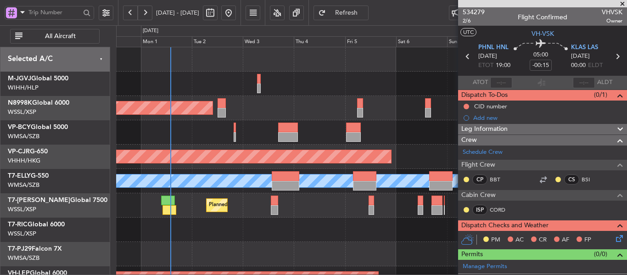
click at [347, 166] on div "Planned Maint [GEOGRAPHIC_DATA] (Seletar) Planned Maint [GEOGRAPHIC_DATA] ([GEO…" at bounding box center [371, 205] width 510 height 316
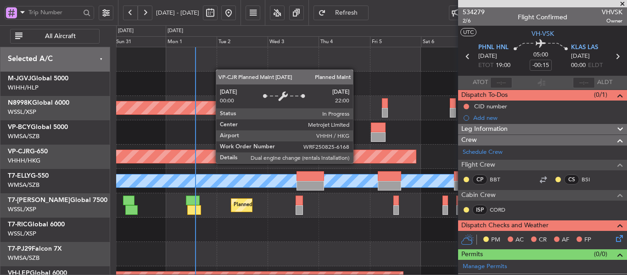
scroll to position [7, 0]
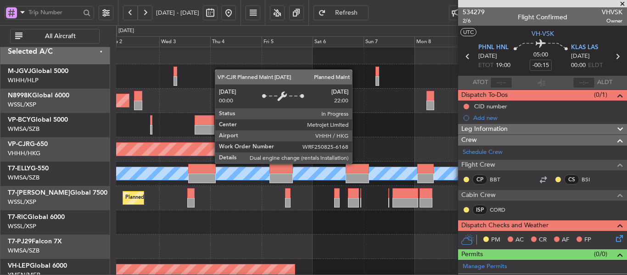
click at [248, 156] on div "Planned Maint [GEOGRAPHIC_DATA] ([GEOGRAPHIC_DATA] Intl)" at bounding box center [3, 149] width 608 height 14
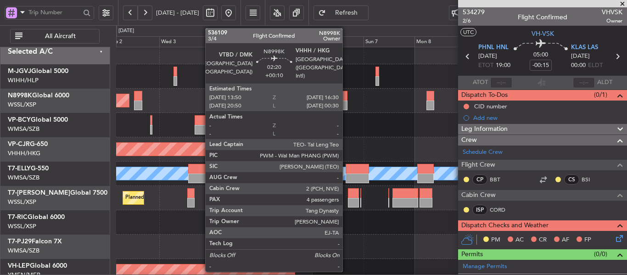
click at [346, 98] on div at bounding box center [344, 96] width 6 height 10
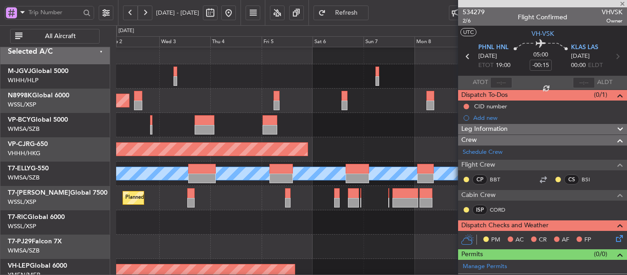
type input "+00:10"
type input "4"
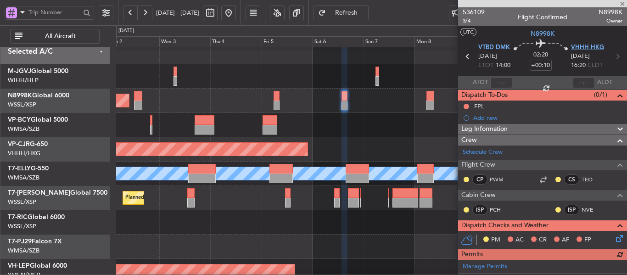
click at [579, 47] on span "VHHH HKG" at bounding box center [587, 47] width 33 height 9
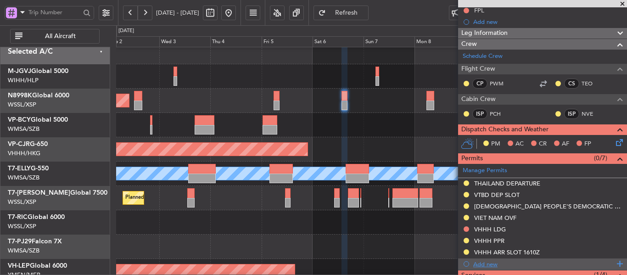
scroll to position [184, 0]
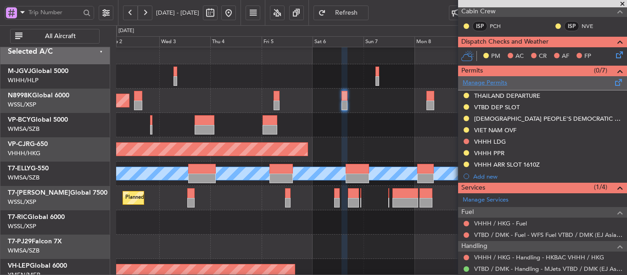
click at [494, 84] on link "Manage Permits" at bounding box center [484, 82] width 45 height 9
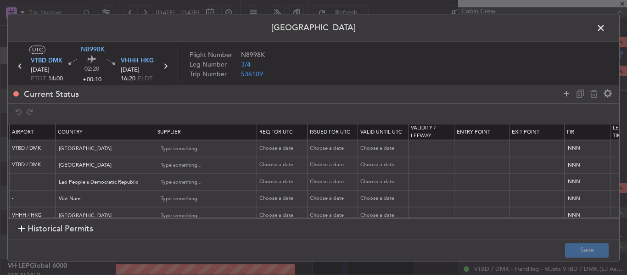
scroll to position [0, 574]
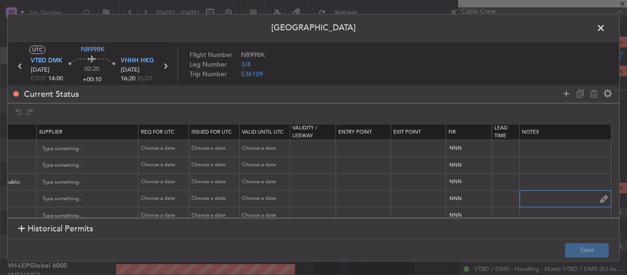
click at [551, 202] on input "text" at bounding box center [564, 199] width 91 height 14
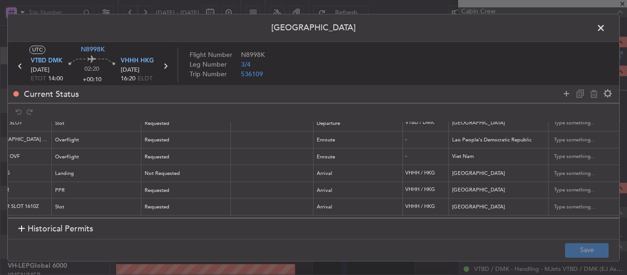
scroll to position [49, 32]
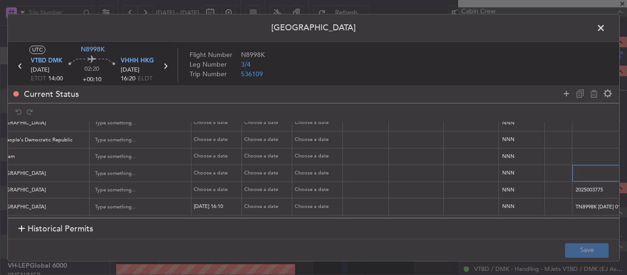
click at [578, 168] on input "text" at bounding box center [617, 174] width 91 height 14
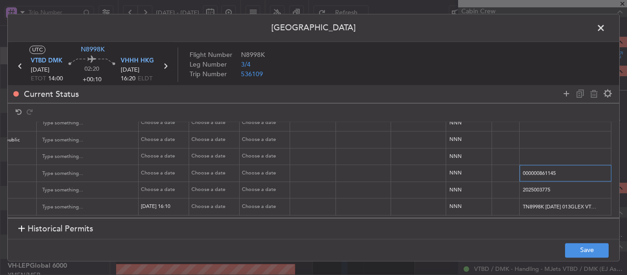
drag, startPoint x: 545, startPoint y: 164, endPoint x: 493, endPoint y: 167, distance: 51.9
click at [493, 167] on tr "VHHH LDG Landing Not Requested Arrival VHHH / HKG Hong Kong Choose a date Choos…" at bounding box center [34, 173] width 1170 height 17
type input "000000861145"
click at [598, 256] on button "Save" at bounding box center [587, 250] width 44 height 15
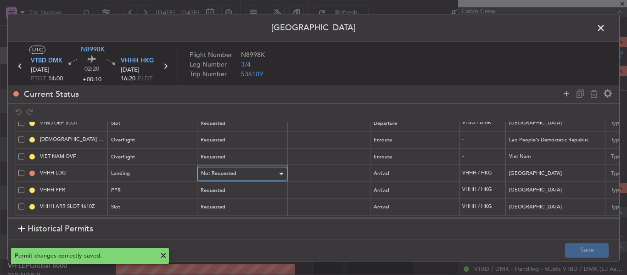
click at [245, 167] on div "Not Requested" at bounding box center [239, 174] width 76 height 14
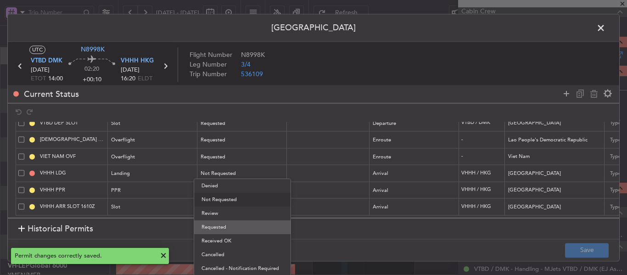
click at [229, 228] on span "Requested" at bounding box center [242, 227] width 82 height 14
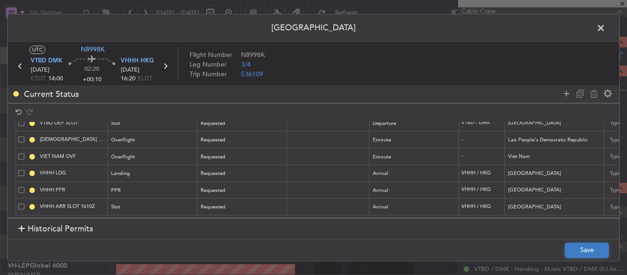
click at [577, 250] on button "Save" at bounding box center [587, 250] width 44 height 15
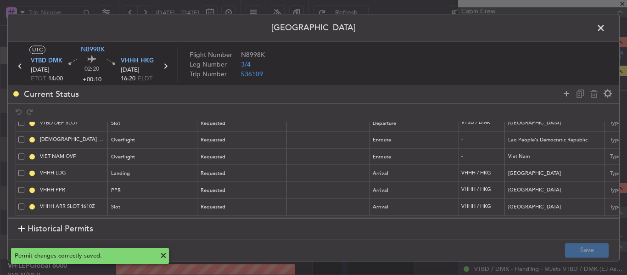
click at [167, 64] on icon at bounding box center [165, 66] width 12 height 12
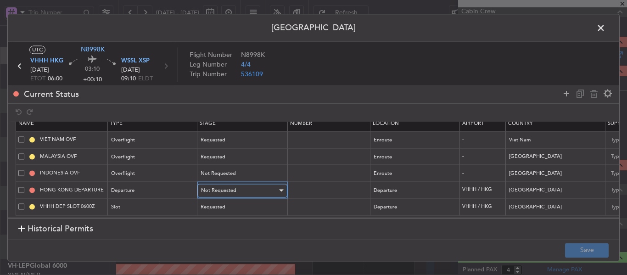
click at [254, 185] on div "Not Requested" at bounding box center [239, 191] width 76 height 14
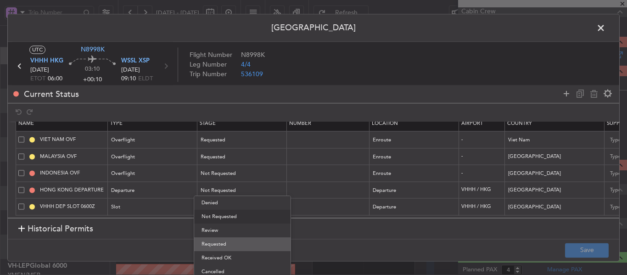
click at [231, 246] on span "Requested" at bounding box center [242, 244] width 82 height 14
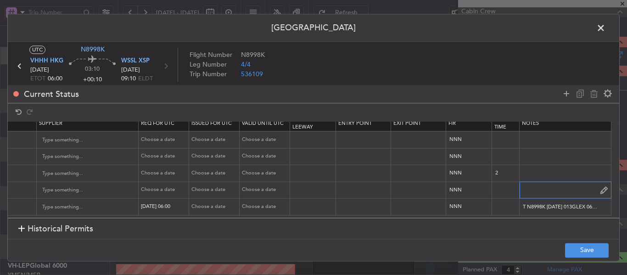
click at [524, 183] on input "text" at bounding box center [564, 190] width 91 height 14
paste input "000000861145"
type input "000000861145"
click at [580, 249] on button "Save" at bounding box center [587, 250] width 44 height 15
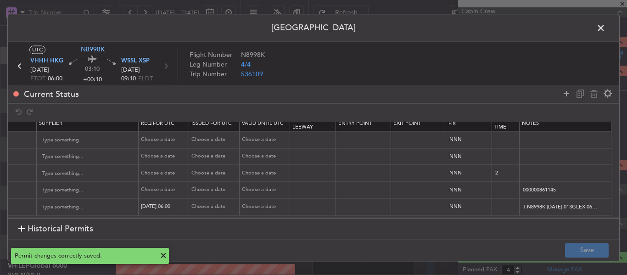
click at [605, 24] on span at bounding box center [605, 30] width 0 height 18
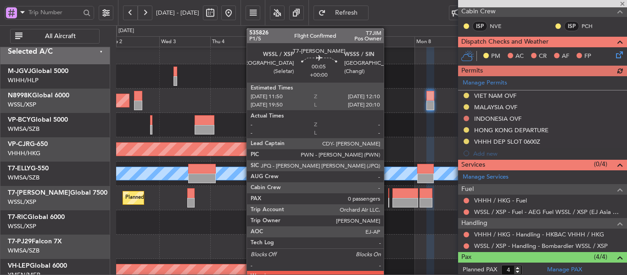
click at [388, 198] on div at bounding box center [388, 203] width 1 height 10
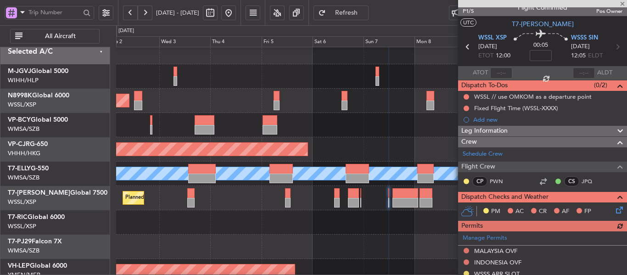
scroll to position [0, 0]
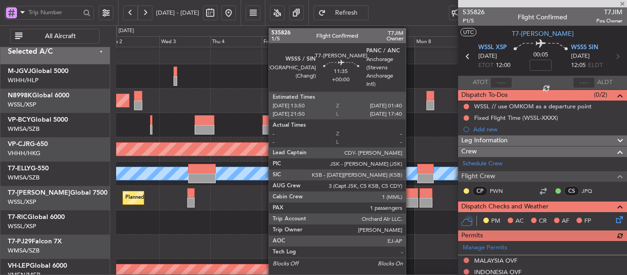
click at [410, 199] on div at bounding box center [404, 203] width 25 height 10
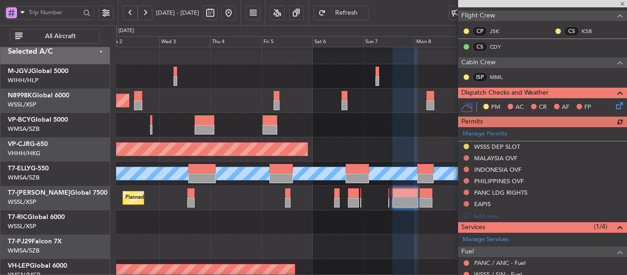
scroll to position [235, 0]
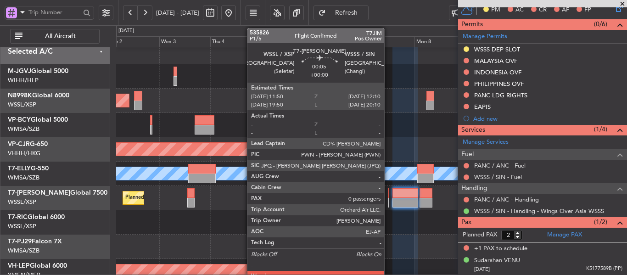
click at [388, 195] on div at bounding box center [388, 193] width 1 height 10
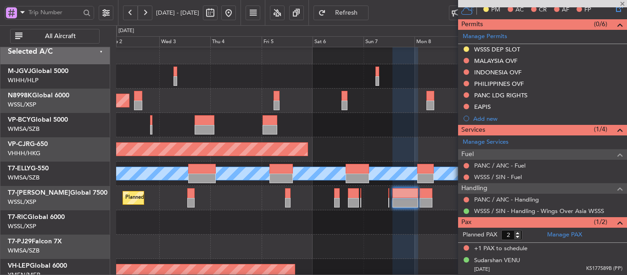
type input "0"
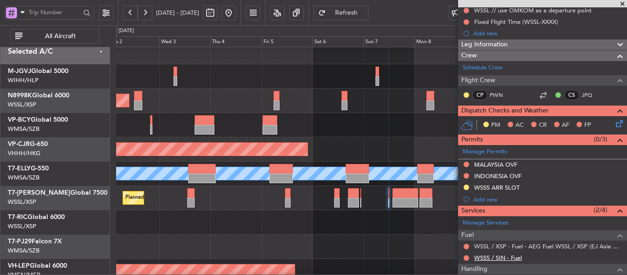
scroll to position [144, 0]
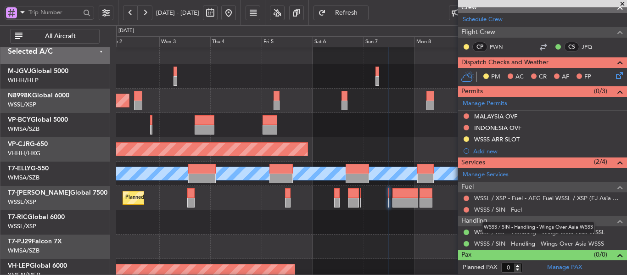
click at [507, 231] on div "WSSS / SIN - Handling - Wings Over Asia WSSS" at bounding box center [538, 227] width 113 height 11
click at [516, 245] on link "WSSS / SIN - Handling - Wings Over Asia WSSS" at bounding box center [539, 243] width 130 height 8
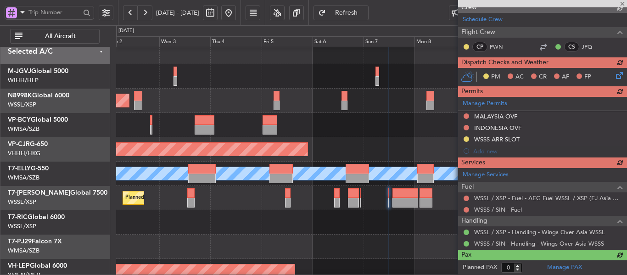
scroll to position [0, 0]
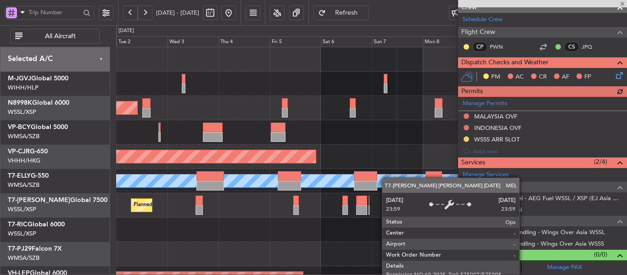
click at [327, 181] on div "Planned Maint Singapore (Seletar) Planned Maint Hong Kong (Hong Kong Intl) Plan…" at bounding box center [371, 205] width 510 height 316
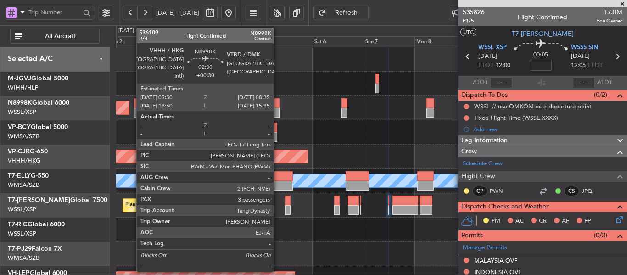
click at [278, 108] on div at bounding box center [276, 113] width 6 height 10
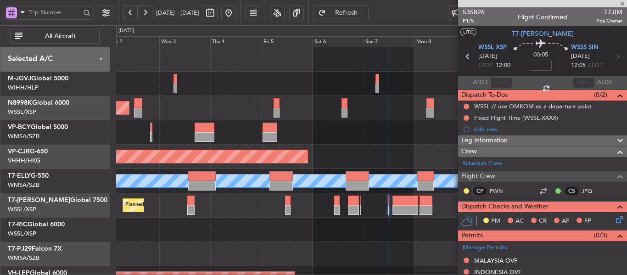
type input "+00:30"
type input "3"
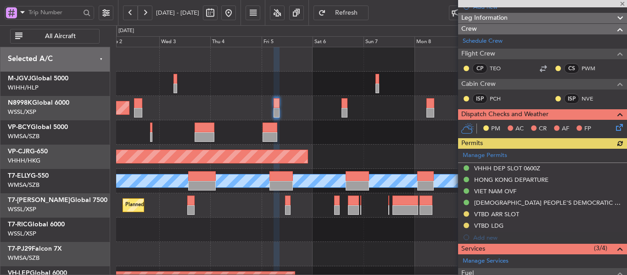
scroll to position [138, 0]
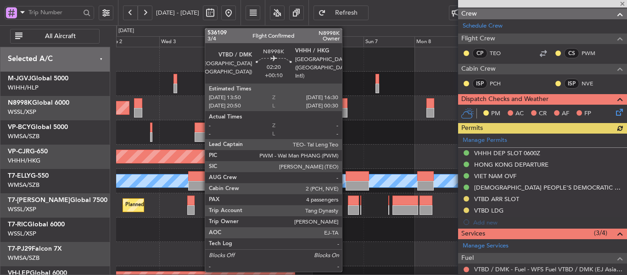
click at [346, 111] on div at bounding box center [344, 113] width 6 height 10
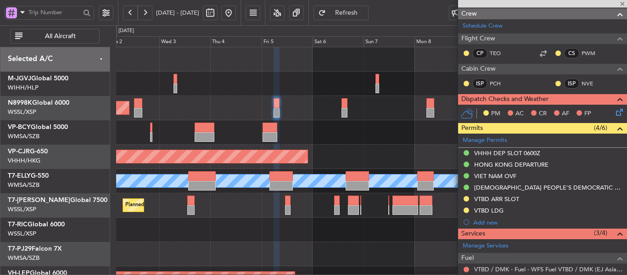
type input "+00:10"
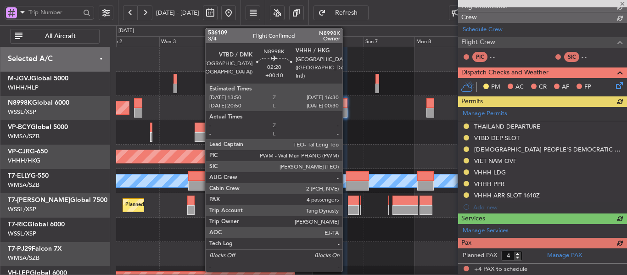
scroll to position [126, 0]
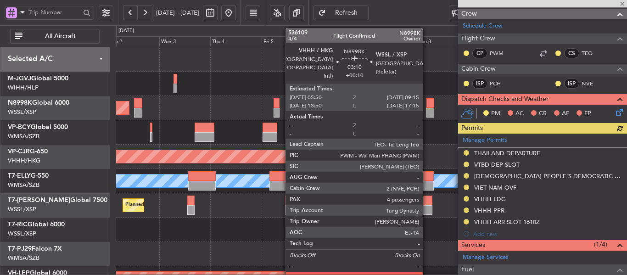
click at [427, 110] on div at bounding box center [429, 113] width 7 height 10
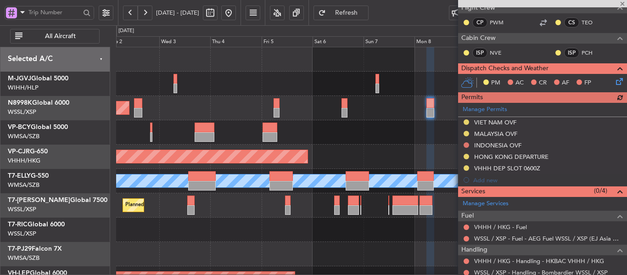
scroll to position [172, 0]
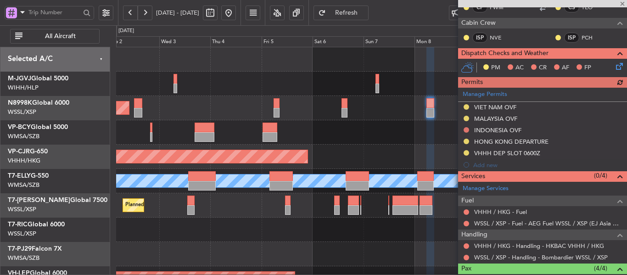
click at [465, 130] on div "Manage Permits VIET NAM OVF MALAYSIA OVF INDONESIA OVF HONG KONG DEPARTURE VHHH…" at bounding box center [542, 129] width 169 height 83
click at [468, 129] on div "Manage Permits VIET NAM OVF MALAYSIA OVF INDONESIA OVF HONG KONG DEPARTURE VHHH…" at bounding box center [542, 129] width 169 height 83
click at [468, 129] on button at bounding box center [466, 130] width 6 height 6
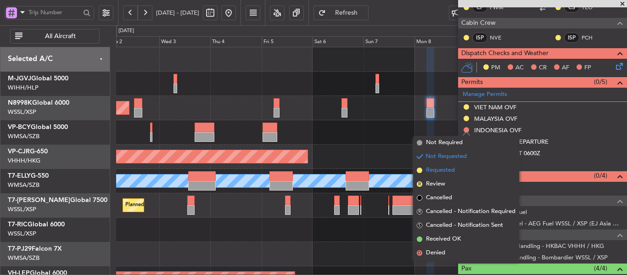
click at [420, 169] on span at bounding box center [420, 170] width 6 height 6
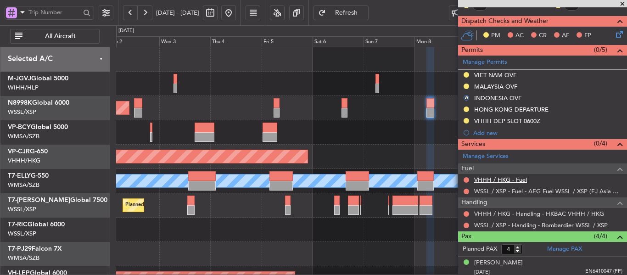
scroll to position [268, 0]
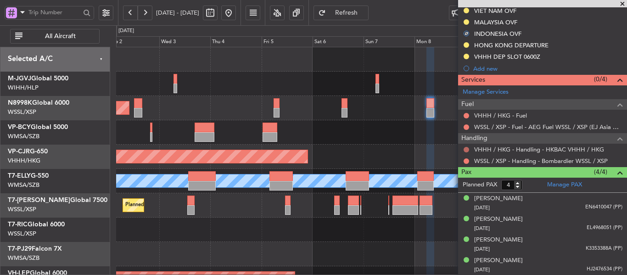
click at [466, 150] on button at bounding box center [466, 150] width 6 height 6
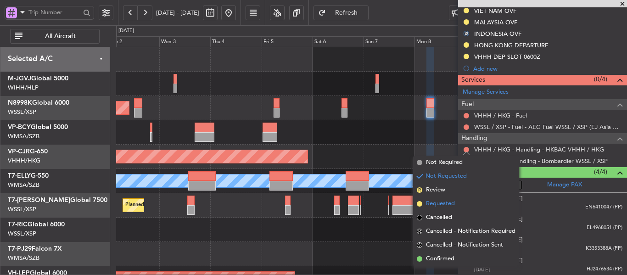
click at [421, 204] on span at bounding box center [420, 204] width 6 height 6
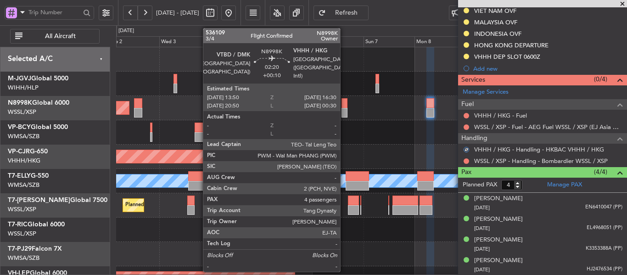
click at [344, 112] on div at bounding box center [344, 113] width 6 height 10
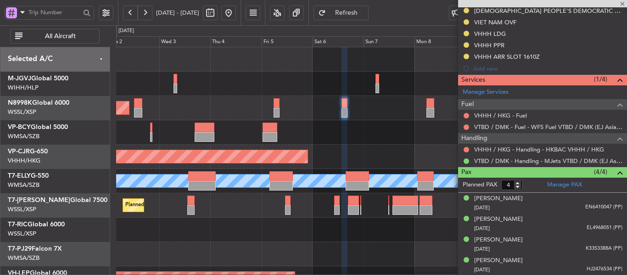
scroll to position [291, 0]
click at [466, 150] on button at bounding box center [466, 150] width 6 height 6
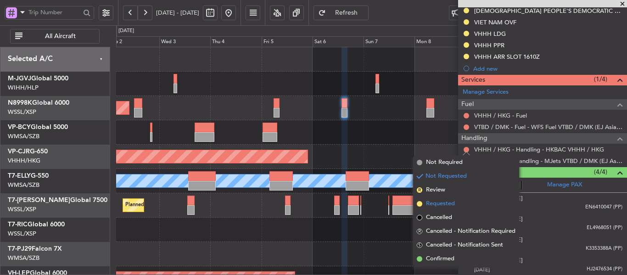
click at [421, 206] on span at bounding box center [420, 204] width 6 height 6
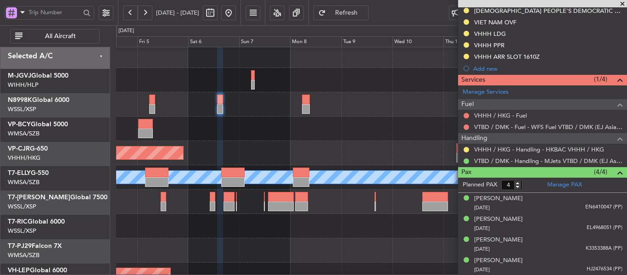
click at [271, 141] on div "Planned Maint [GEOGRAPHIC_DATA] ([GEOGRAPHIC_DATA] Intl)" at bounding box center [371, 153] width 510 height 24
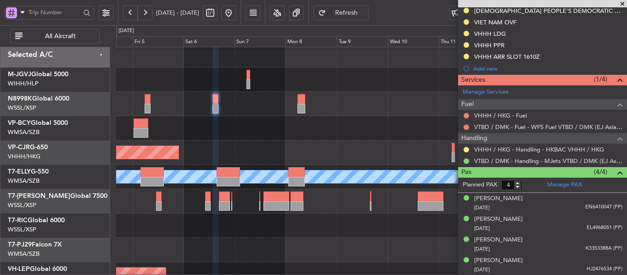
scroll to position [6, 0]
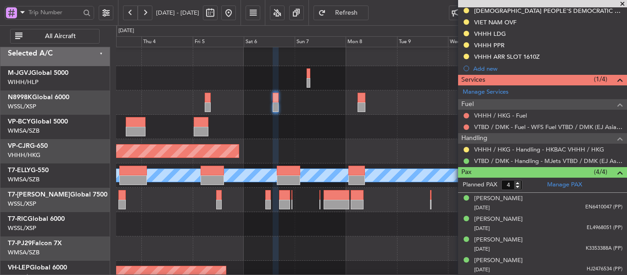
click at [297, 145] on div "Planned Maint [GEOGRAPHIC_DATA] ([GEOGRAPHIC_DATA] Intl)" at bounding box center [371, 151] width 510 height 24
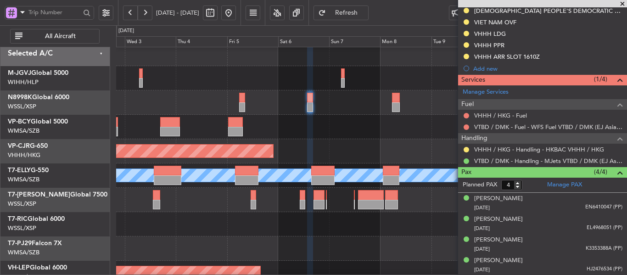
click at [340, 134] on div at bounding box center [371, 127] width 510 height 24
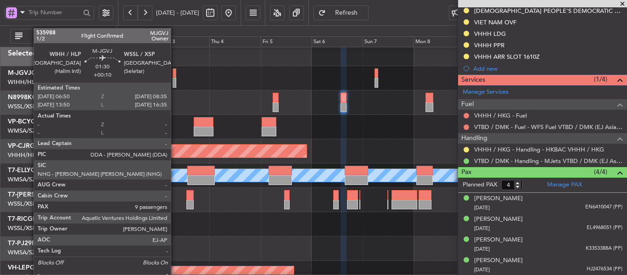
click at [174, 74] on div at bounding box center [175, 73] width 4 height 10
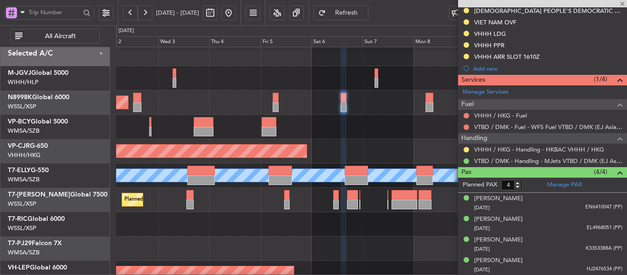
type input "9"
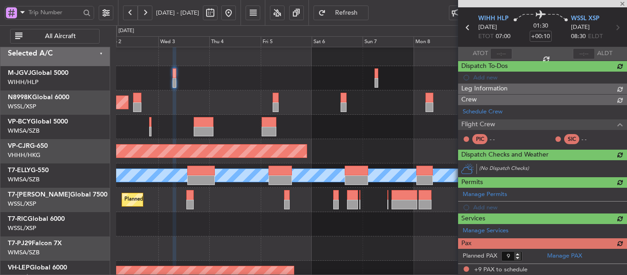
scroll to position [215, 0]
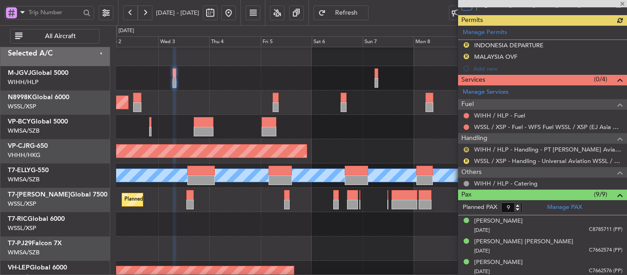
click at [464, 150] on button "R" at bounding box center [466, 150] width 6 height 6
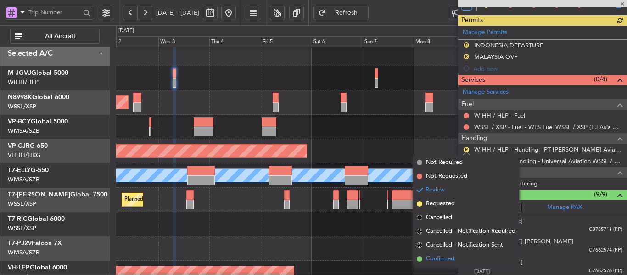
click at [419, 256] on span at bounding box center [420, 259] width 6 height 6
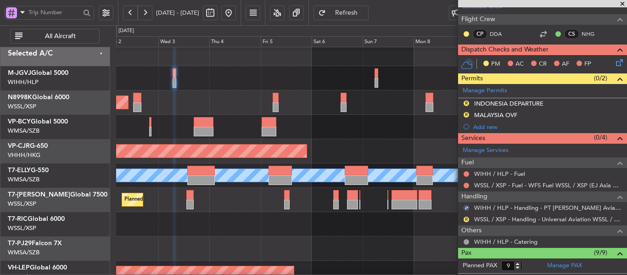
scroll to position [169, 0]
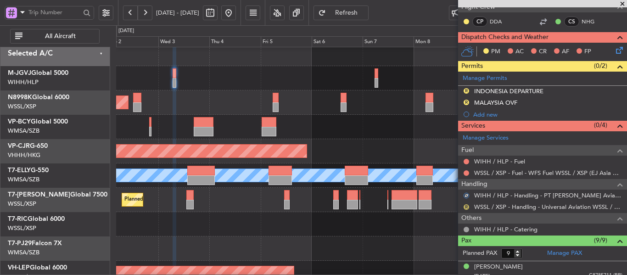
click at [466, 205] on button "R" at bounding box center [466, 207] width 6 height 6
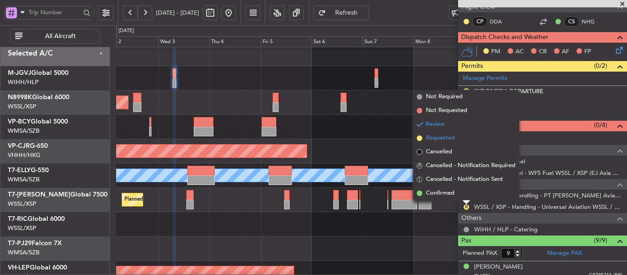
click at [418, 138] on span at bounding box center [420, 138] width 6 height 6
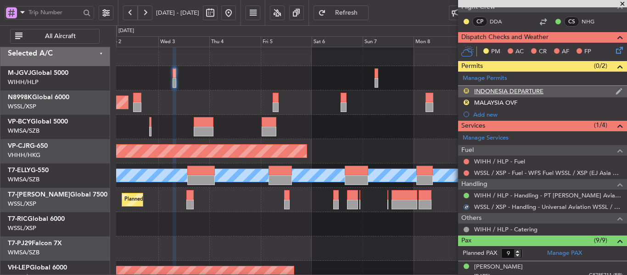
click at [465, 91] on button "R" at bounding box center [466, 91] width 6 height 6
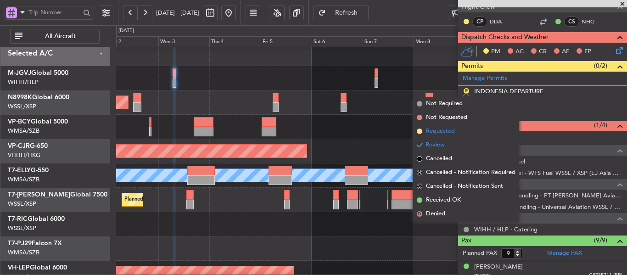
click at [418, 129] on span at bounding box center [420, 131] width 6 height 6
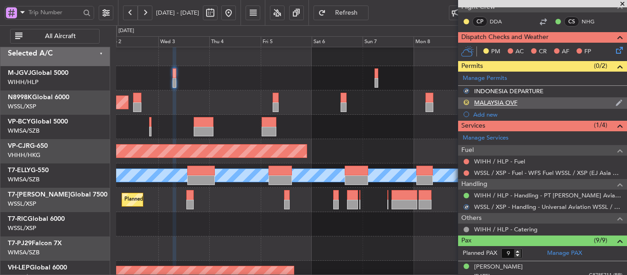
click at [465, 102] on button "R" at bounding box center [466, 103] width 6 height 6
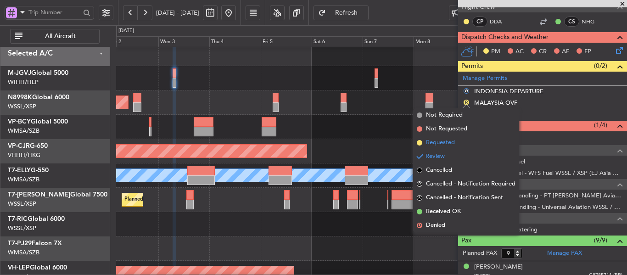
click at [420, 142] on span at bounding box center [420, 143] width 6 height 6
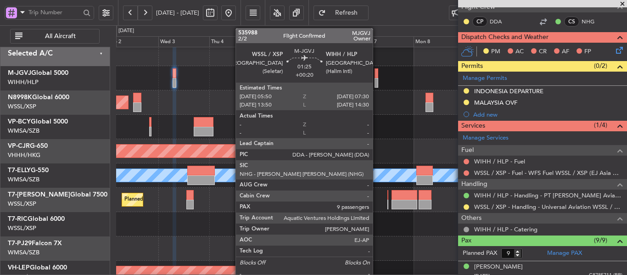
click at [377, 80] on div at bounding box center [376, 83] width 4 height 10
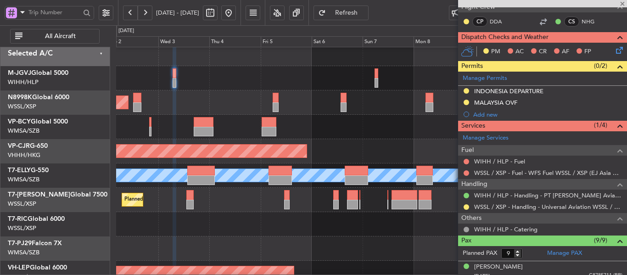
type input "+00:20"
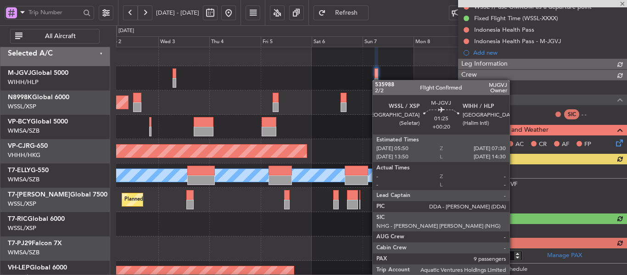
scroll to position [192, 0]
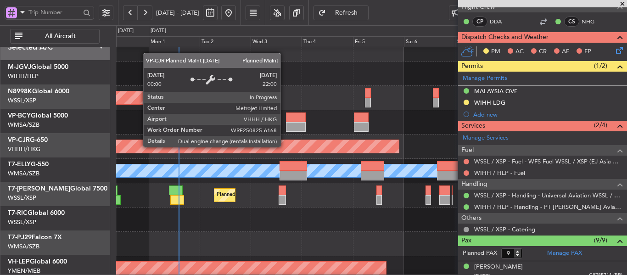
scroll to position [10, 0]
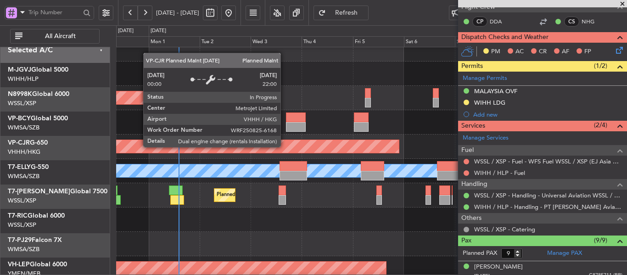
click at [393, 142] on div "Planned Maint [GEOGRAPHIC_DATA] ([GEOGRAPHIC_DATA] Intl)" at bounding box center [94, 146] width 607 height 13
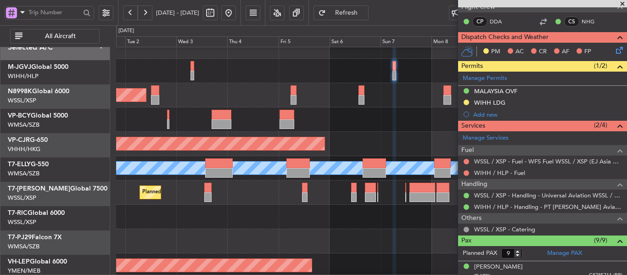
click at [261, 177] on div "Planned Maint [GEOGRAPHIC_DATA] ([GEOGRAPHIC_DATA] Intl) [PERSON_NAME]" at bounding box center [371, 168] width 510 height 24
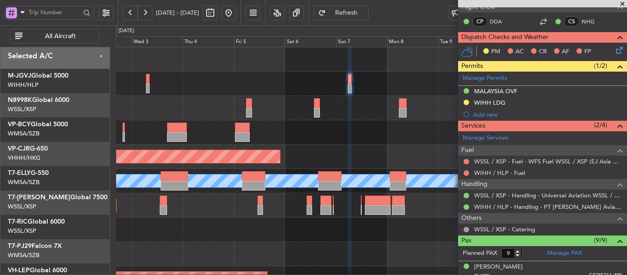
scroll to position [0, 0]
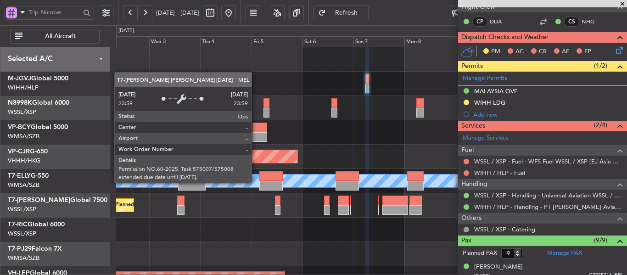
click at [256, 183] on div "MEL" at bounding box center [371, 180] width 1530 height 13
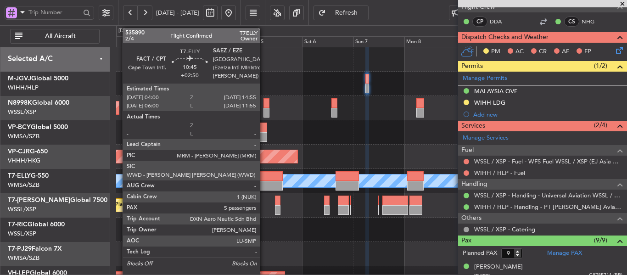
click at [264, 182] on div at bounding box center [270, 186] width 23 height 10
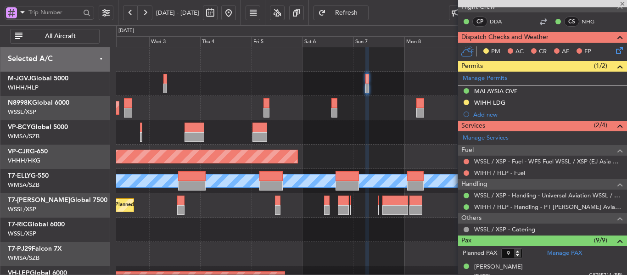
type input "+02:50"
type input "5"
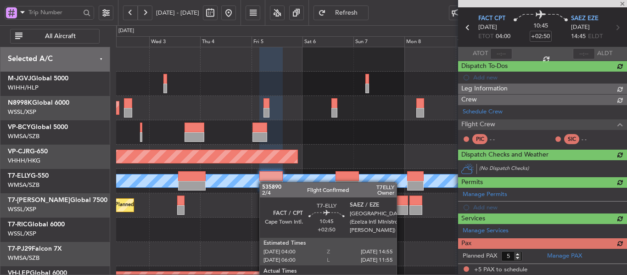
scroll to position [158, 0]
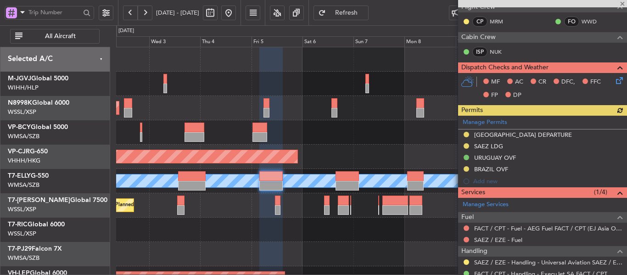
click at [465, 146] on div "Manage Permits SOUTH AFRICA DEPARTURE SAEZ LDG URUGUAY OVF BRAZIL OVF Add new" at bounding box center [542, 152] width 169 height 72
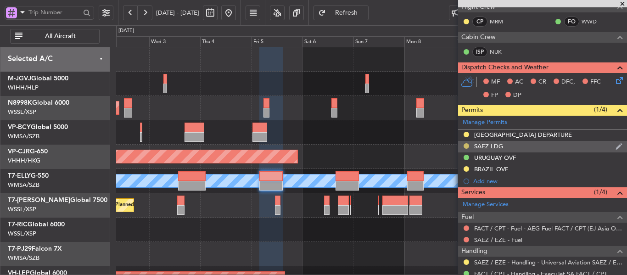
click at [467, 145] on button at bounding box center [466, 146] width 6 height 6
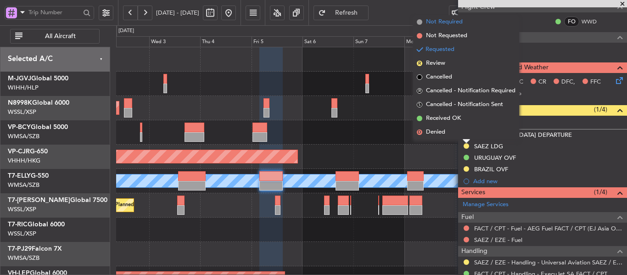
click at [421, 20] on span at bounding box center [420, 22] width 6 height 6
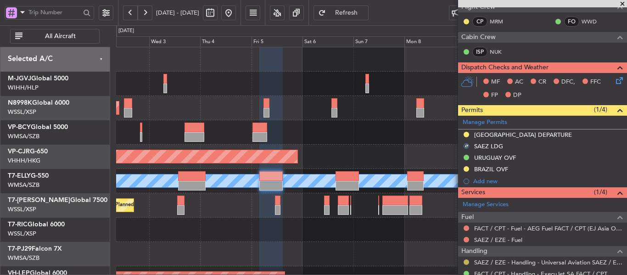
click at [467, 262] on button at bounding box center [466, 262] width 6 height 6
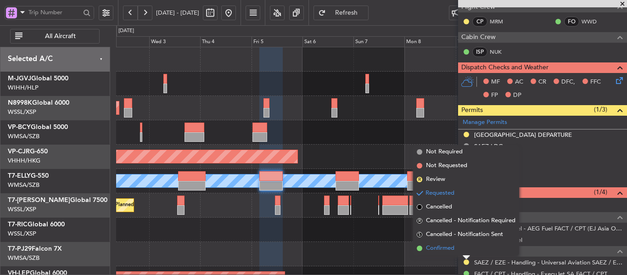
click at [419, 250] on span at bounding box center [420, 248] width 6 height 6
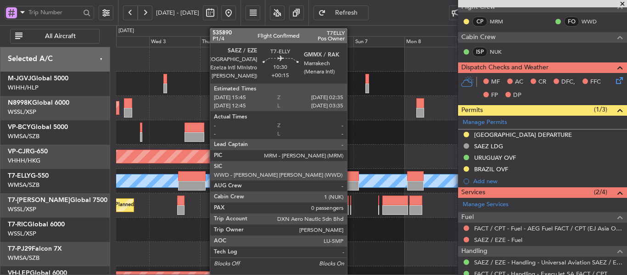
click at [351, 178] on div at bounding box center [346, 176] width 23 height 10
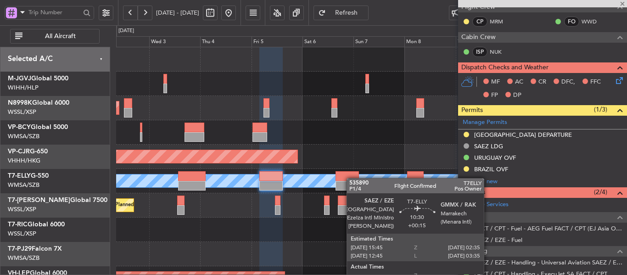
type input "+00:15"
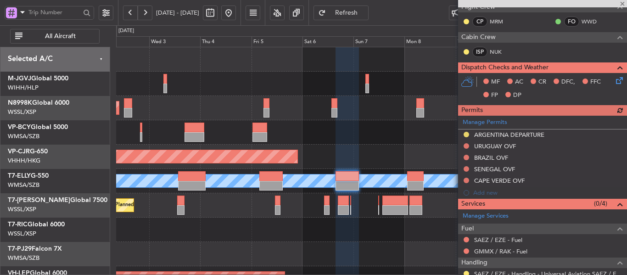
click at [465, 134] on div "Manage Permits ARGENTINA DEPARTURE URUGUAY OVF BRAZIL OVF SENEGAL OVF CAPE VERD…" at bounding box center [542, 157] width 169 height 83
click at [465, 134] on button at bounding box center [466, 135] width 6 height 6
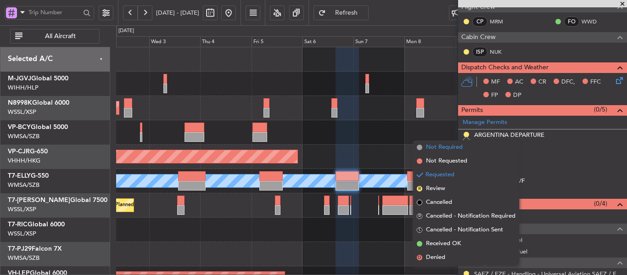
click at [418, 146] on span at bounding box center [420, 148] width 6 height 6
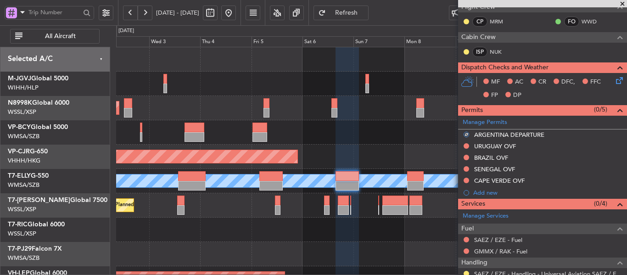
scroll to position [200, 0]
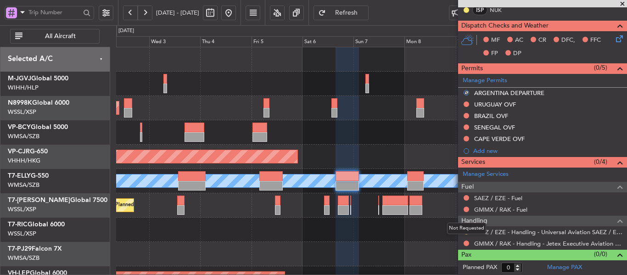
click at [465, 231] on div "Not Requested" at bounding box center [466, 228] width 39 height 11
click at [467, 234] on div "Not Requested" at bounding box center [467, 234] width 0 height 0
click at [467, 229] on button at bounding box center [466, 232] width 6 height 6
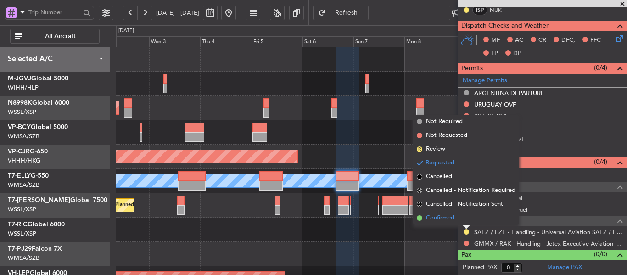
click at [421, 217] on span at bounding box center [420, 218] width 6 height 6
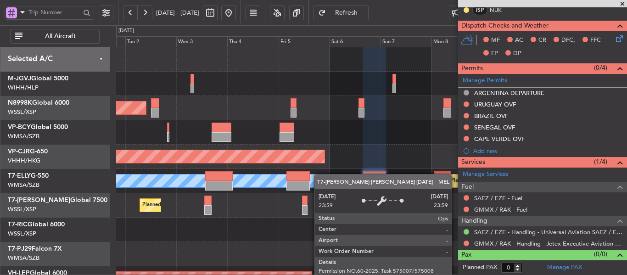
click at [375, 193] on div "Planned Maint [GEOGRAPHIC_DATA] (Seletar) Planned Maint [GEOGRAPHIC_DATA] ([GEO…" at bounding box center [371, 205] width 510 height 316
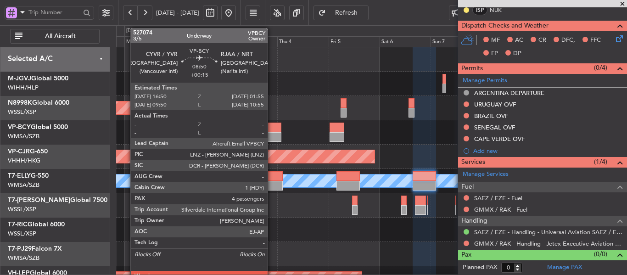
click at [272, 133] on div at bounding box center [272, 137] width 20 height 10
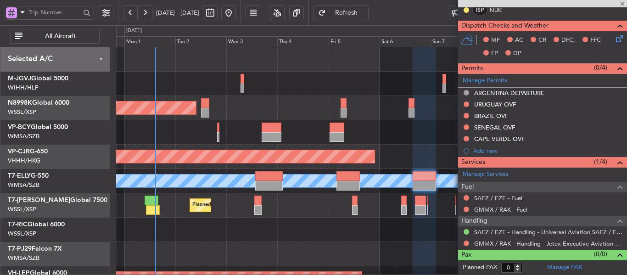
type input "4"
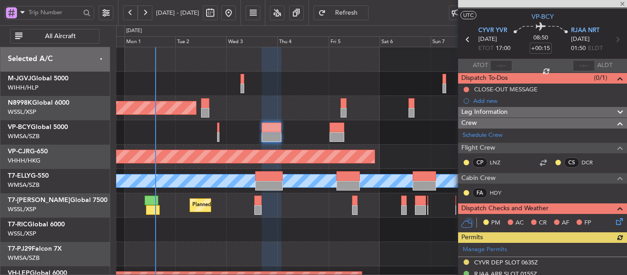
scroll to position [16, 0]
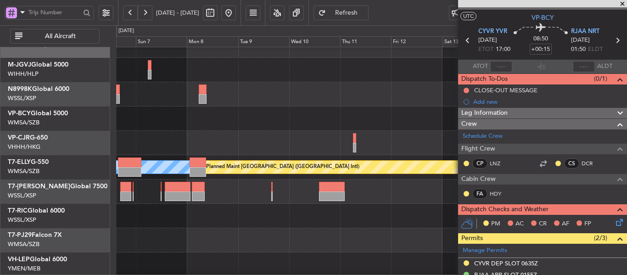
click at [88, 213] on div "Planned Maint Hong Kong (Hong Kong Intl) MEL Planned Maint Dubai (Dubai Intl) U…" at bounding box center [313, 150] width 627 height 250
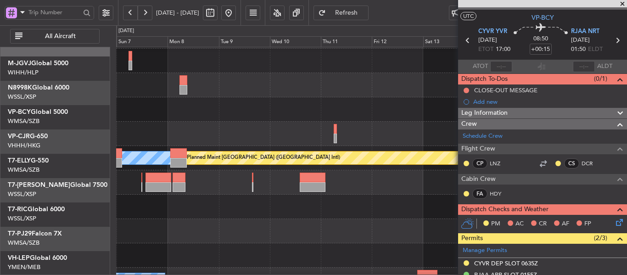
scroll to position [88, 0]
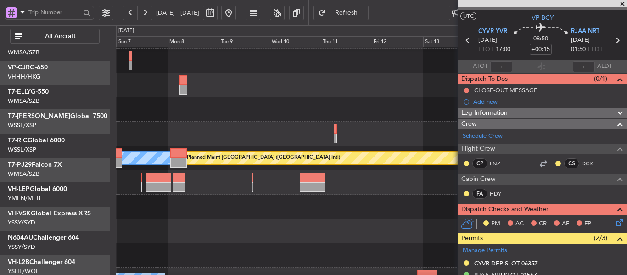
click at [198, 129] on div "Planned Maint Hong Kong (Hong Kong Intl) MEL Planned Maint Dubai (Dubai Intl) U…" at bounding box center [371, 182] width 510 height 316
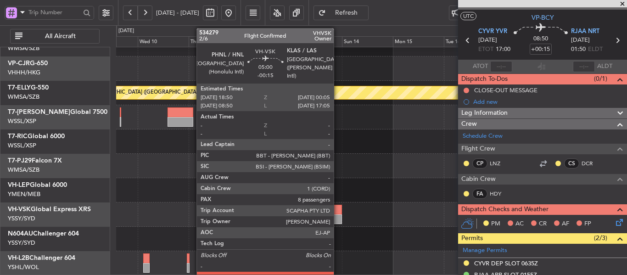
click at [338, 220] on div at bounding box center [335, 219] width 11 height 10
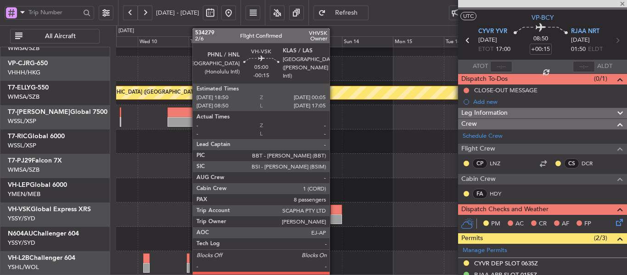
type input "-00:15"
type input "8"
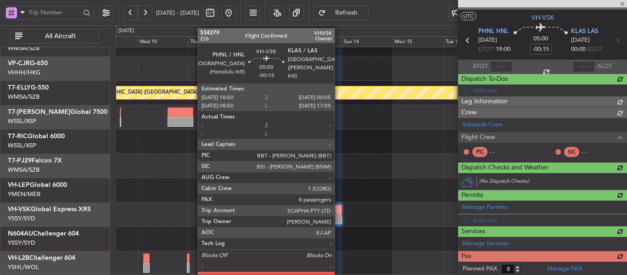
click at [339, 214] on div at bounding box center [335, 210] width 11 height 10
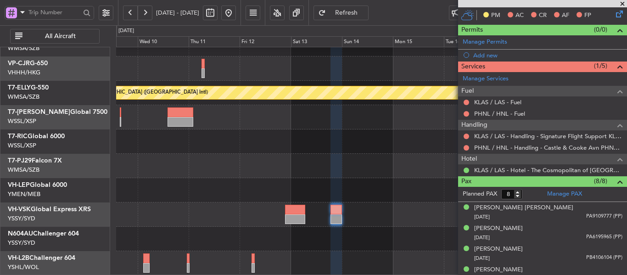
scroll to position [229, 0]
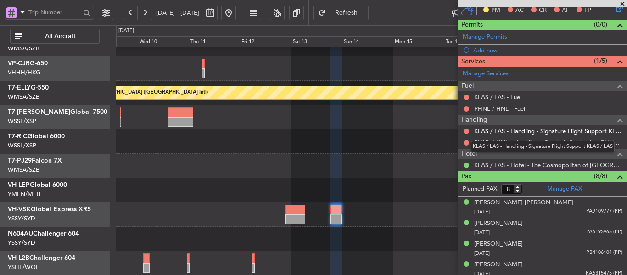
click at [521, 131] on link "KLAS / LAS - Handling - Signature Flight Support KLAS / LAS" at bounding box center [548, 131] width 148 height 8
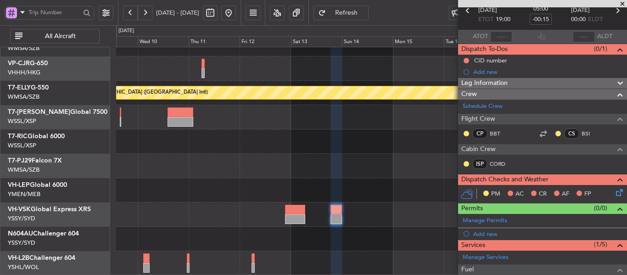
scroll to position [0, 0]
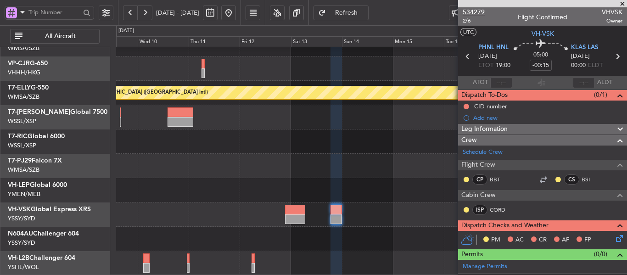
click at [479, 13] on span "534279" at bounding box center [473, 12] width 22 height 10
click at [322, 202] on div at bounding box center [371, 190] width 510 height 24
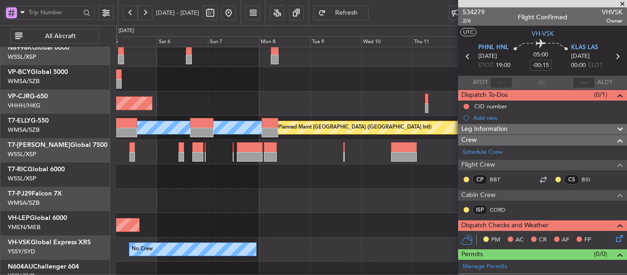
click at [364, 199] on div at bounding box center [371, 201] width 510 height 24
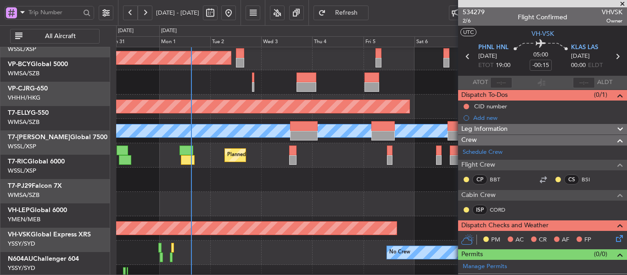
scroll to position [53, 0]
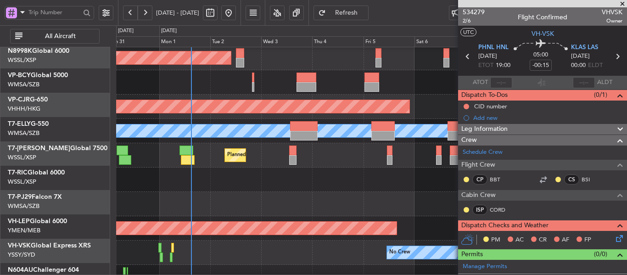
click at [411, 197] on div at bounding box center [371, 204] width 510 height 24
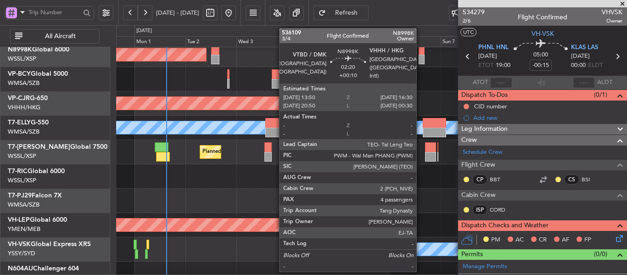
click at [420, 54] on div at bounding box center [421, 50] width 6 height 10
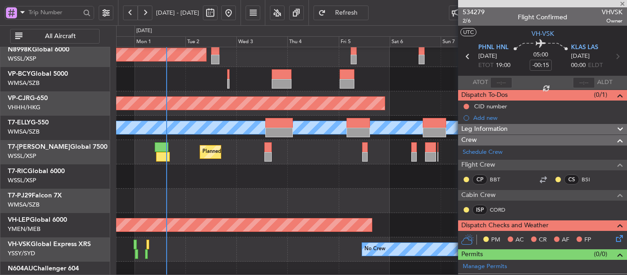
type input "+00:10"
type input "4"
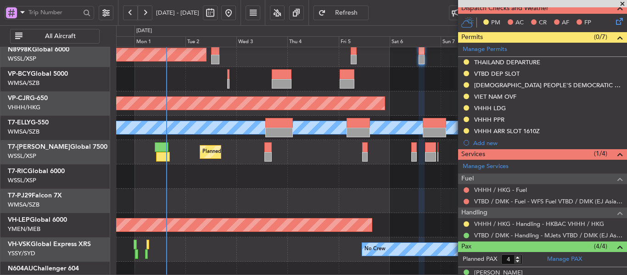
scroll to position [229, 0]
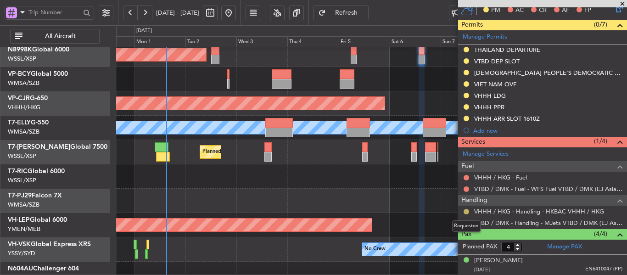
click at [467, 211] on button at bounding box center [466, 212] width 6 height 6
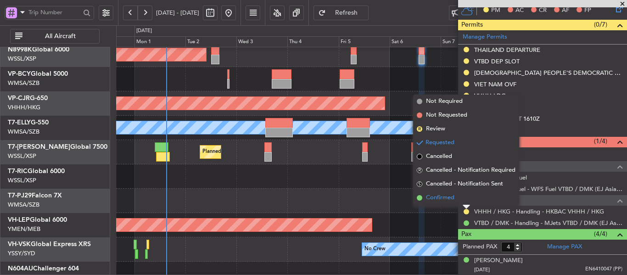
click at [419, 198] on span at bounding box center [420, 198] width 6 height 6
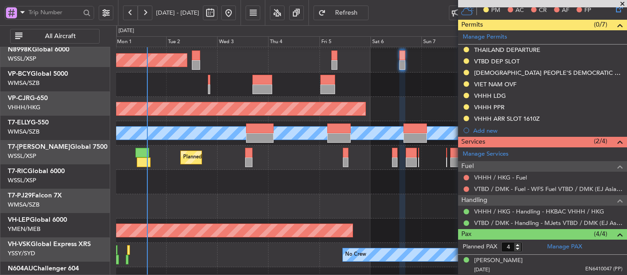
scroll to position [9, 0]
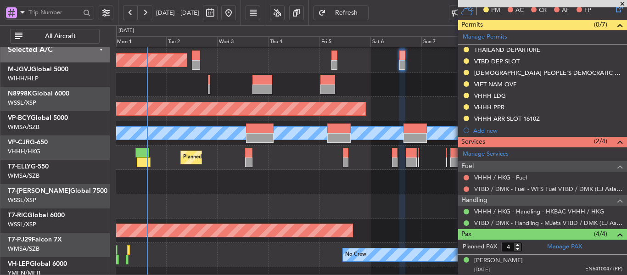
click at [283, 97] on div at bounding box center [371, 84] width 510 height 24
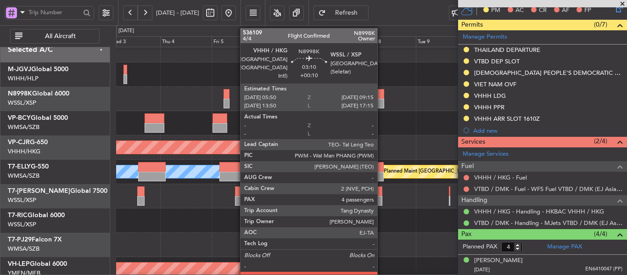
click at [381, 97] on div at bounding box center [379, 94] width 7 height 10
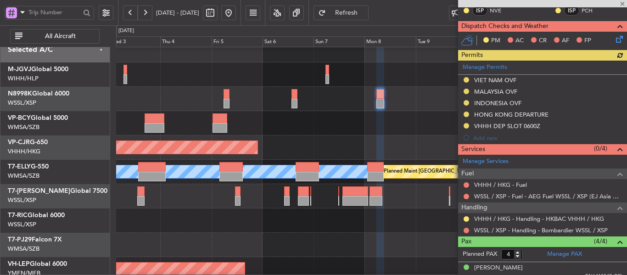
scroll to position [229, 0]
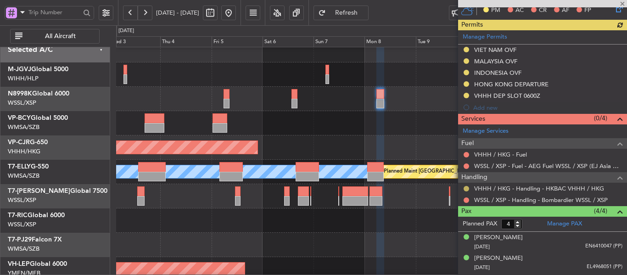
click at [467, 189] on button at bounding box center [466, 189] width 6 height 6
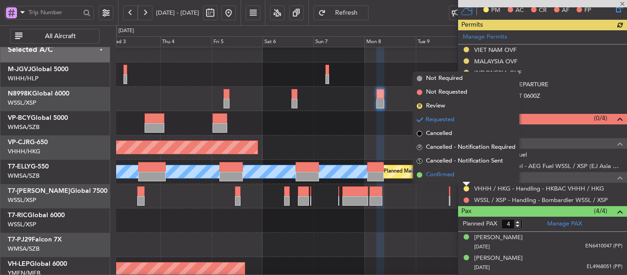
click at [418, 175] on span at bounding box center [420, 175] width 6 height 6
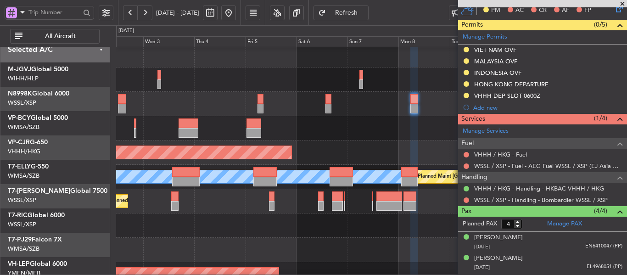
scroll to position [0, 0]
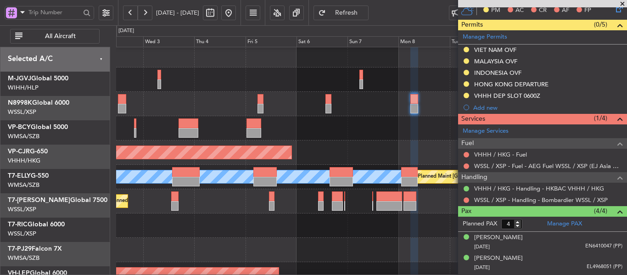
click at [351, 140] on div at bounding box center [371, 128] width 510 height 24
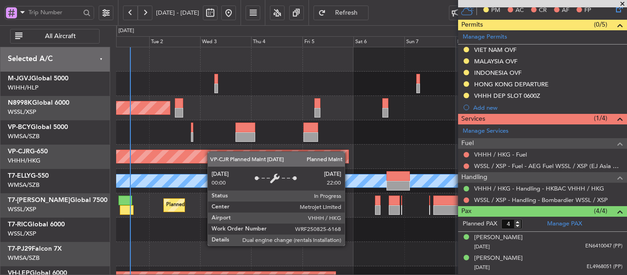
click at [303, 178] on div "Planned Maint [GEOGRAPHIC_DATA] (Seletar) Planned Maint [GEOGRAPHIC_DATA] ([GEO…" at bounding box center [371, 205] width 510 height 316
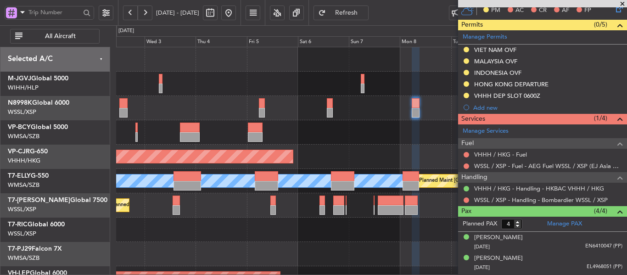
click at [244, 93] on div at bounding box center [371, 84] width 510 height 24
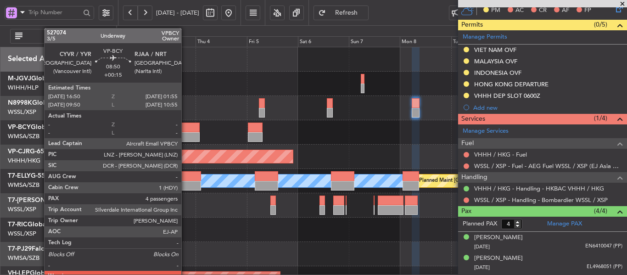
click at [185, 135] on div at bounding box center [190, 137] width 20 height 10
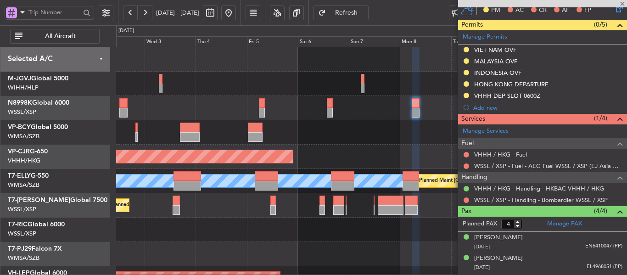
type input "+00:15"
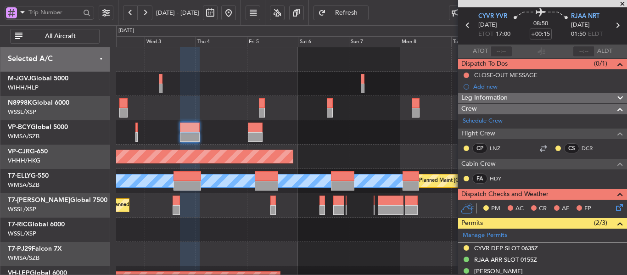
scroll to position [46, 0]
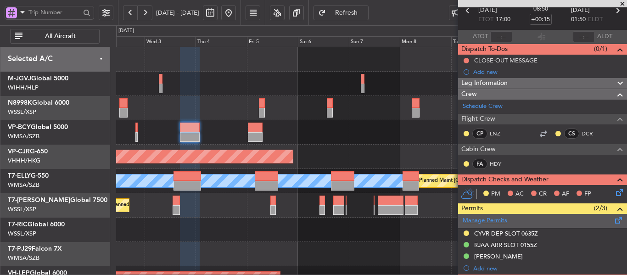
click at [485, 217] on link "Manage Permits" at bounding box center [484, 220] width 45 height 9
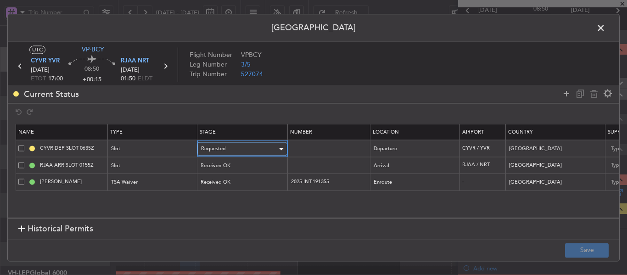
click at [235, 148] on div "Requested" at bounding box center [239, 149] width 76 height 14
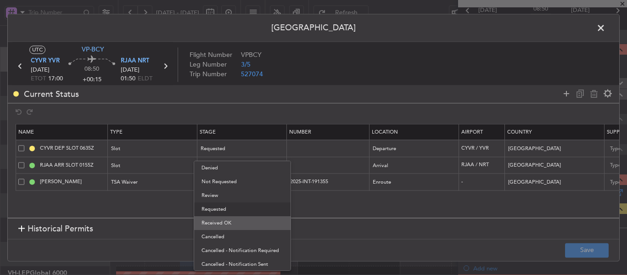
click at [234, 220] on span "Received OK" at bounding box center [242, 223] width 82 height 14
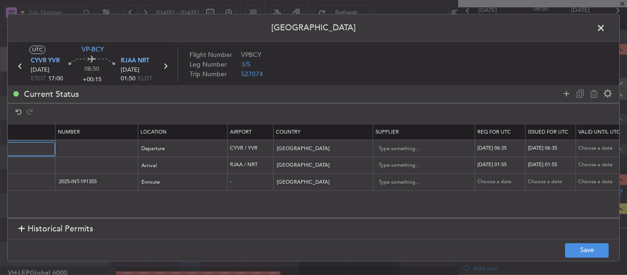
scroll to position [0, 356]
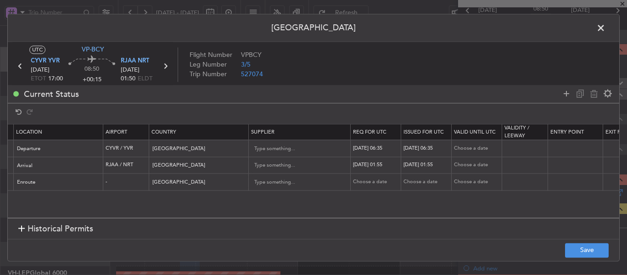
click at [364, 148] on div "06/08/2025 06:35" at bounding box center [377, 149] width 48 height 8
select select "8"
select select "2025"
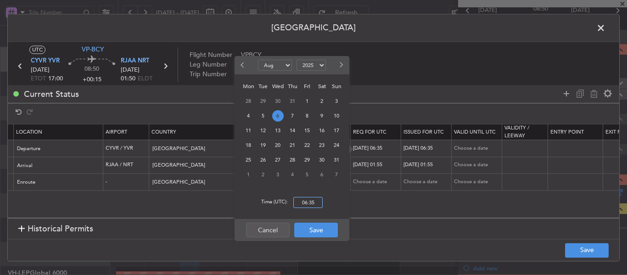
click at [313, 202] on input "06:35" at bounding box center [307, 202] width 29 height 11
click at [335, 100] on span "3" at bounding box center [336, 100] width 11 height 11
click at [311, 206] on input "00:00" at bounding box center [307, 202] width 29 height 11
type input "17:00"
click at [310, 228] on button "Save" at bounding box center [316, 230] width 44 height 15
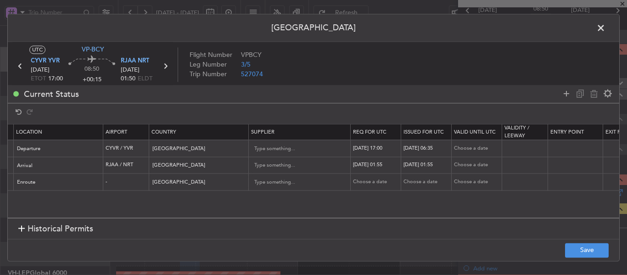
click at [412, 150] on div "06/08/2025 06:35" at bounding box center [427, 149] width 48 height 8
select select "8"
select select "2025"
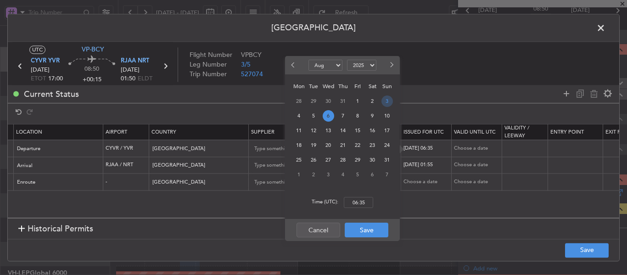
click at [385, 103] on span "3" at bounding box center [386, 100] width 11 height 11
click at [359, 202] on input "00:00" at bounding box center [358, 202] width 29 height 11
type input "17:00"
click at [362, 229] on button "Save" at bounding box center [367, 230] width 44 height 15
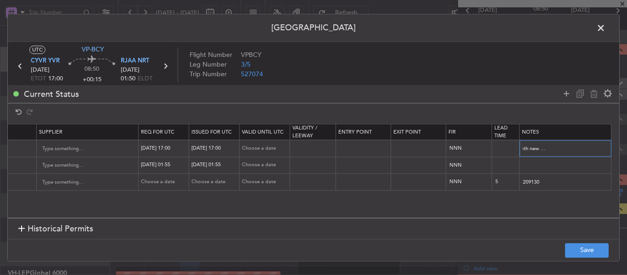
scroll to position [0, 168]
drag, startPoint x: 523, startPoint y: 147, endPoint x: 620, endPoint y: 149, distance: 97.3
click at [620, 149] on div "Permit Center UTC VP-BCY CYVR YVR 03/09/2025 ETOT 17:00 08:50 +00:15 RJAA NRT 0…" at bounding box center [313, 137] width 627 height 275
paste input "K VPBCY 03SEP 010BD70 1000RJAA"
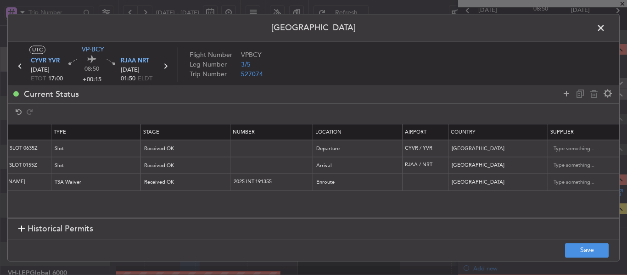
scroll to position [0, 0]
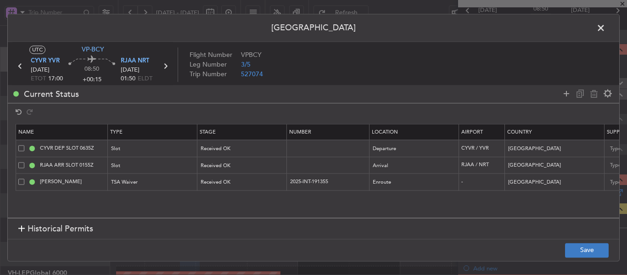
type input "K VPBCY 03SEP 010BD70 1000RJAA D / ID.CYVRDGN6236000/"
click at [592, 249] on button "Save" at bounding box center [587, 250] width 44 height 15
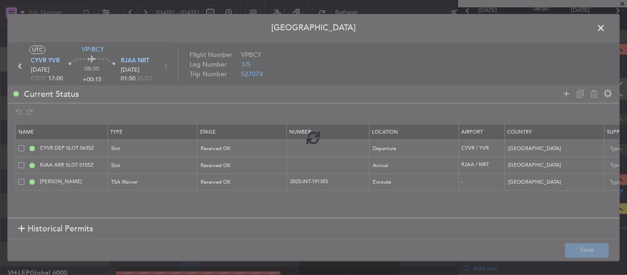
type input "CYVR DEP SLOT 1700Z"
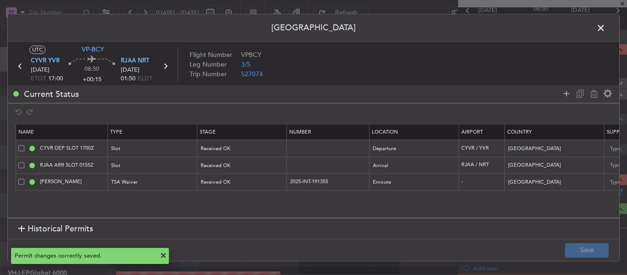
click at [605, 29] on span at bounding box center [605, 30] width 0 height 18
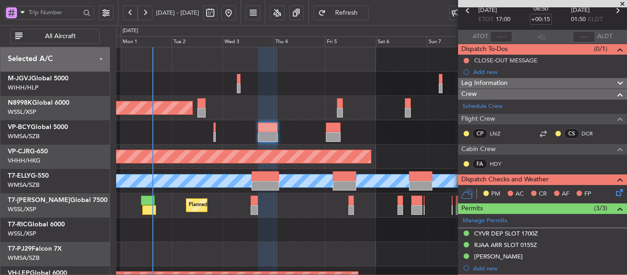
click at [296, 125] on div "Planned Maint [GEOGRAPHIC_DATA] (Seletar) Planned Maint [GEOGRAPHIC_DATA] ([GEO…" at bounding box center [371, 205] width 510 height 316
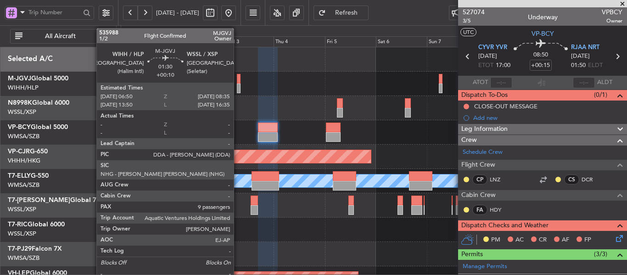
click at [238, 83] on div at bounding box center [239, 88] width 4 height 10
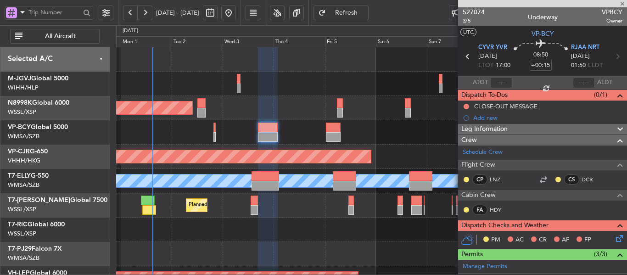
type input "+00:10"
type input "9"
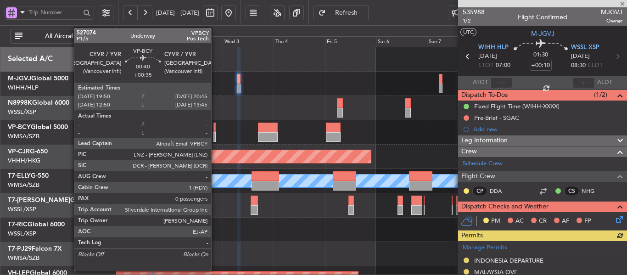
click at [215, 137] on div at bounding box center [214, 137] width 2 height 10
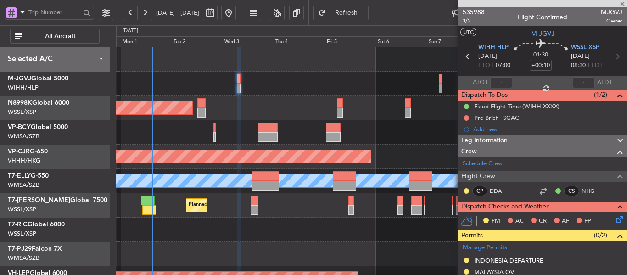
type input "+00:35"
type input "0"
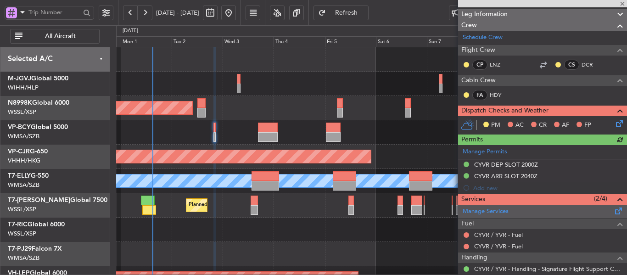
scroll to position [174, 0]
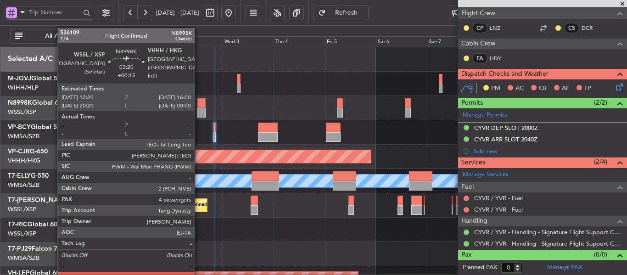
click at [199, 110] on div at bounding box center [201, 113] width 8 height 10
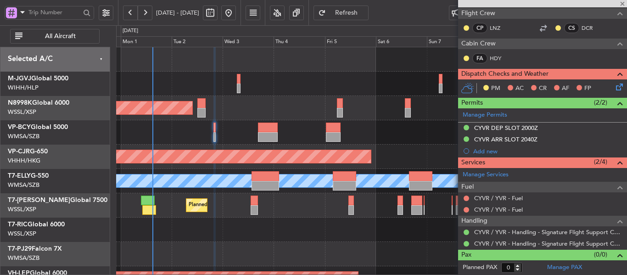
type input "+00:15"
type input "4"
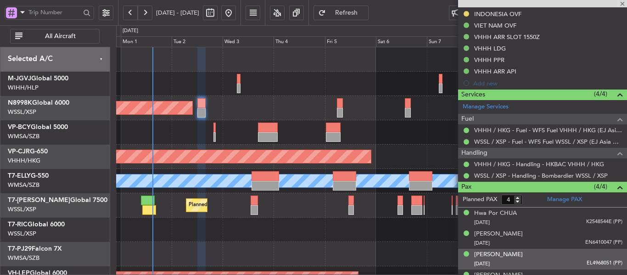
scroll to position [349, 0]
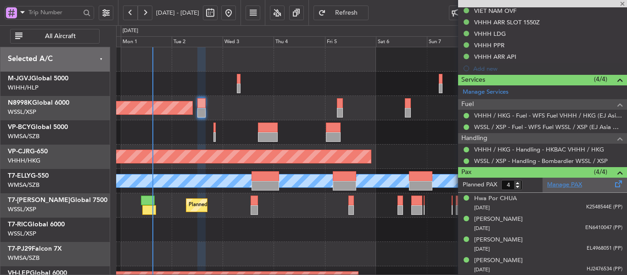
click at [554, 183] on link "Manage PAX" at bounding box center [564, 184] width 35 height 9
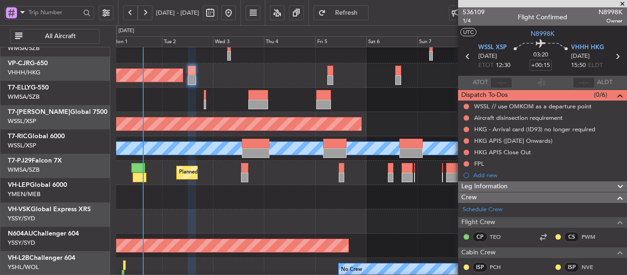
scroll to position [0, 0]
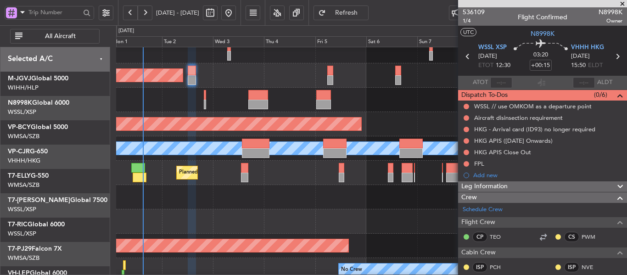
click at [271, 250] on div "Planned Maint Singapore (Seletar) Planned Maint Hong Kong (Hong Kong Intl) Plan…" at bounding box center [371, 173] width 510 height 316
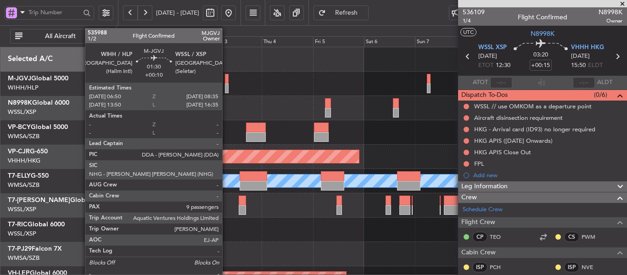
click at [226, 84] on div at bounding box center [227, 88] width 4 height 10
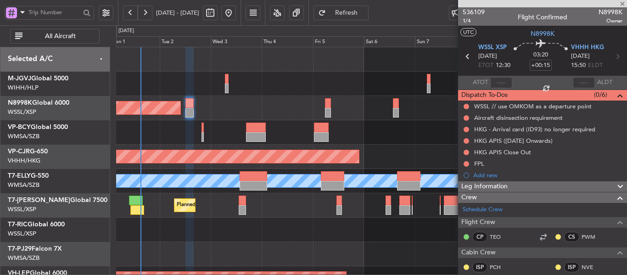
type input "+00:10"
type input "9"
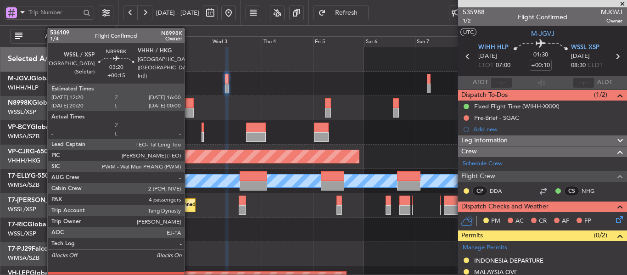
click at [189, 111] on div at bounding box center [189, 113] width 8 height 10
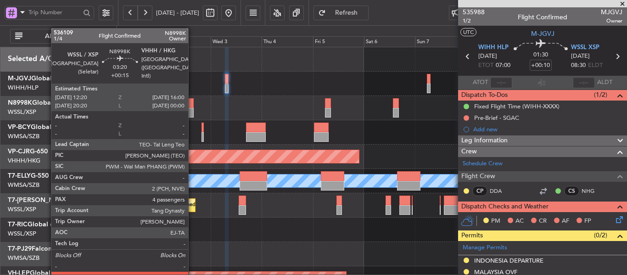
click at [189, 107] on div at bounding box center [189, 103] width 8 height 10
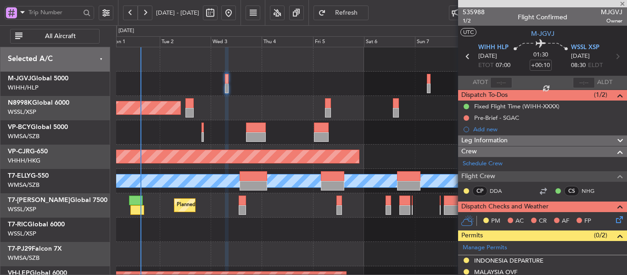
type input "+00:15"
type input "4"
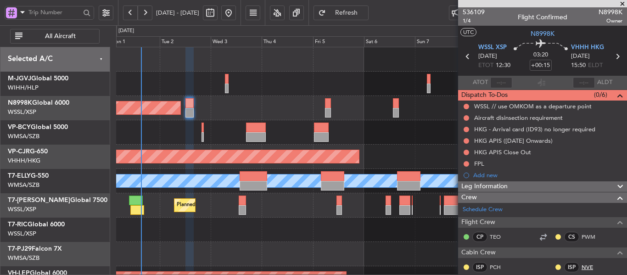
click at [582, 264] on link "NVE" at bounding box center [591, 267] width 21 height 8
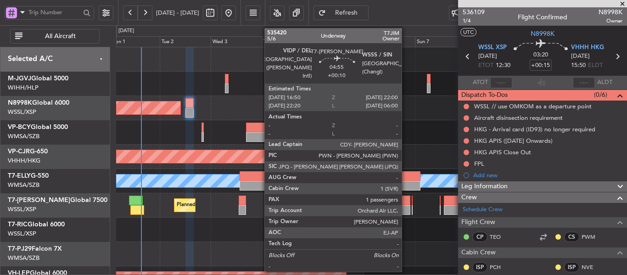
click at [406, 205] on div at bounding box center [404, 210] width 11 height 10
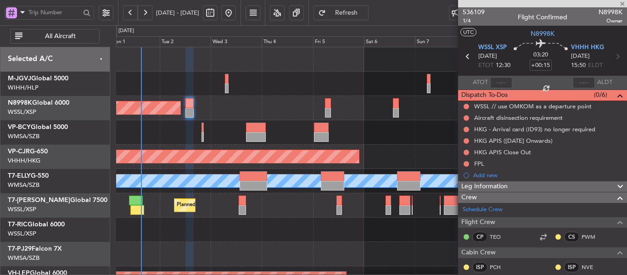
type input "+00:10"
type input "1"
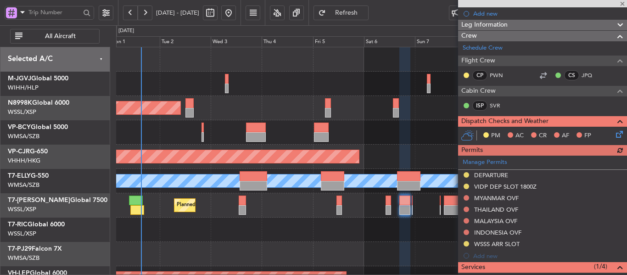
scroll to position [138, 0]
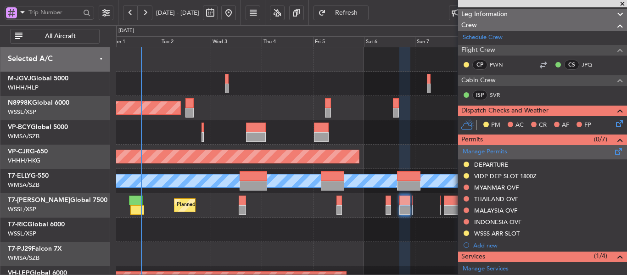
click at [483, 150] on link "Manage Permits" at bounding box center [484, 151] width 45 height 9
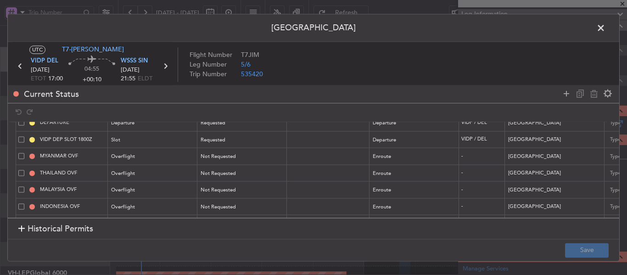
scroll to position [49, 0]
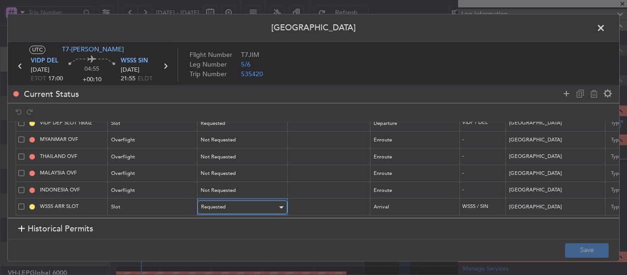
click at [249, 201] on div "Requested" at bounding box center [239, 207] width 76 height 14
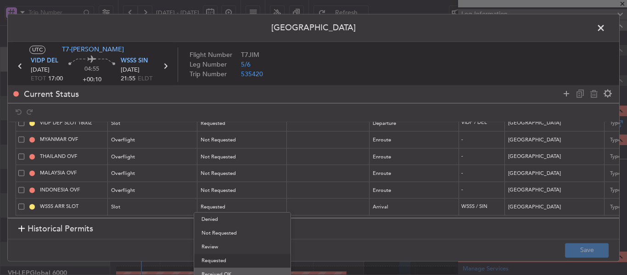
click at [231, 270] on span "Received OK" at bounding box center [242, 274] width 82 height 14
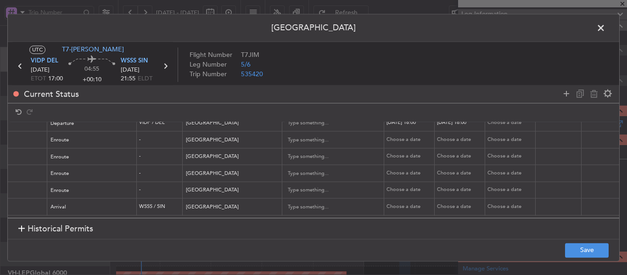
scroll to position [49, 329]
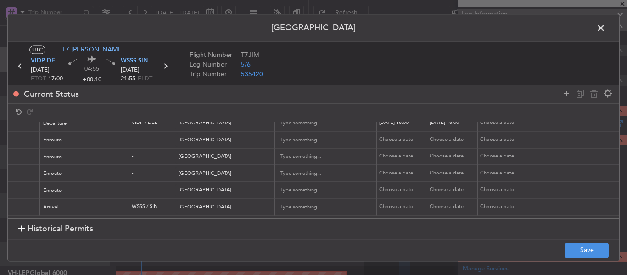
click at [390, 203] on div "Choose a date" at bounding box center [403, 207] width 48 height 8
select select "9"
select select "2025"
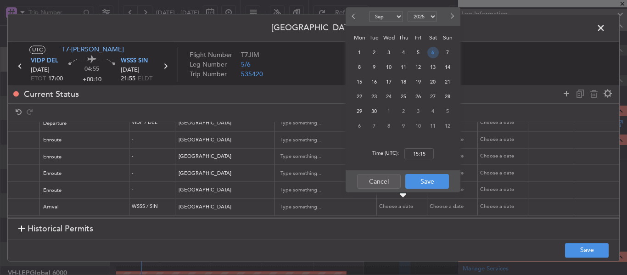
click at [430, 52] on span "6" at bounding box center [432, 52] width 11 height 11
click at [421, 151] on input "00:00" at bounding box center [418, 153] width 29 height 11
type input "21:55"
click at [426, 183] on button "Save" at bounding box center [427, 181] width 44 height 15
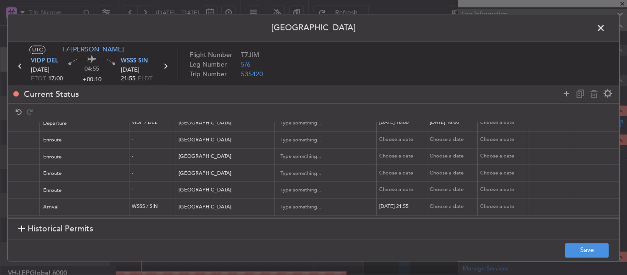
click at [442, 203] on div "Choose a date" at bounding box center [453, 207] width 48 height 8
select select "9"
select select "2025"
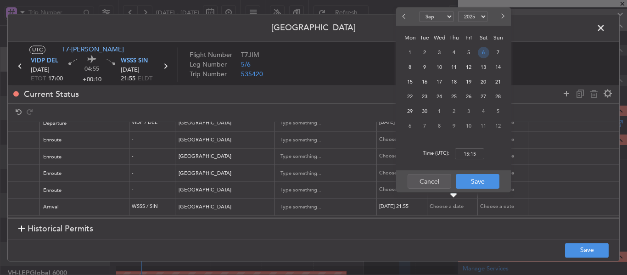
click at [484, 56] on span "6" at bounding box center [483, 52] width 11 height 11
click at [468, 154] on input "00:00" at bounding box center [469, 153] width 29 height 11
type input "21:55"
click at [473, 183] on button "Save" at bounding box center [478, 181] width 44 height 15
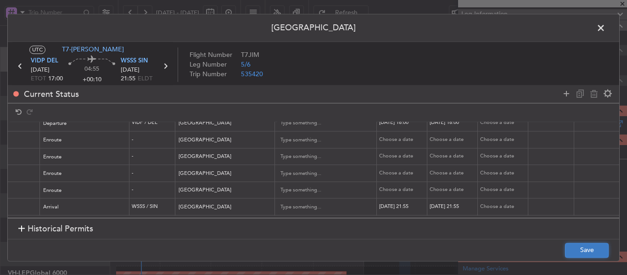
click at [571, 249] on button "Save" at bounding box center [587, 250] width 44 height 15
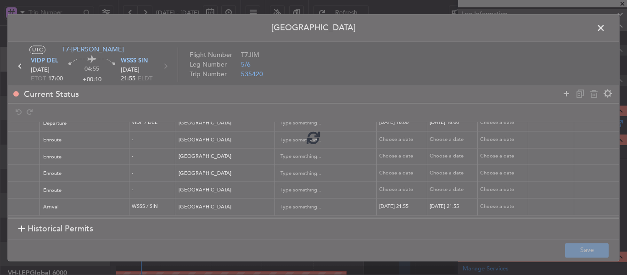
type input "WSSS ARR SLOT 2155Z"
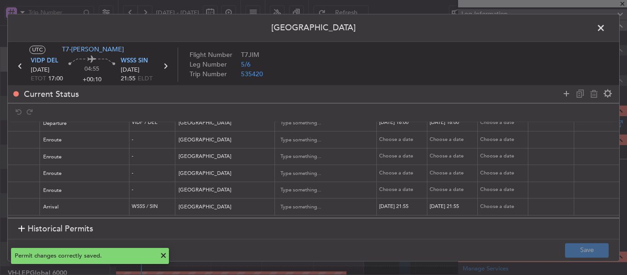
click at [165, 67] on icon at bounding box center [165, 66] width 12 height 12
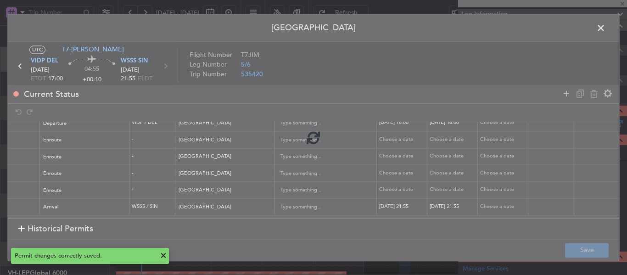
type input "0"
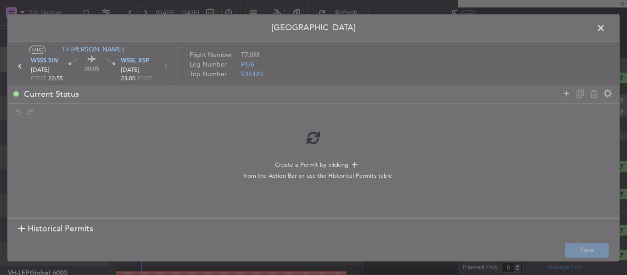
scroll to position [103, 0]
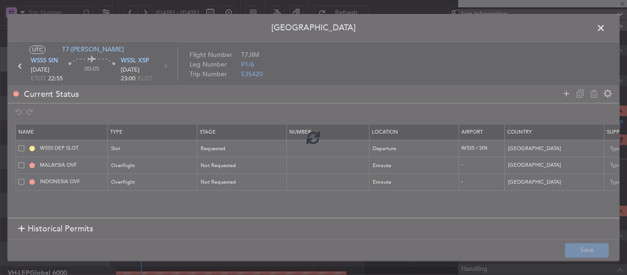
click at [250, 151] on div at bounding box center [313, 137] width 611 height 246
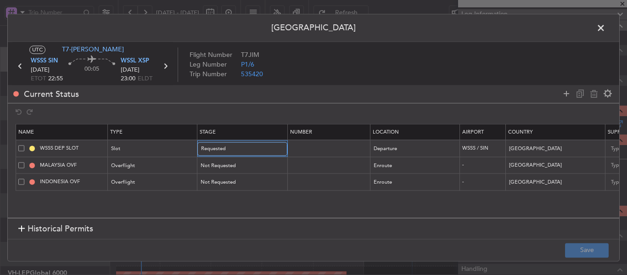
click at [250, 151] on div "Requested" at bounding box center [239, 149] width 76 height 14
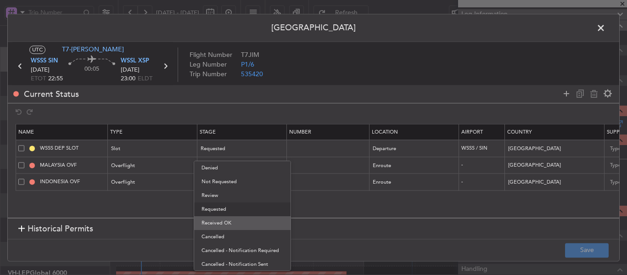
click at [229, 222] on span "Received OK" at bounding box center [242, 223] width 82 height 14
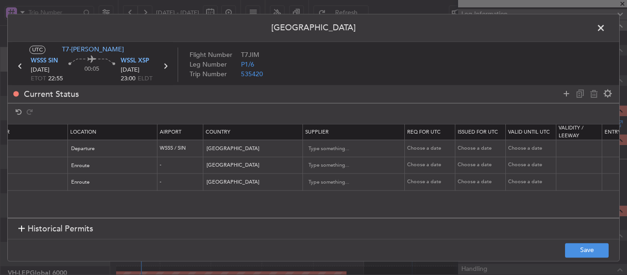
scroll to position [0, 303]
click at [425, 147] on div "Choose a date" at bounding box center [430, 149] width 48 height 8
select select "9"
select select "2025"
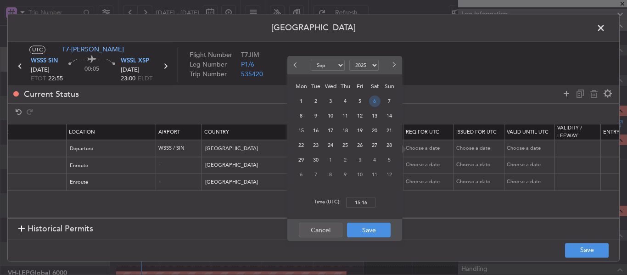
click at [376, 103] on span "6" at bounding box center [374, 100] width 11 height 11
click at [358, 202] on input "00:00" at bounding box center [360, 202] width 29 height 11
type input "22:55"
click at [368, 234] on button "Save" at bounding box center [369, 230] width 44 height 15
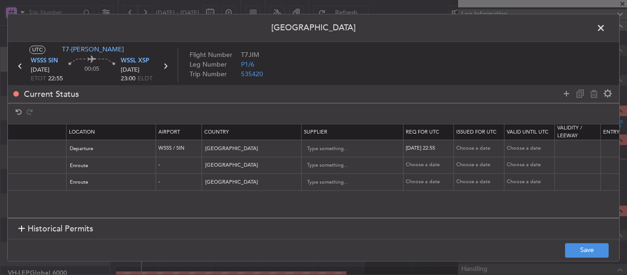
click at [468, 148] on div "Choose a date" at bounding box center [480, 149] width 48 height 8
select select "9"
select select "2025"
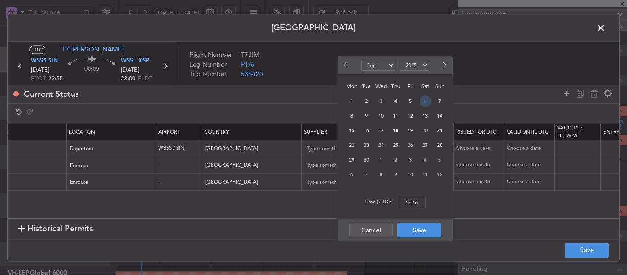
click at [423, 102] on span "6" at bounding box center [424, 100] width 11 height 11
click at [413, 201] on input "00:00" at bounding box center [410, 202] width 29 height 11
type input "22:55"
click at [408, 230] on button "Save" at bounding box center [419, 230] width 44 height 15
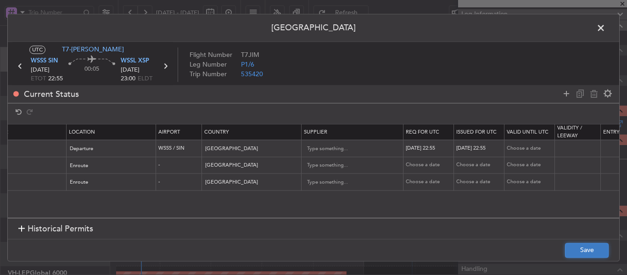
click at [576, 250] on button "Save" at bounding box center [587, 250] width 44 height 15
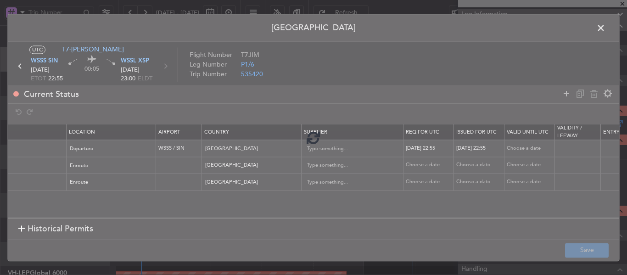
type input "WSSS DEP SLOT 2255Z"
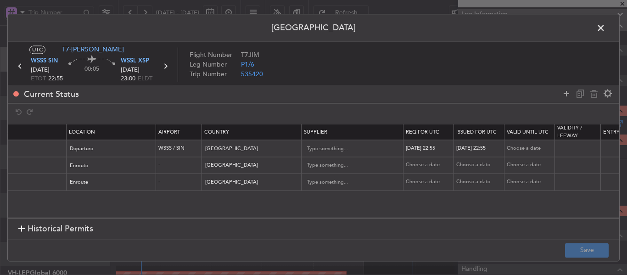
click at [605, 28] on span at bounding box center [605, 30] width 0 height 18
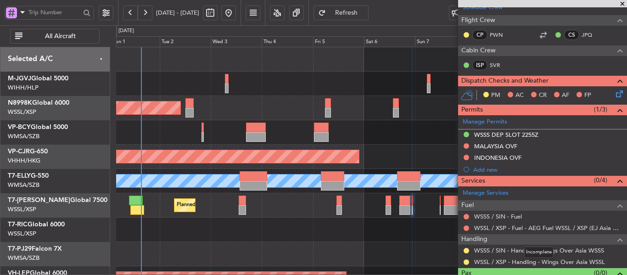
scroll to position [151, 0]
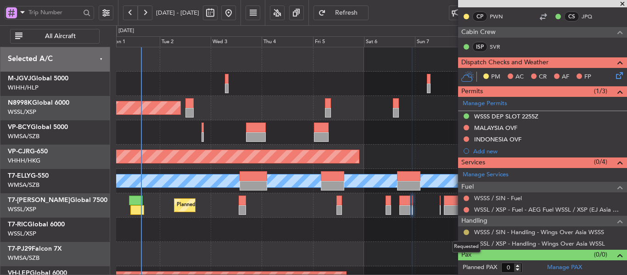
click at [466, 233] on button at bounding box center [466, 232] width 6 height 6
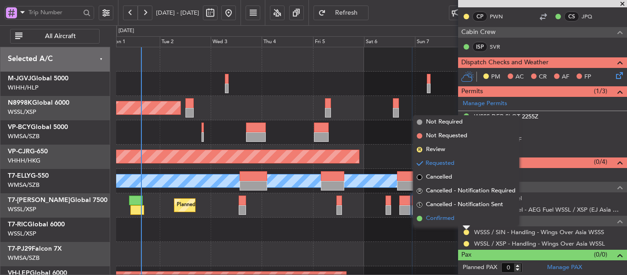
click at [419, 218] on span at bounding box center [420, 219] width 6 height 6
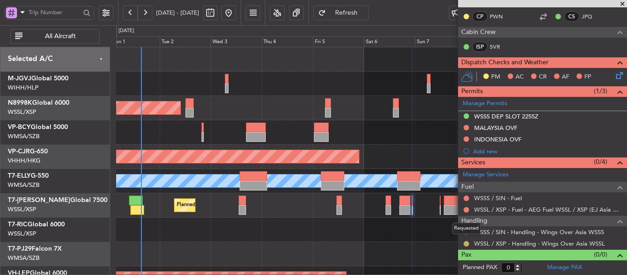
click at [465, 243] on button at bounding box center [466, 244] width 6 height 6
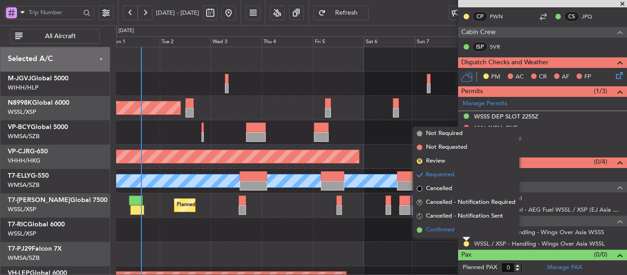
click at [418, 230] on span at bounding box center [420, 230] width 6 height 6
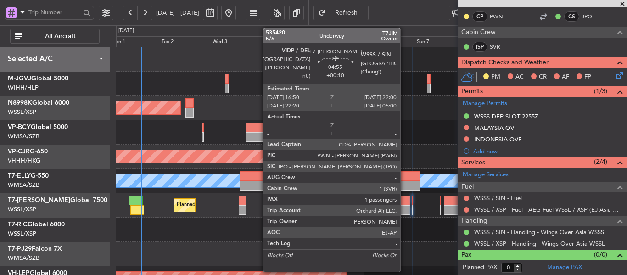
click at [404, 202] on div at bounding box center [404, 200] width 11 height 10
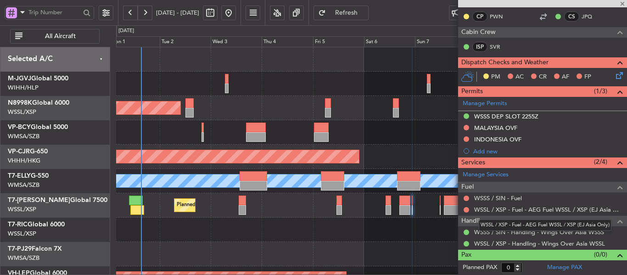
type input "+00:10"
type input "1"
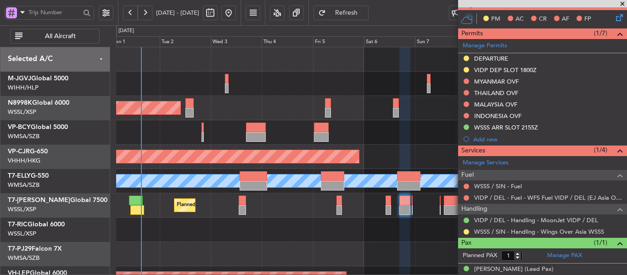
scroll to position [252, 0]
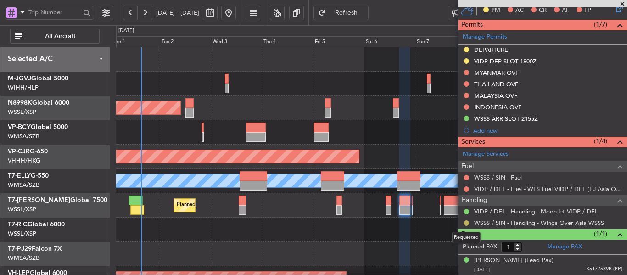
click at [465, 223] on button at bounding box center [466, 223] width 6 height 6
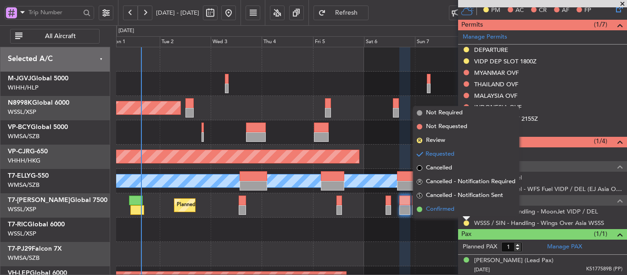
click at [421, 208] on span at bounding box center [420, 209] width 6 height 6
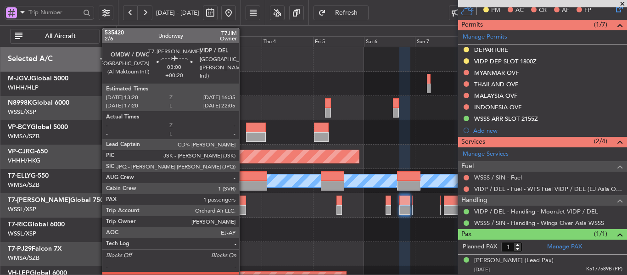
click at [243, 206] on div at bounding box center [242, 210] width 7 height 10
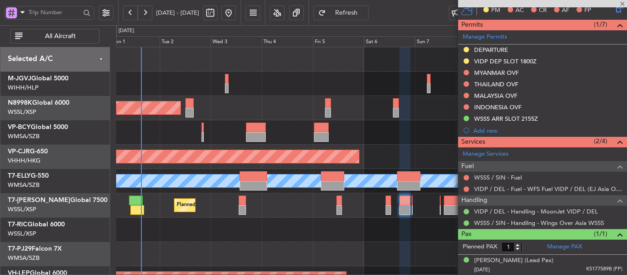
type input "+00:20"
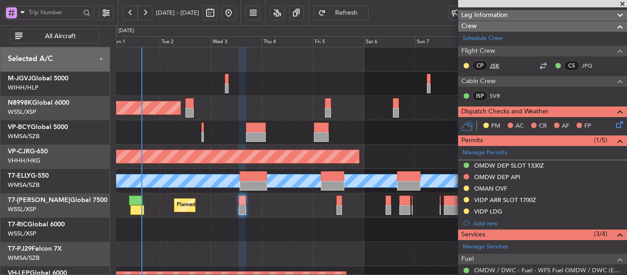
scroll to position [138, 0]
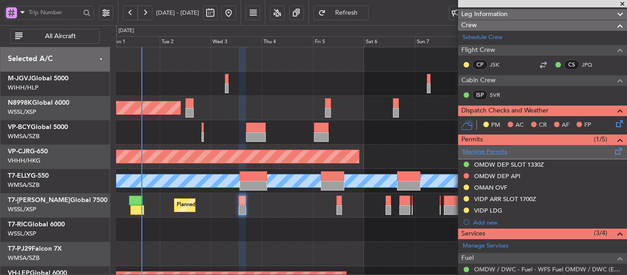
click at [495, 150] on link "Manage Permits" at bounding box center [484, 151] width 45 height 9
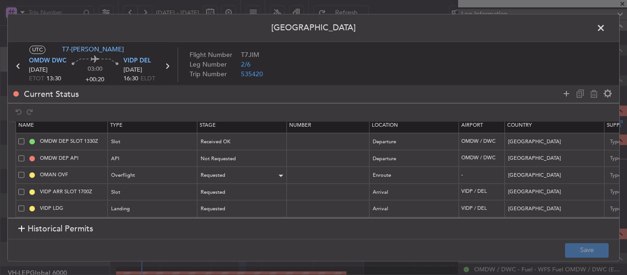
scroll to position [16, 0]
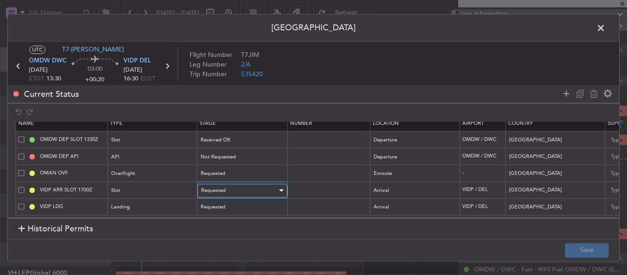
click at [251, 184] on div "Requested" at bounding box center [239, 191] width 76 height 14
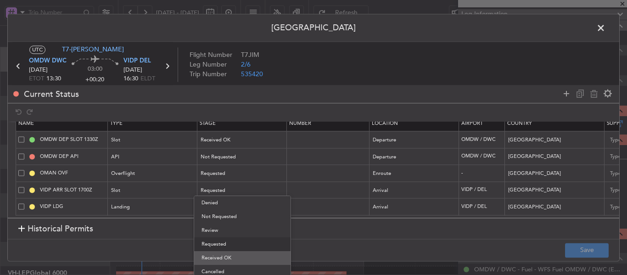
click at [237, 252] on span "Received OK" at bounding box center [242, 258] width 82 height 14
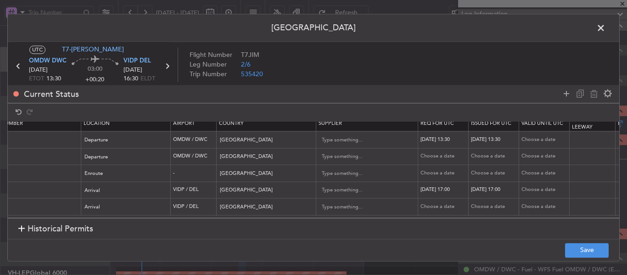
scroll to position [0, 297]
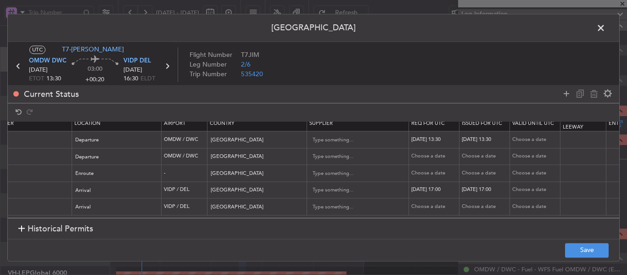
click at [451, 186] on div "03/09/2025 17:00" at bounding box center [435, 190] width 48 height 8
select select "9"
select select "2025"
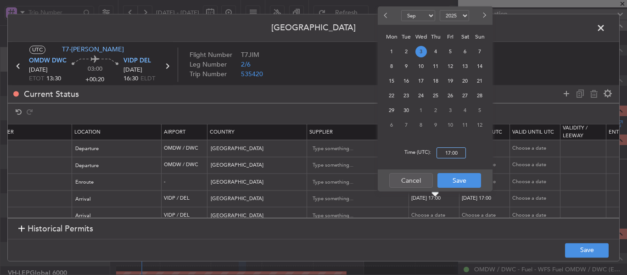
click at [451, 152] on input "17:00" at bounding box center [450, 152] width 29 height 11
type input "16:30"
click at [452, 181] on button "Save" at bounding box center [459, 180] width 44 height 15
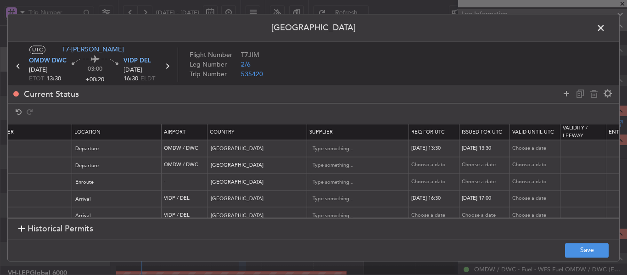
click at [480, 200] on div "03/09/2025 17:00" at bounding box center [486, 199] width 48 height 8
select select "9"
select select "2025"
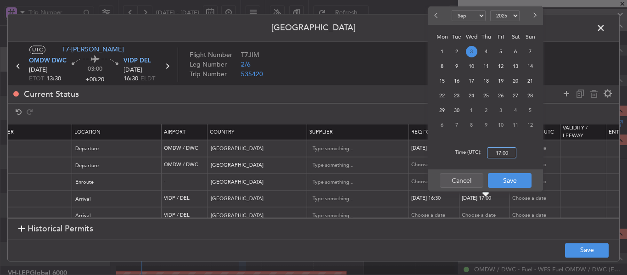
click at [501, 151] on input "17:00" at bounding box center [501, 152] width 29 height 11
type input "16:30"
click at [512, 180] on button "Save" at bounding box center [510, 180] width 44 height 15
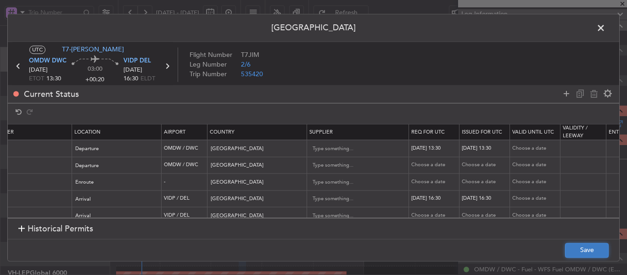
click at [573, 249] on button "Save" at bounding box center [587, 250] width 44 height 15
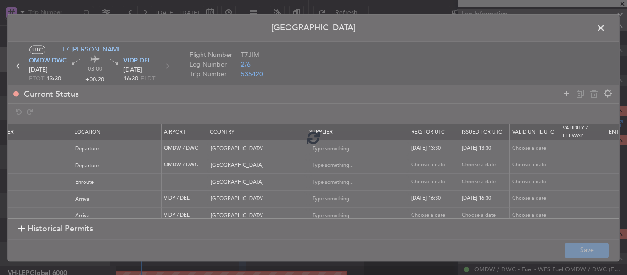
type input "VIDP ARR SLOT 1630Z"
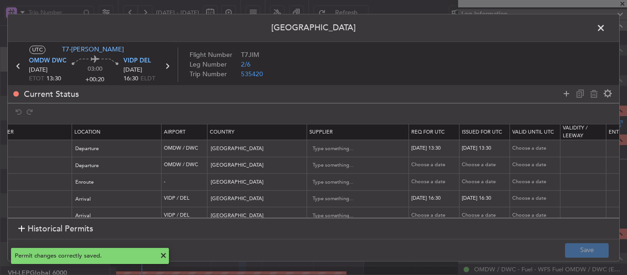
click at [166, 66] on icon at bounding box center [167, 66] width 12 height 12
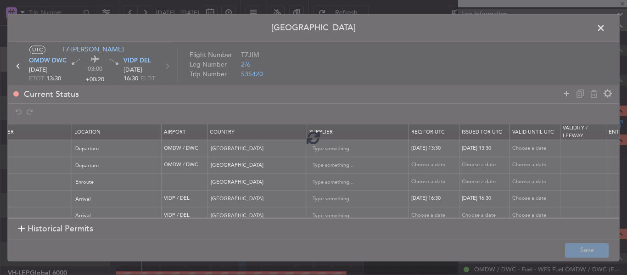
type input "-00:10"
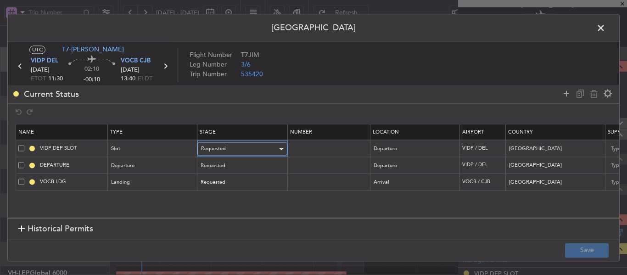
click at [229, 149] on div "Requested" at bounding box center [239, 149] width 76 height 14
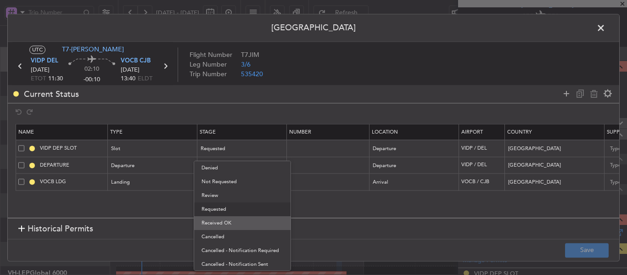
click at [232, 224] on span "Received OK" at bounding box center [242, 223] width 82 height 14
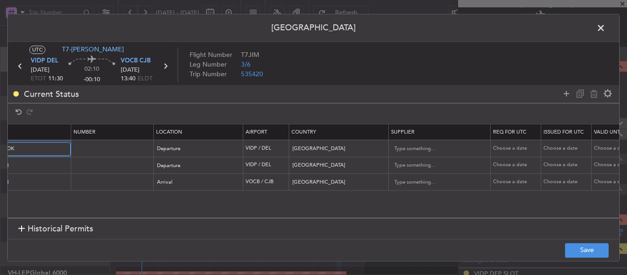
scroll to position [0, 280]
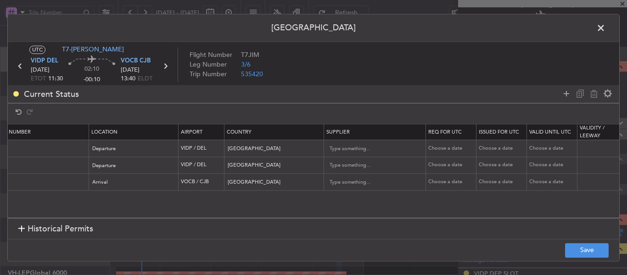
click at [439, 149] on div "Choose a date" at bounding box center [452, 149] width 48 height 8
select select "9"
select select "2025"
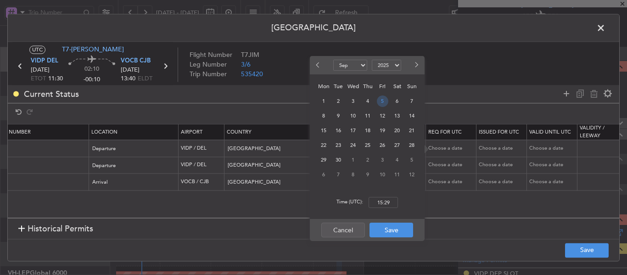
click at [386, 102] on span "5" at bounding box center [382, 100] width 11 height 11
click at [387, 199] on input "00:00" at bounding box center [382, 202] width 29 height 11
type input "11:30"
click at [392, 235] on button "Save" at bounding box center [391, 230] width 44 height 15
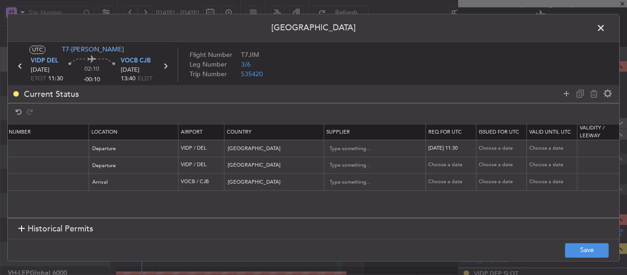
click at [494, 149] on div "Choose a date" at bounding box center [503, 149] width 48 height 8
select select "9"
select select "2025"
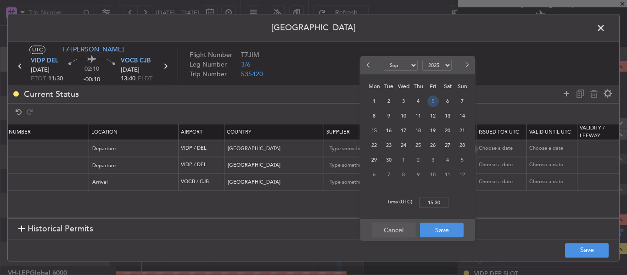
click at [432, 103] on span "5" at bounding box center [432, 100] width 11 height 11
click at [434, 201] on input "00:00" at bounding box center [433, 202] width 29 height 11
type input "11:30"
click at [442, 233] on button "Save" at bounding box center [442, 230] width 44 height 15
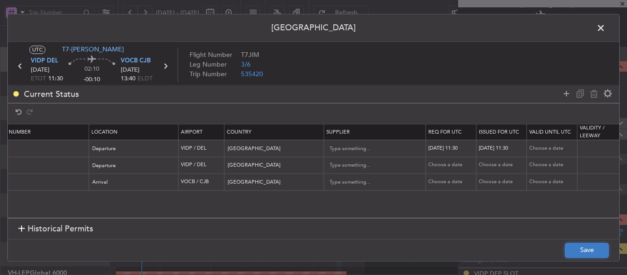
click at [568, 251] on button "Save" at bounding box center [587, 250] width 44 height 15
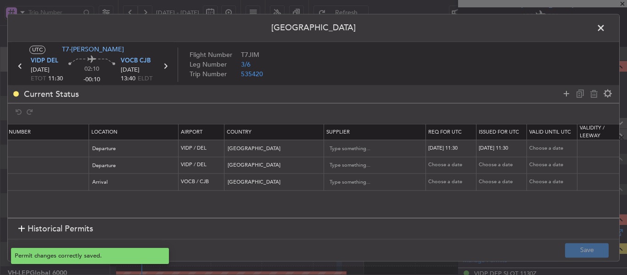
type input "VIDP DEP SLOT 1130Z"
click at [605, 29] on span at bounding box center [605, 30] width 0 height 18
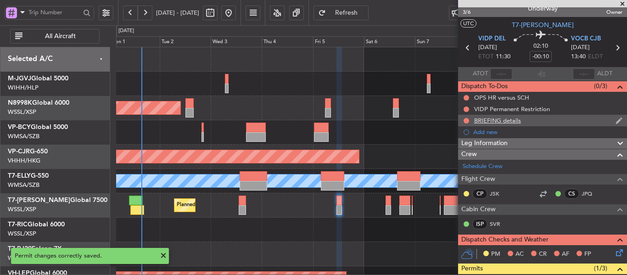
scroll to position [0, 0]
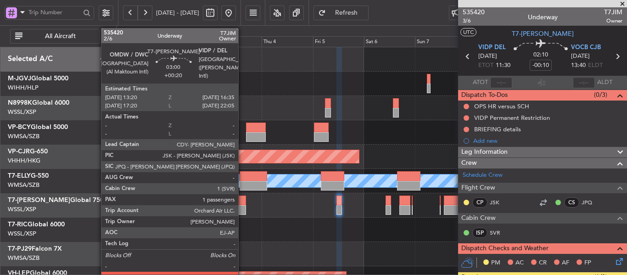
click at [242, 202] on div at bounding box center [242, 200] width 7 height 10
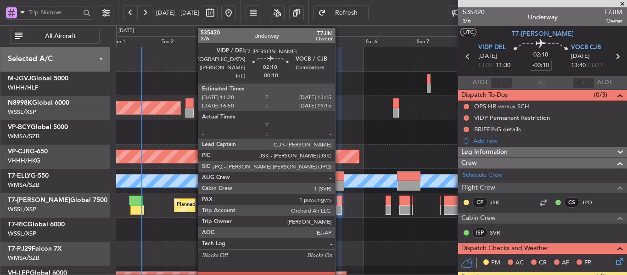
click at [339, 207] on div at bounding box center [339, 210] width 6 height 10
click at [337, 212] on div at bounding box center [339, 210] width 6 height 10
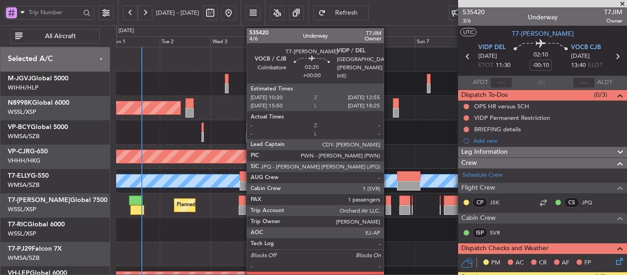
click at [388, 201] on div at bounding box center [388, 200] width 6 height 10
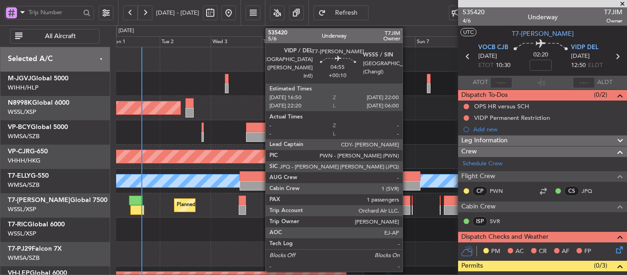
click at [406, 206] on div at bounding box center [404, 210] width 11 height 10
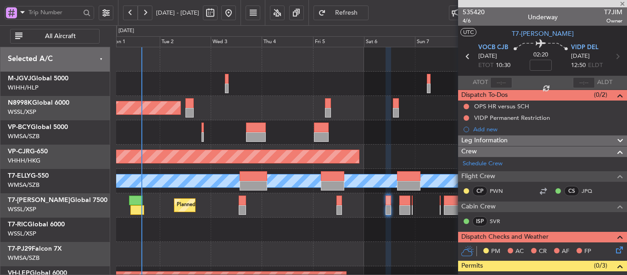
type input "+00:10"
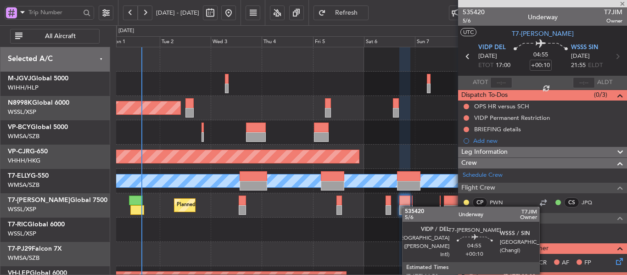
click at [406, 206] on div at bounding box center [404, 210] width 11 height 10
